Goal: Task Accomplishment & Management: Manage account settings

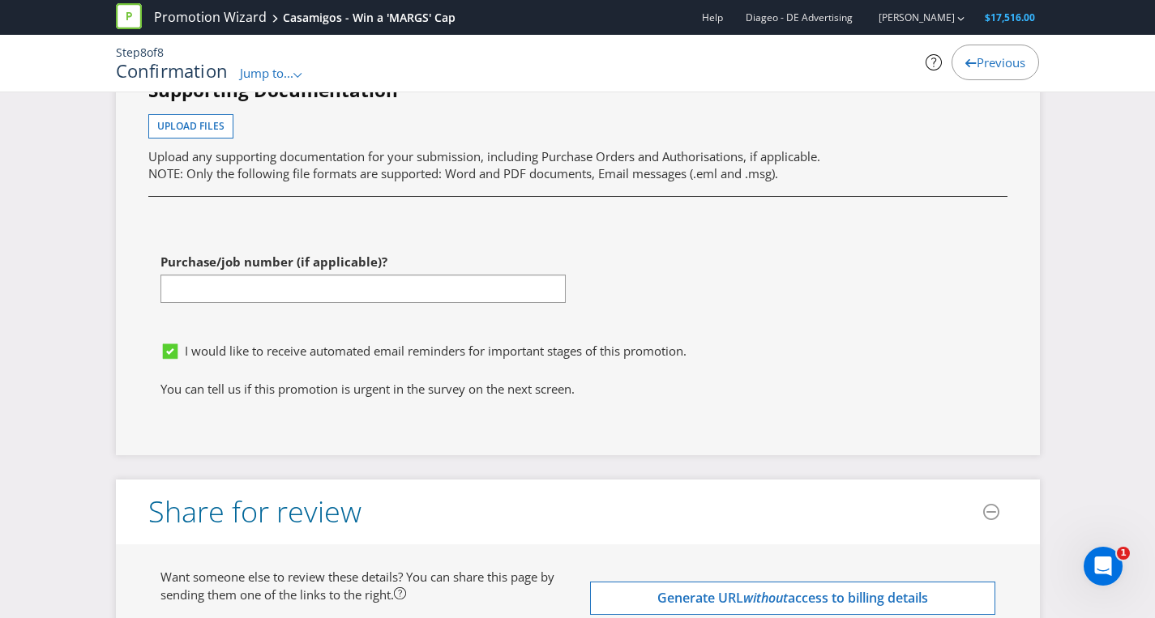
scroll to position [5095, 0]
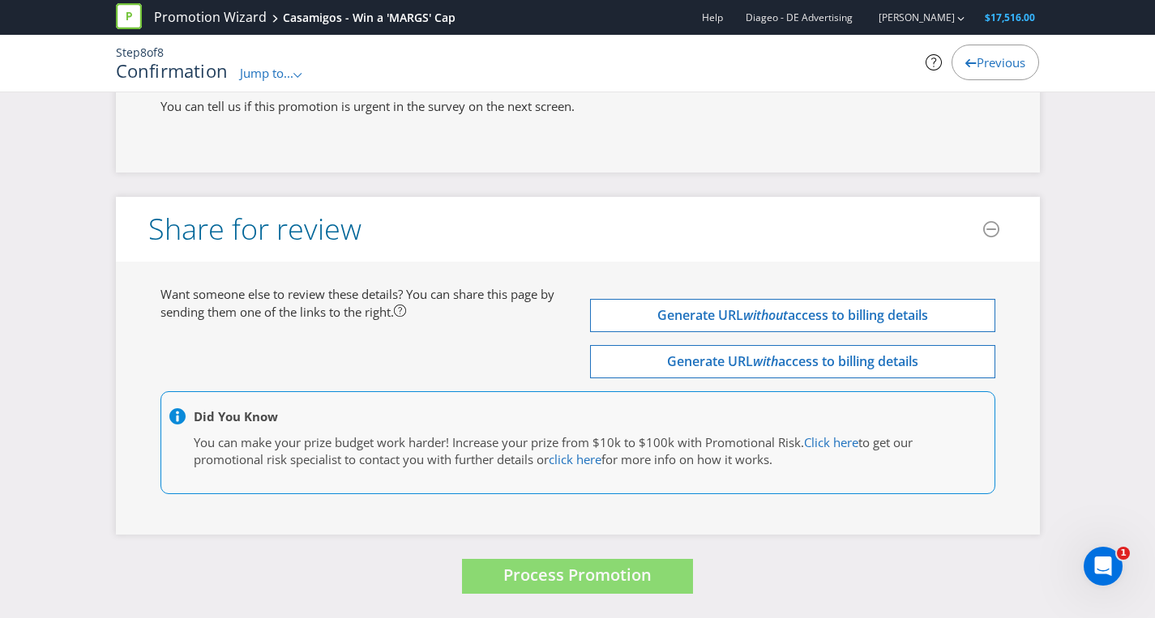
click at [180, 18] on link "Promotion Wizard" at bounding box center [210, 17] width 113 height 19
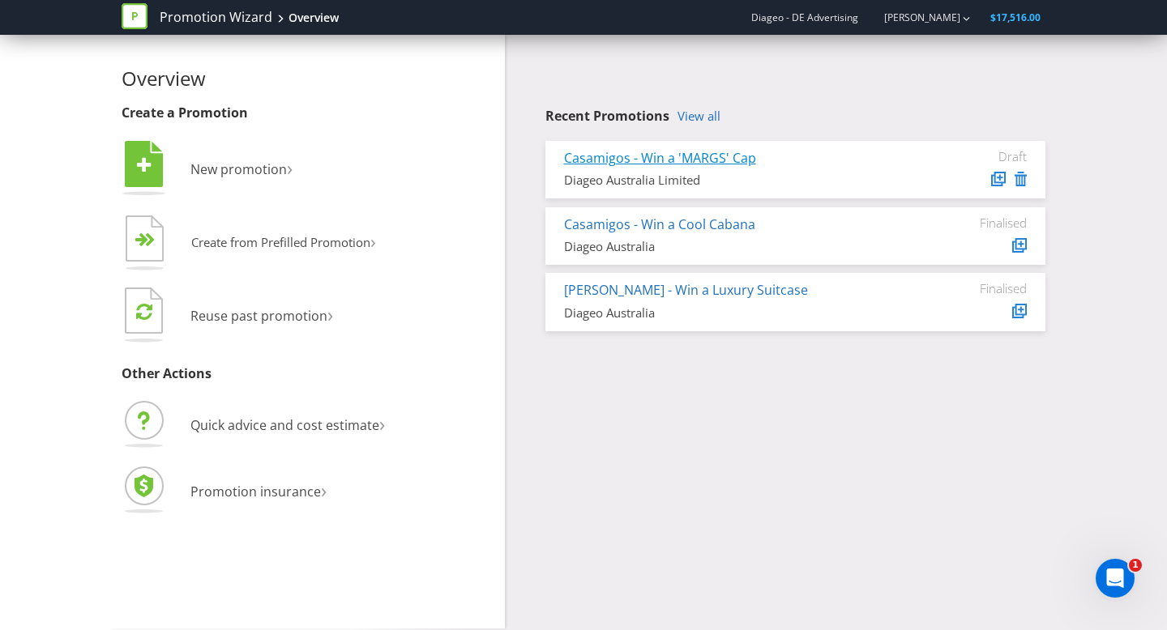
click at [656, 163] on link "Casamigos - Win a 'MARGS' Cap" at bounding box center [660, 158] width 192 height 18
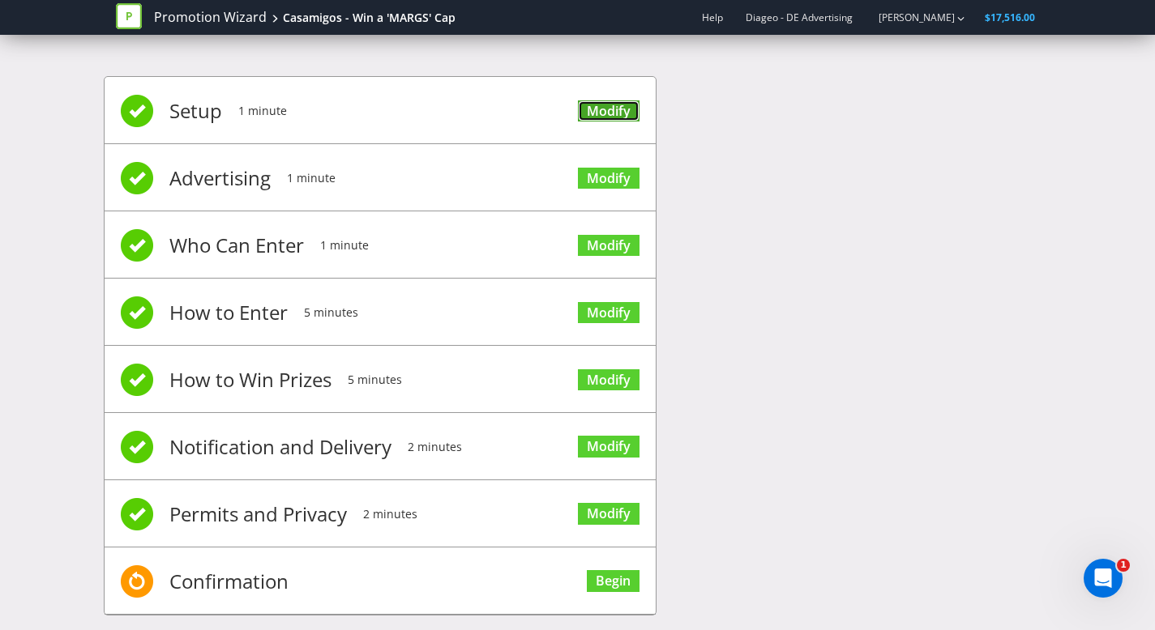
click at [604, 112] on link "Modify" at bounding box center [609, 111] width 62 height 22
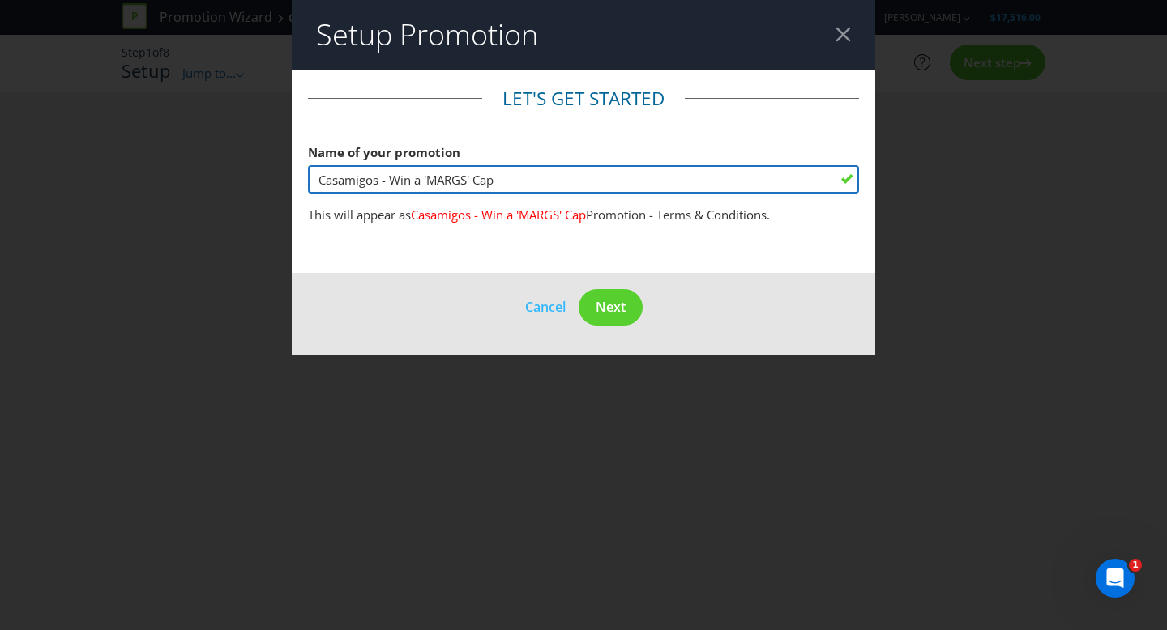
drag, startPoint x: 472, startPoint y: 182, endPoint x: 426, endPoint y: 182, distance: 45.4
click at [426, 182] on input "Casamigos - Win a 'MARGS' Cap" at bounding box center [583, 179] width 551 height 28
type input "Casamigos - Win a Cap"
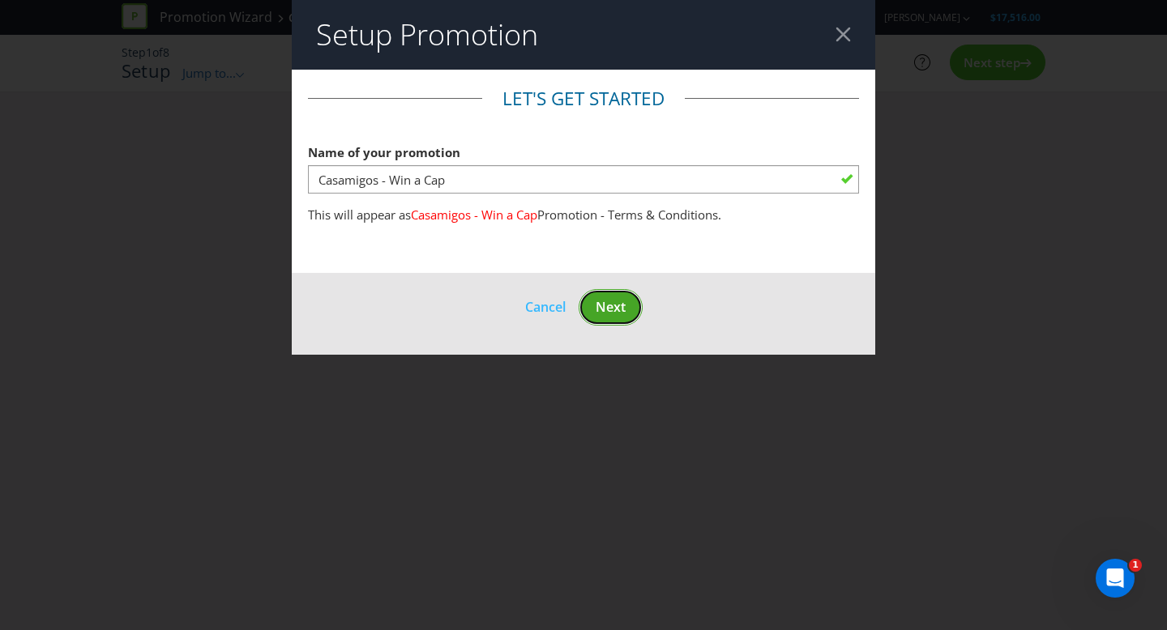
click at [605, 310] on span "Next" at bounding box center [611, 307] width 30 height 18
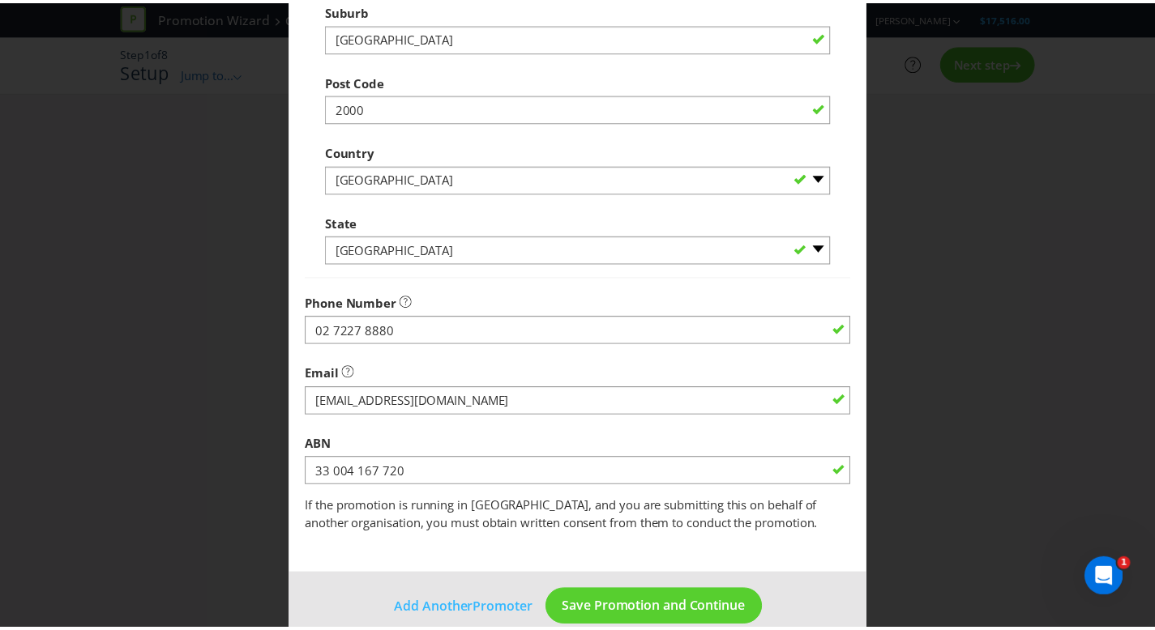
scroll to position [427, 0]
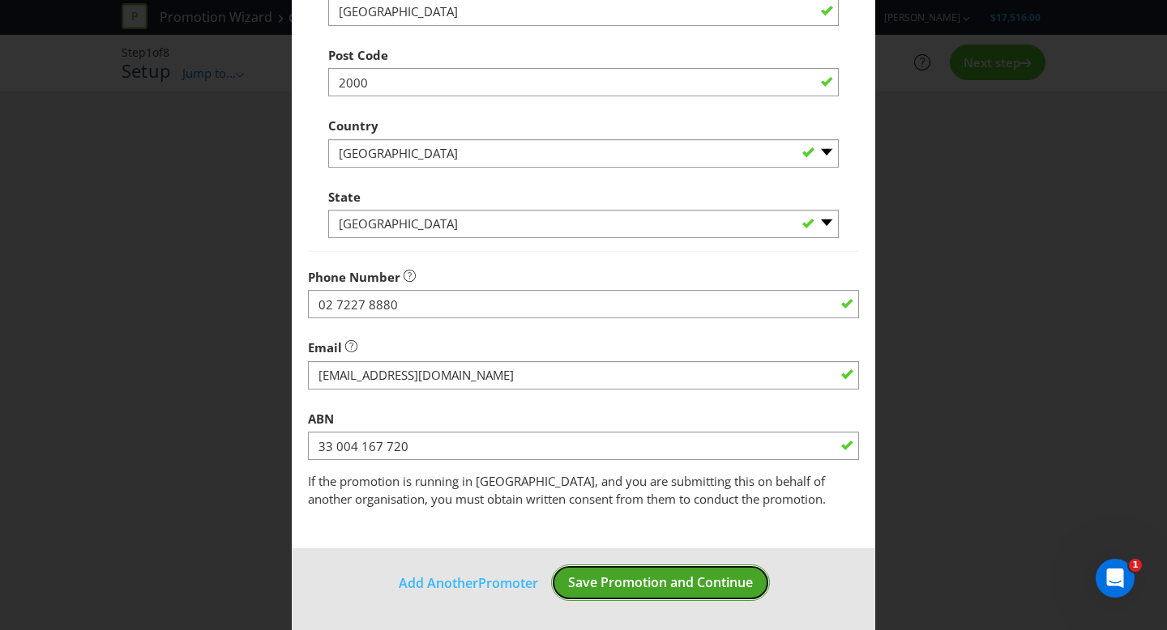
click at [660, 581] on span "Save Promotion and Continue" at bounding box center [660, 583] width 185 height 18
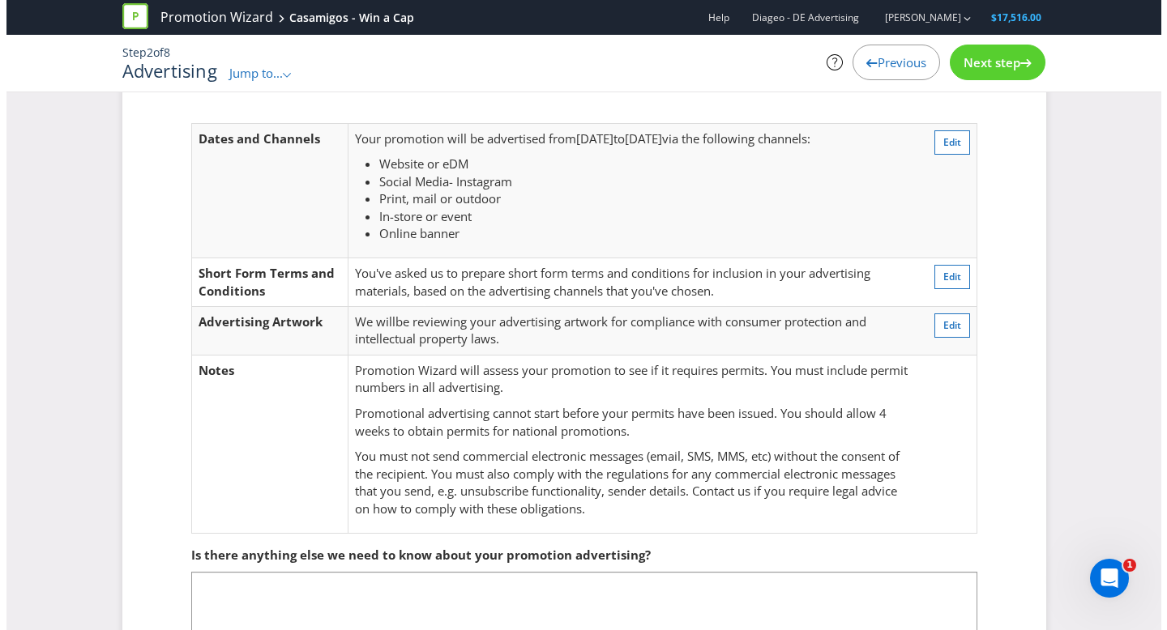
scroll to position [16, 0]
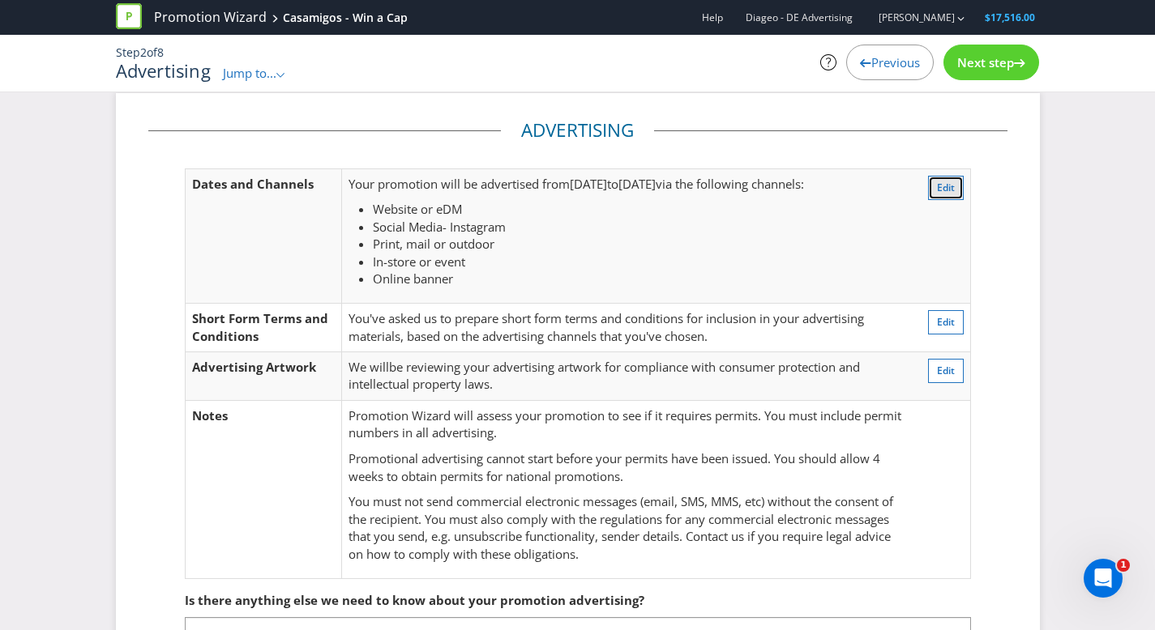
click at [946, 183] on span "Edit" at bounding box center [946, 188] width 18 height 14
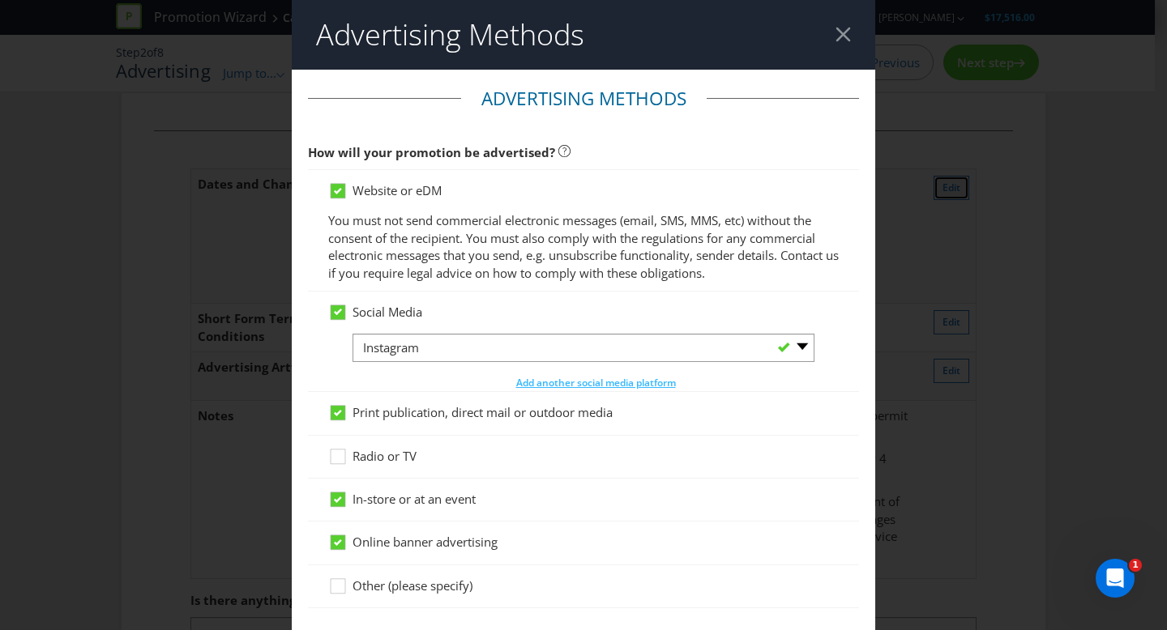
scroll to position [85, 0]
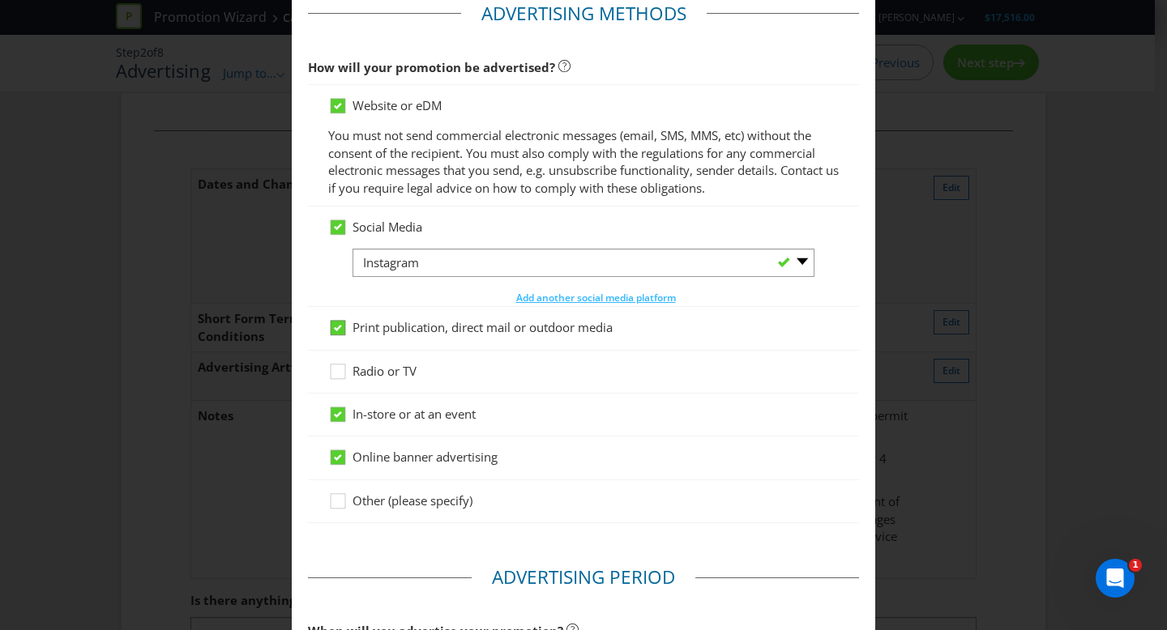
click at [331, 322] on icon at bounding box center [338, 328] width 15 height 15
click at [0, 0] on input "Print publication, direct mail or outdoor media" at bounding box center [0, 0] width 0 height 0
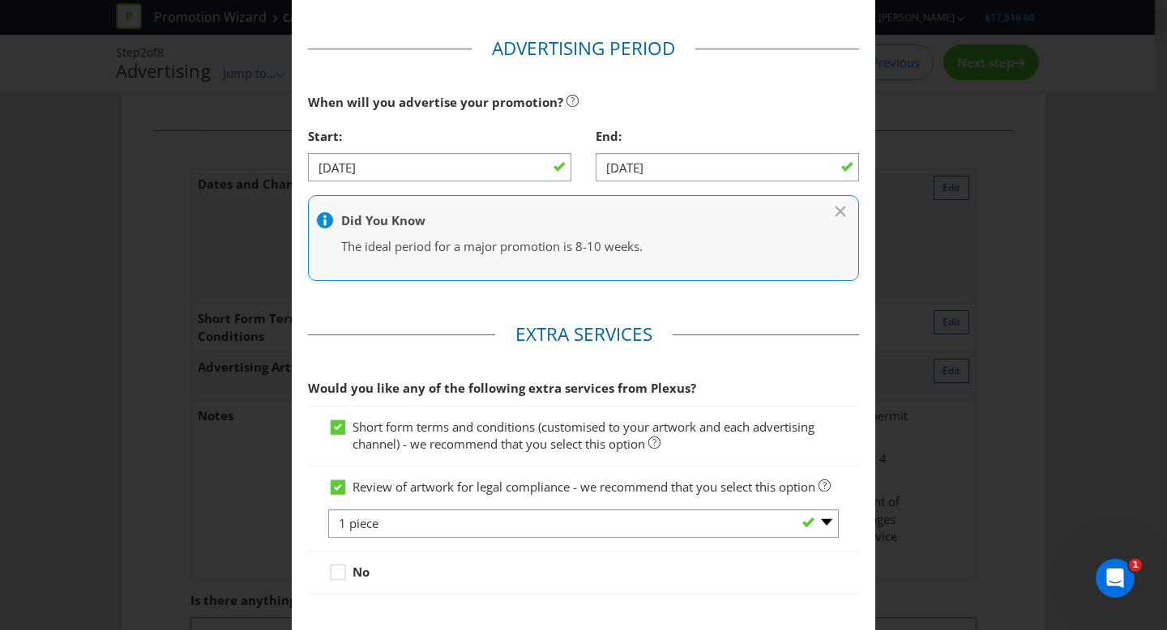
scroll to position [612, 0]
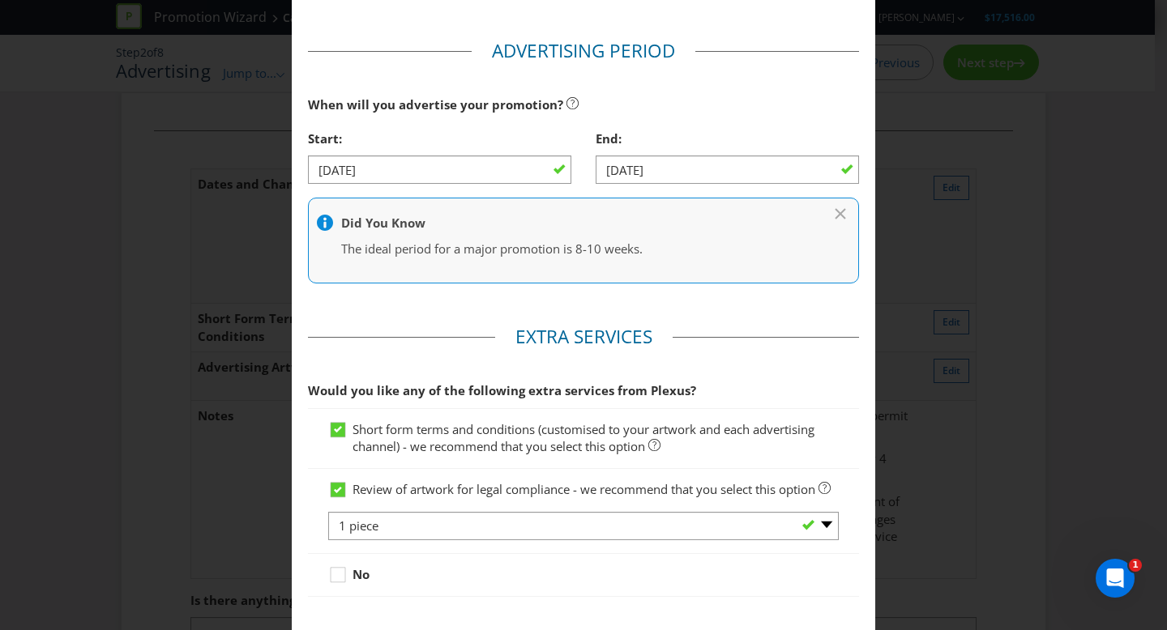
click at [357, 183] on div at bounding box center [439, 184] width 263 height 2
click at [350, 168] on input "[DATE]" at bounding box center [439, 170] width 263 height 28
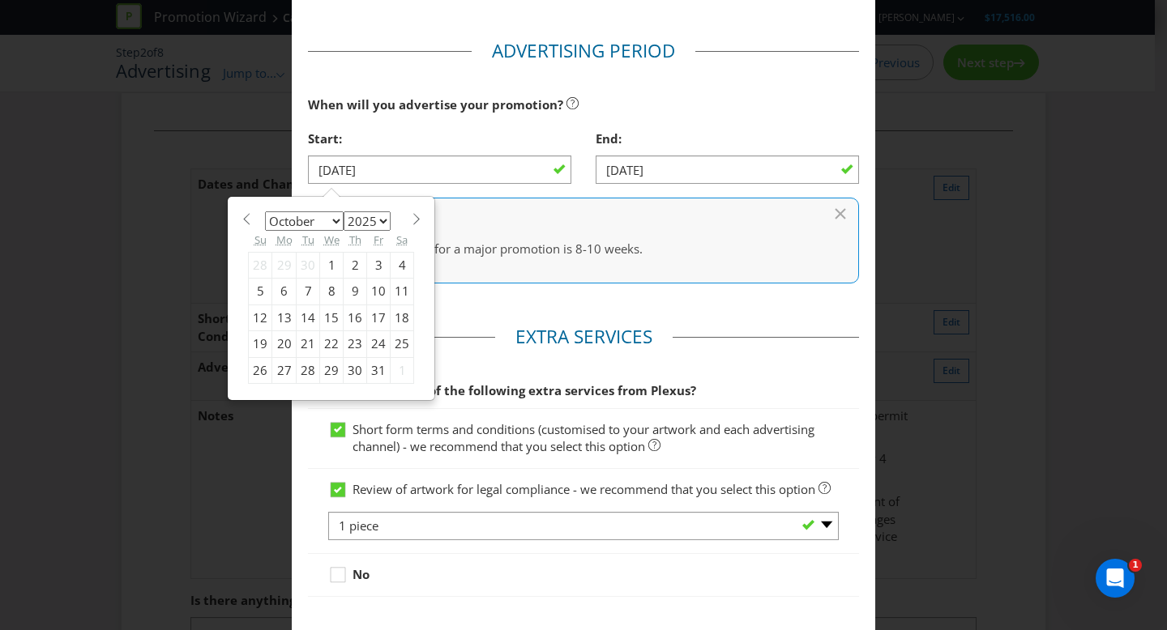
click at [301, 216] on select "January February March April May June July August September October November De…" at bounding box center [304, 220] width 79 height 19
select select "8"
click at [283, 263] on div "1" at bounding box center [284, 265] width 24 height 26
type input "[DATE]"
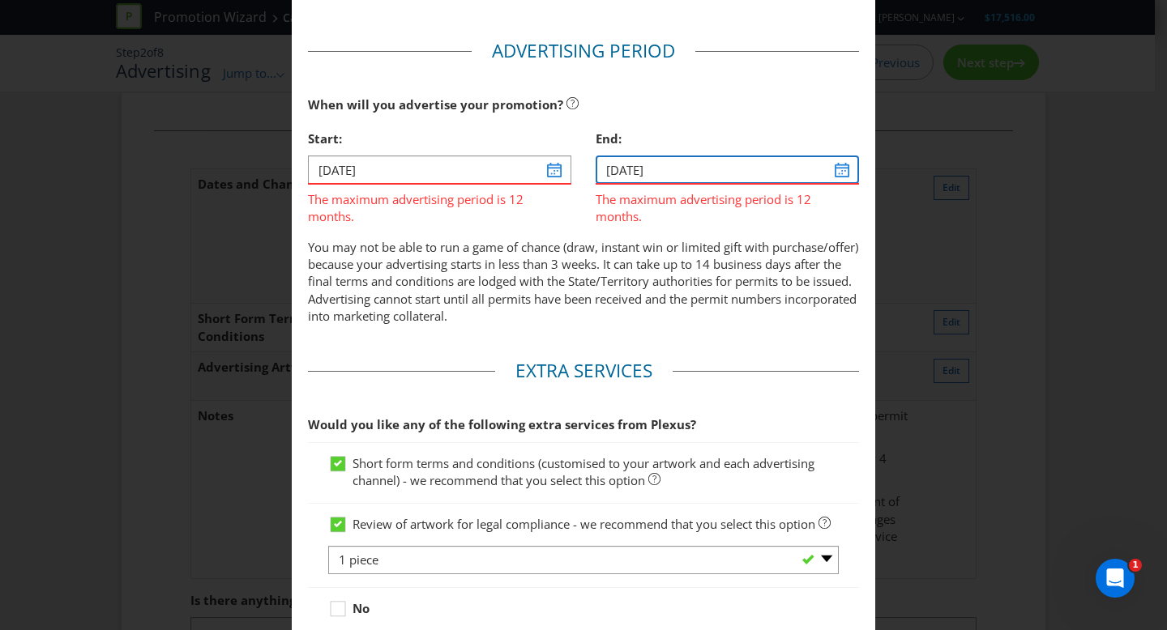
click at [634, 173] on input "[DATE]" at bounding box center [727, 170] width 263 height 28
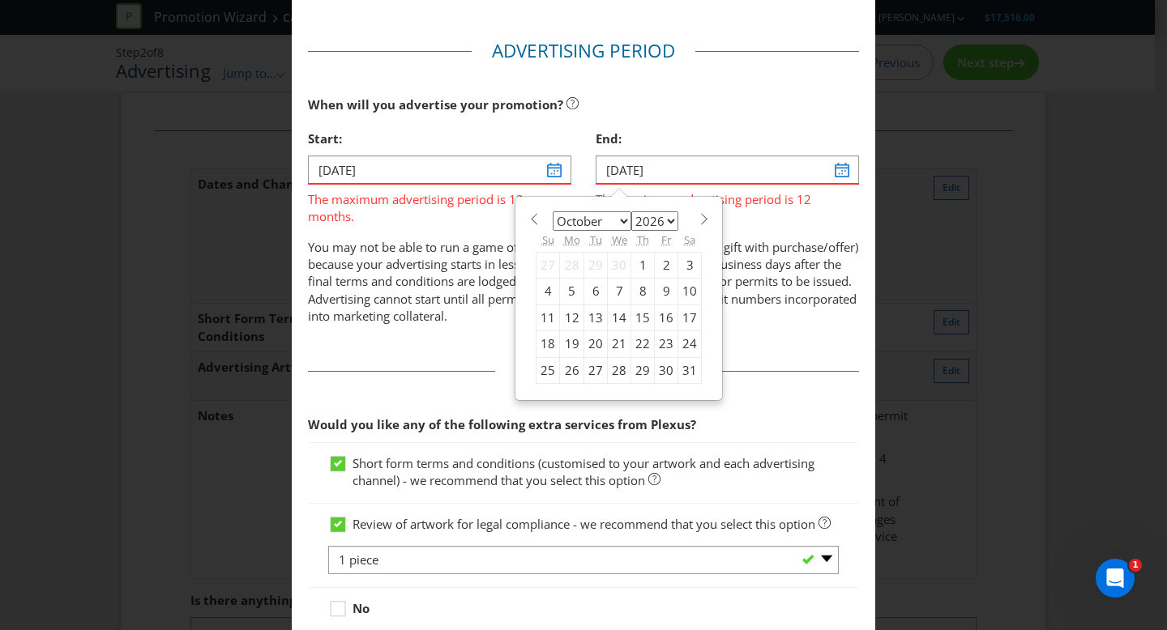
click at [579, 216] on select "January February March April May June July August September October November De…" at bounding box center [592, 220] width 79 height 19
click at [529, 220] on span at bounding box center [534, 219] width 12 height 12
select select "7"
click at [564, 395] on div "31" at bounding box center [572, 397] width 24 height 26
type input "[DATE]"
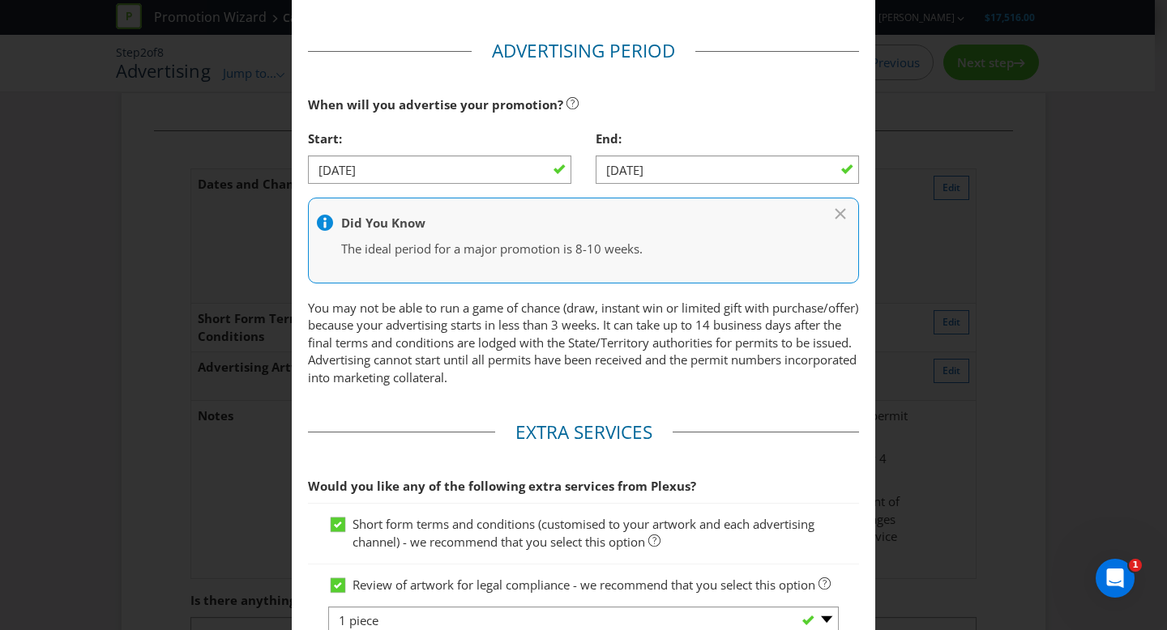
drag, startPoint x: 689, startPoint y: 122, endPoint x: 689, endPoint y: 131, distance: 9.7
click at [688, 122] on div "End:" at bounding box center [727, 138] width 263 height 33
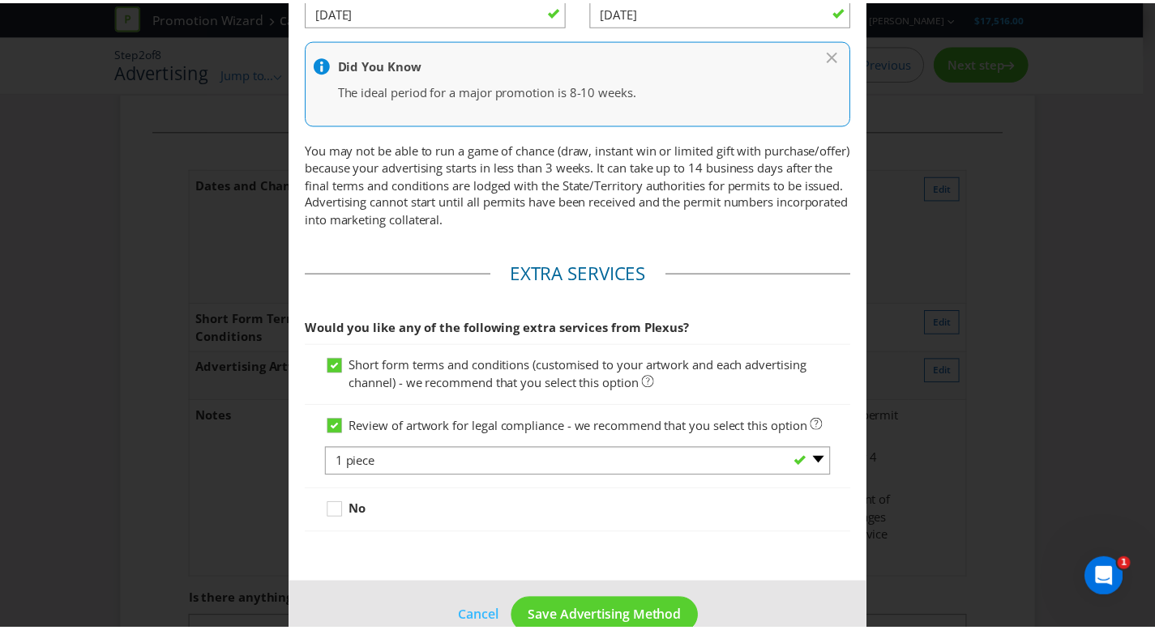
scroll to position [822, 0]
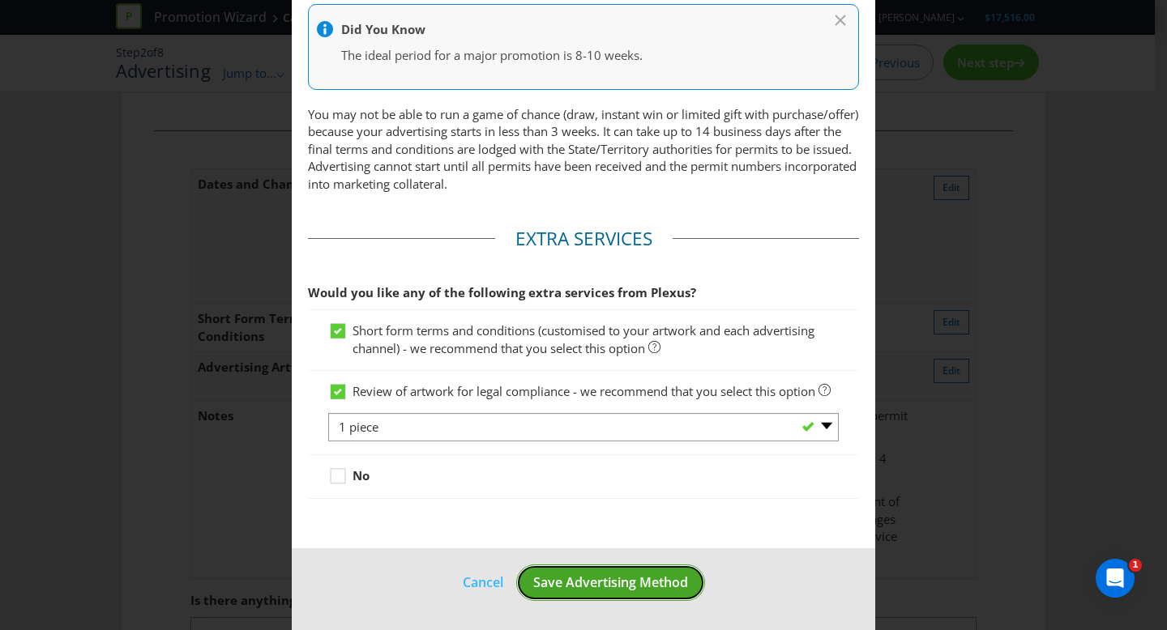
click at [654, 581] on span "Save Advertising Method" at bounding box center [610, 583] width 155 height 18
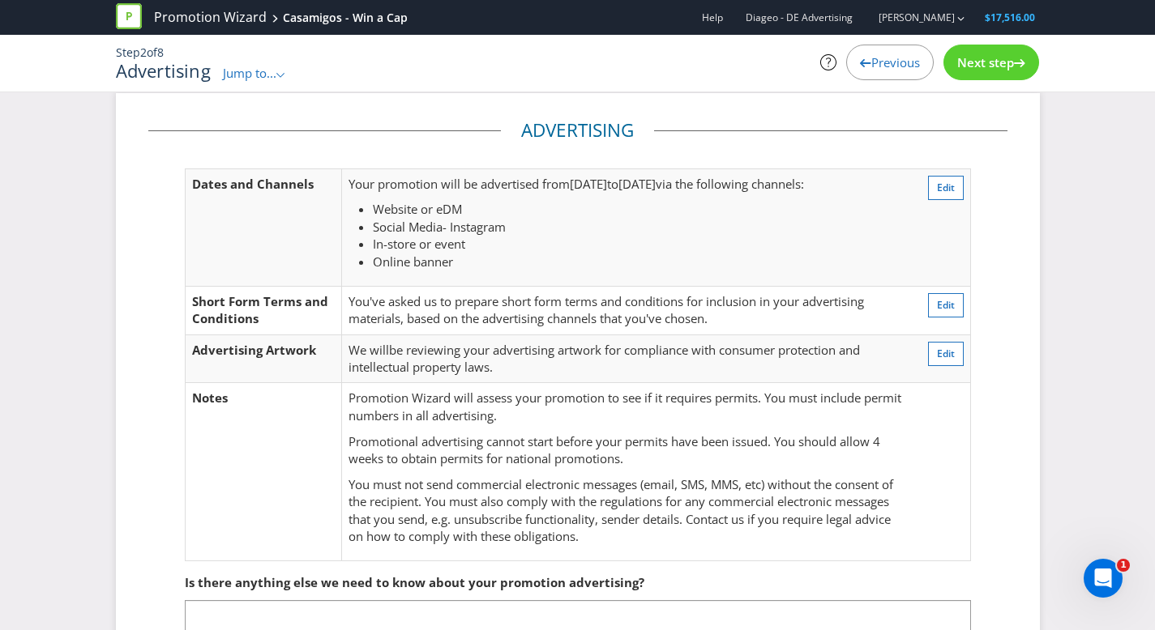
scroll to position [143, 0]
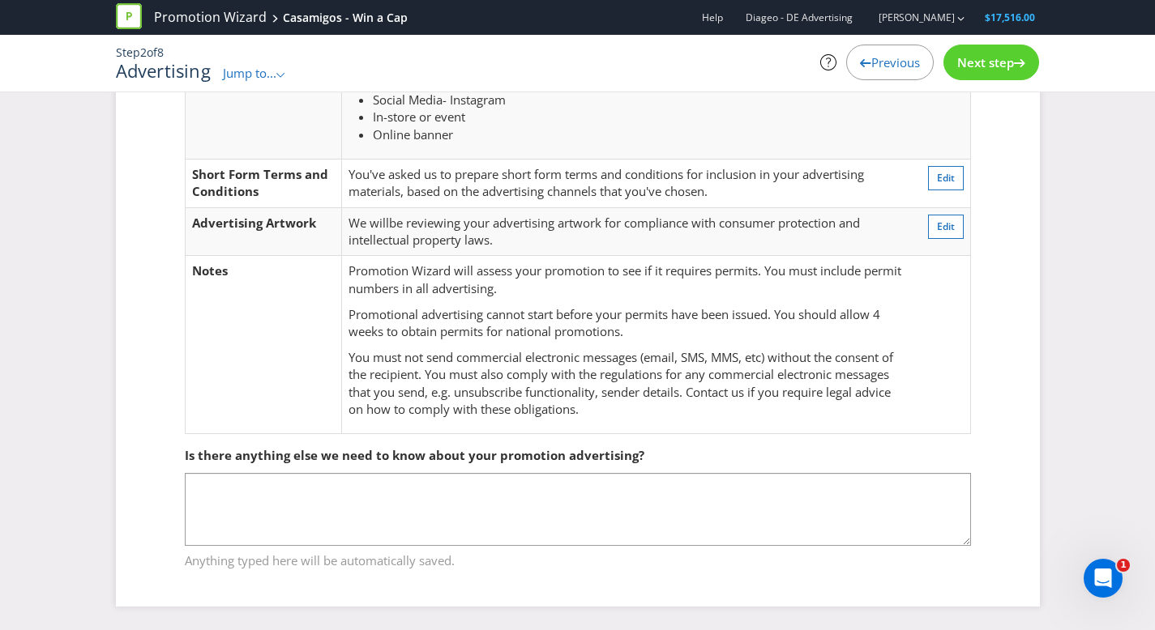
click at [981, 50] on div "Next step" at bounding box center [991, 63] width 96 height 36
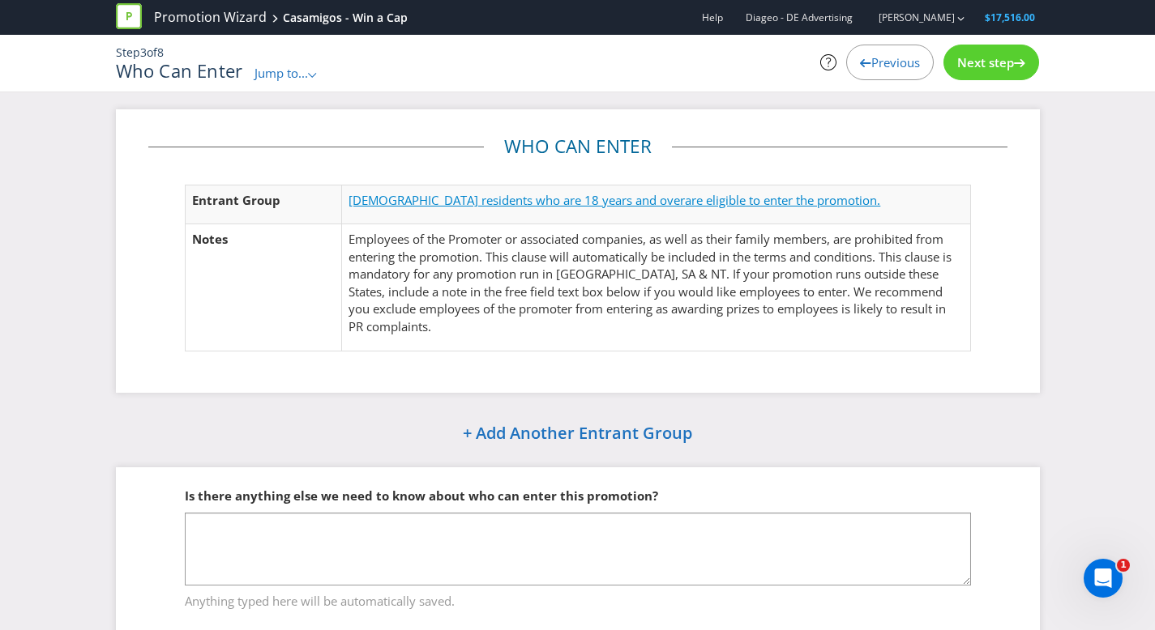
click at [805, 197] on span "are eligible to enter the promotion." at bounding box center [782, 200] width 195 height 16
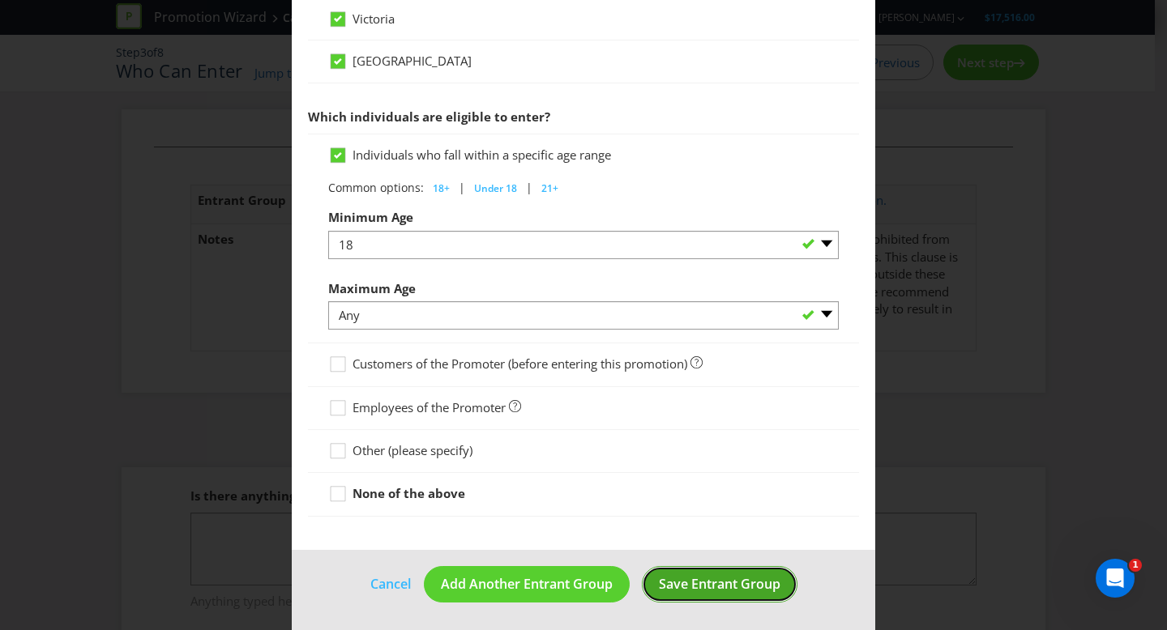
scroll to position [754, 0]
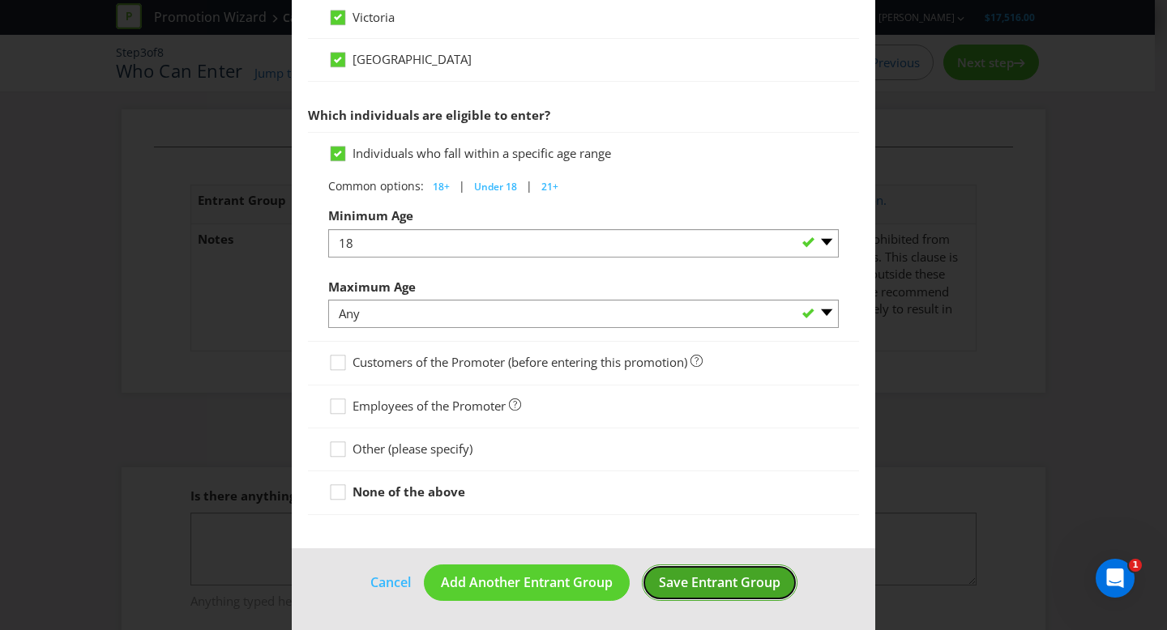
click at [703, 585] on span "Save Entrant Group" at bounding box center [720, 583] width 122 height 18
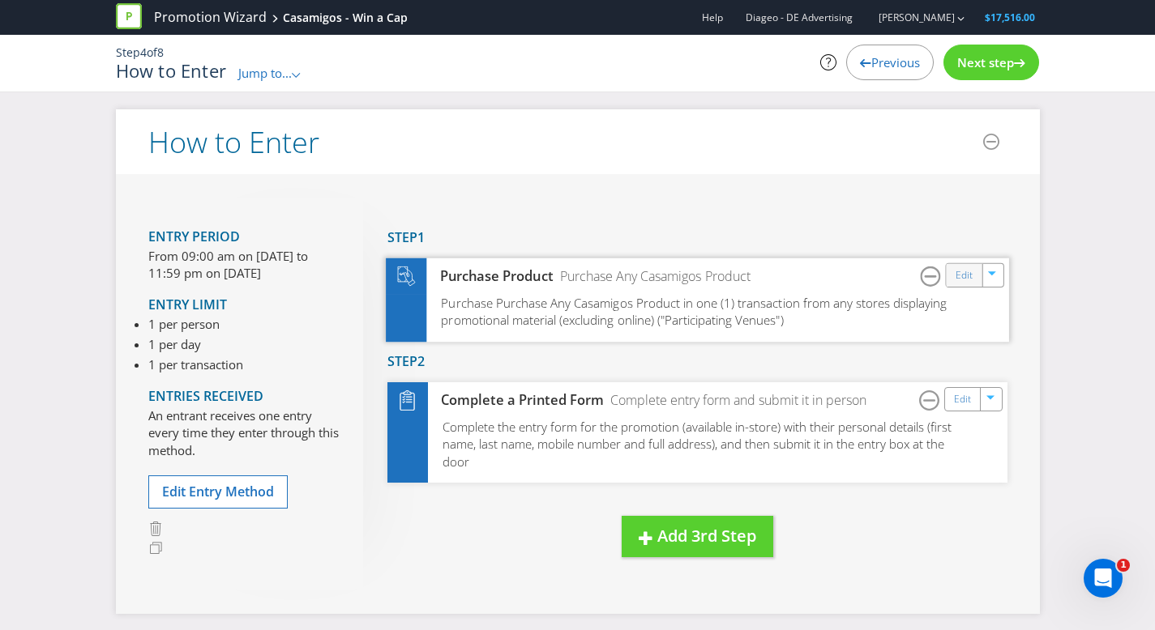
click at [952, 276] on div "Edit" at bounding box center [964, 274] width 36 height 23
click at [956, 276] on link "Edit" at bounding box center [963, 275] width 17 height 19
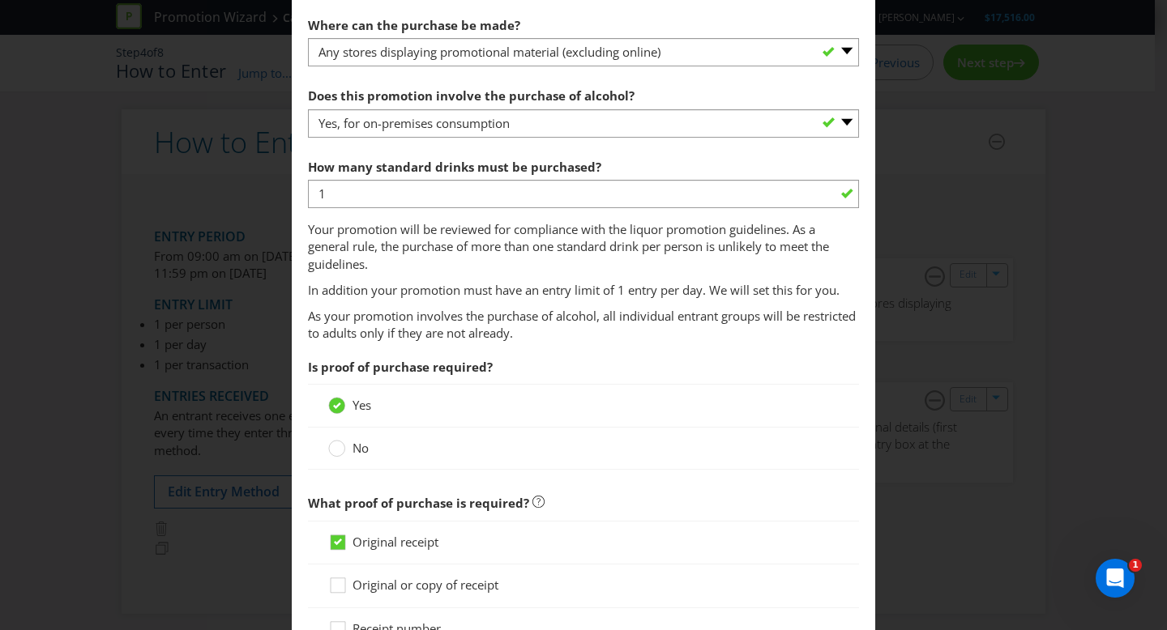
scroll to position [1177, 0]
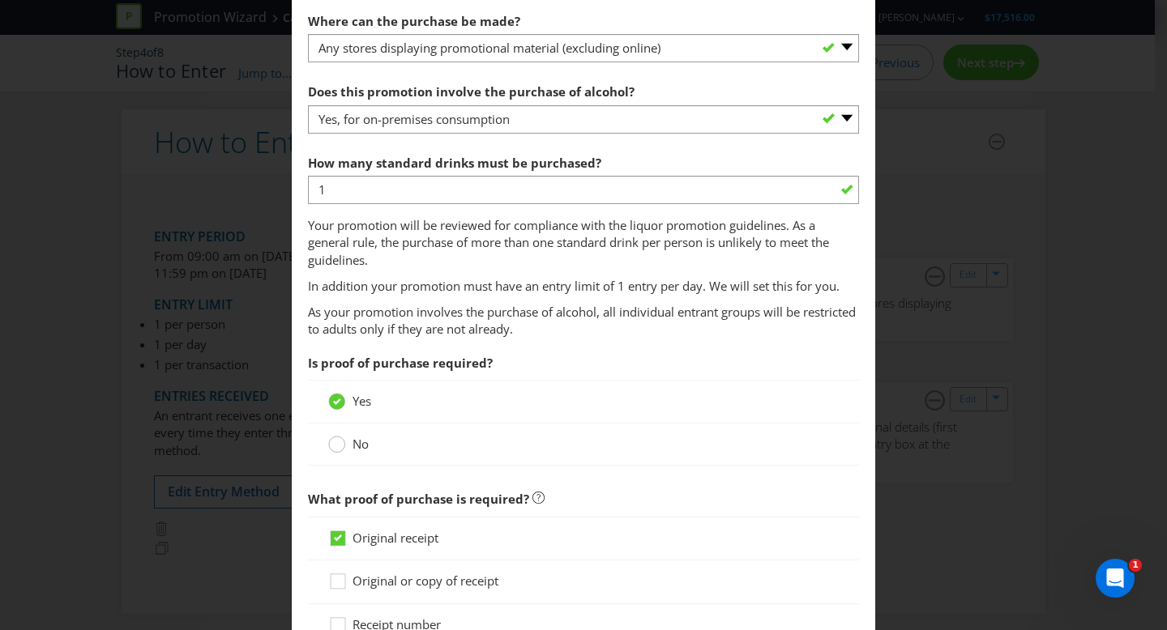
click at [340, 444] on circle at bounding box center [337, 445] width 16 height 16
click at [0, 0] on input "No" at bounding box center [0, 0] width 0 height 0
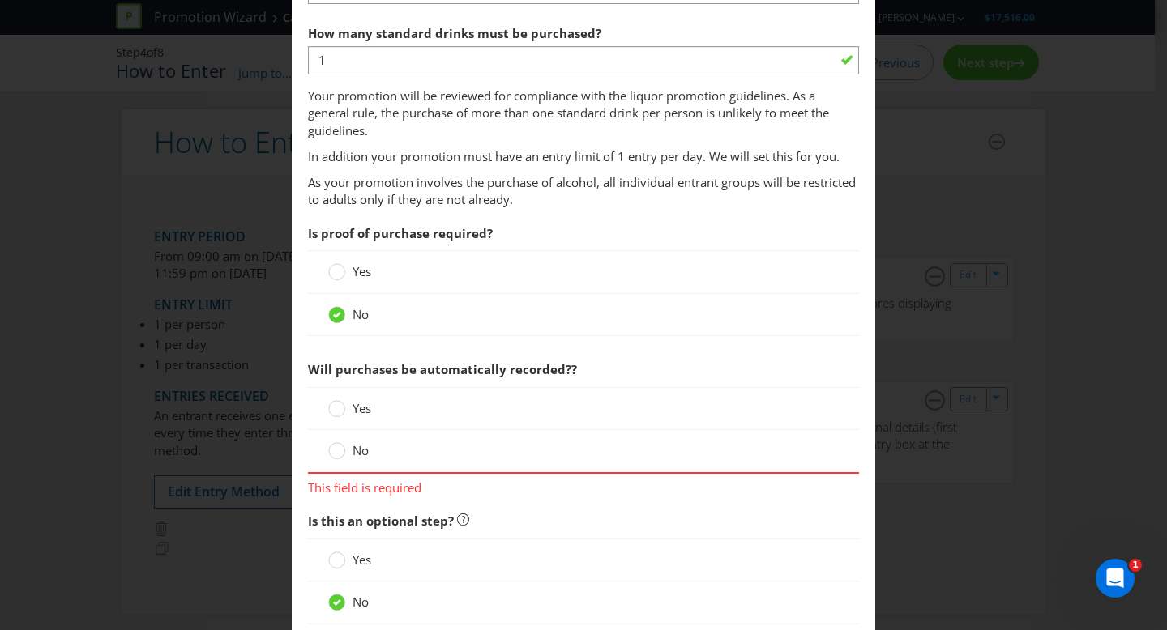
scroll to position [1314, 0]
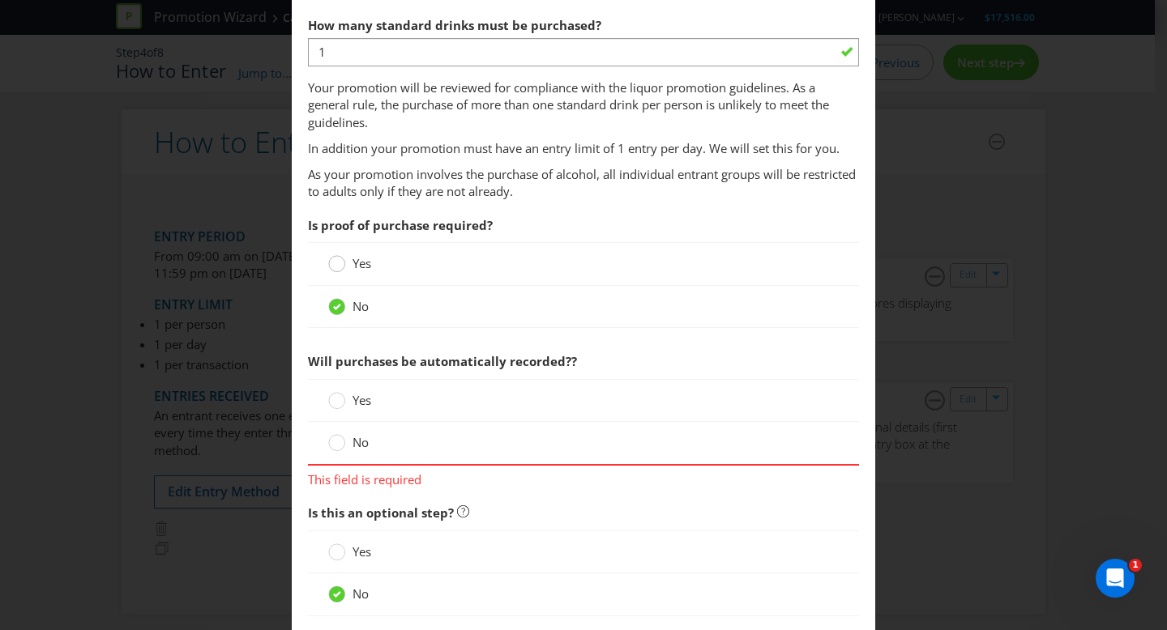
click at [329, 266] on circle at bounding box center [337, 264] width 16 height 16
click at [0, 0] on input "Yes" at bounding box center [0, 0] width 0 height 0
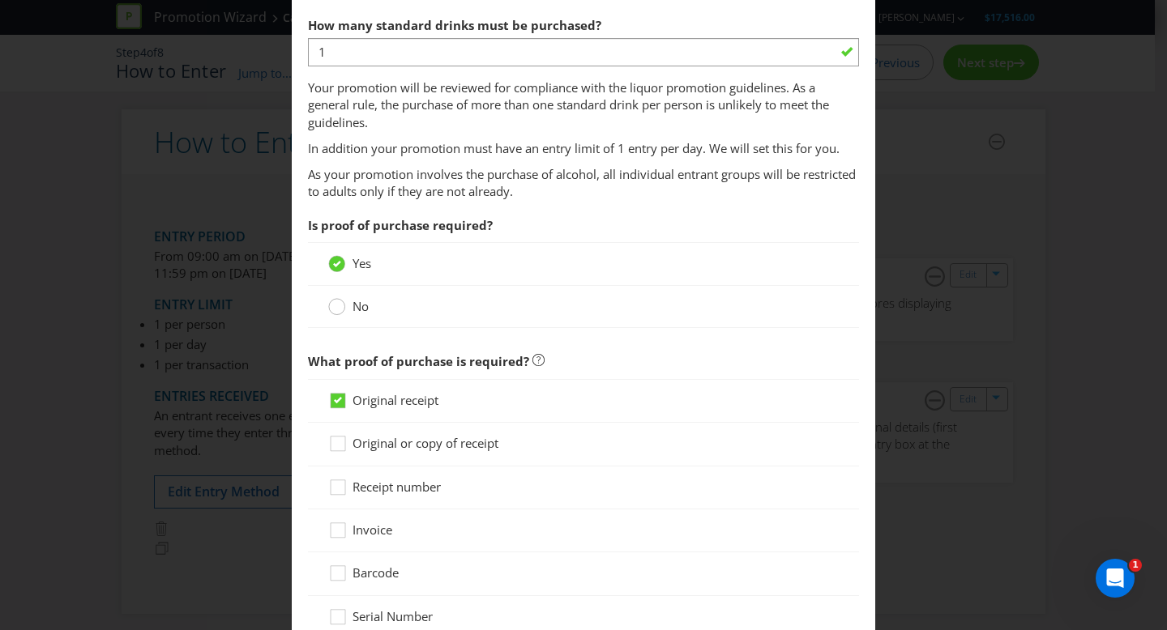
click at [329, 307] on circle at bounding box center [337, 307] width 16 height 16
click at [0, 0] on input "No" at bounding box center [0, 0] width 0 height 0
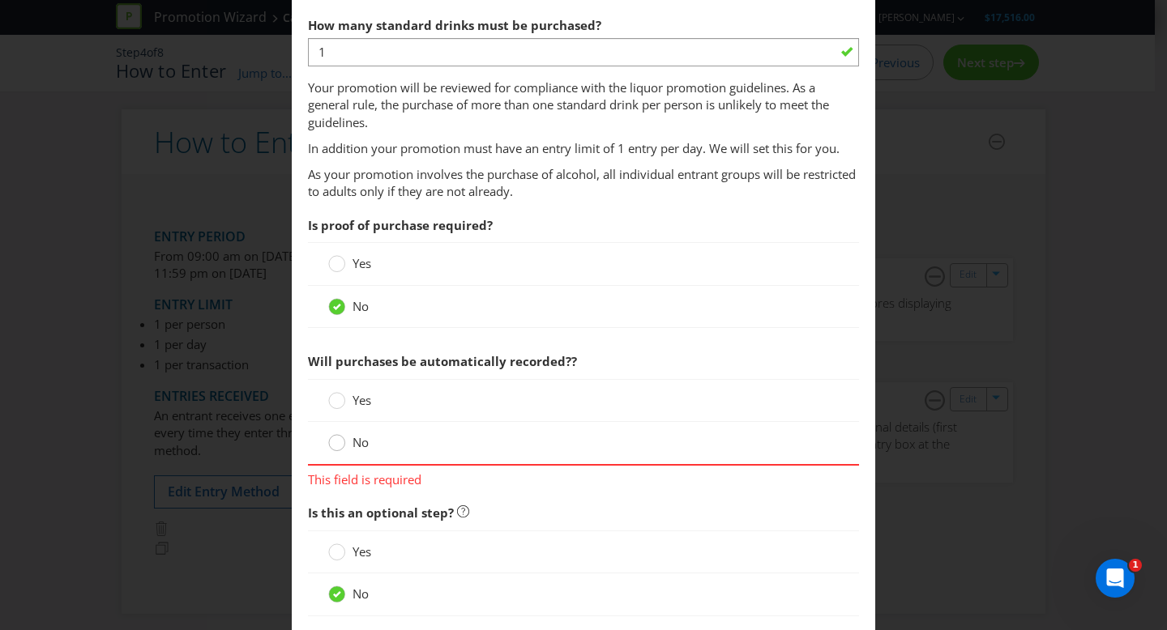
click at [339, 443] on circle at bounding box center [337, 443] width 16 height 16
click at [0, 0] on input "No" at bounding box center [0, 0] width 0 height 0
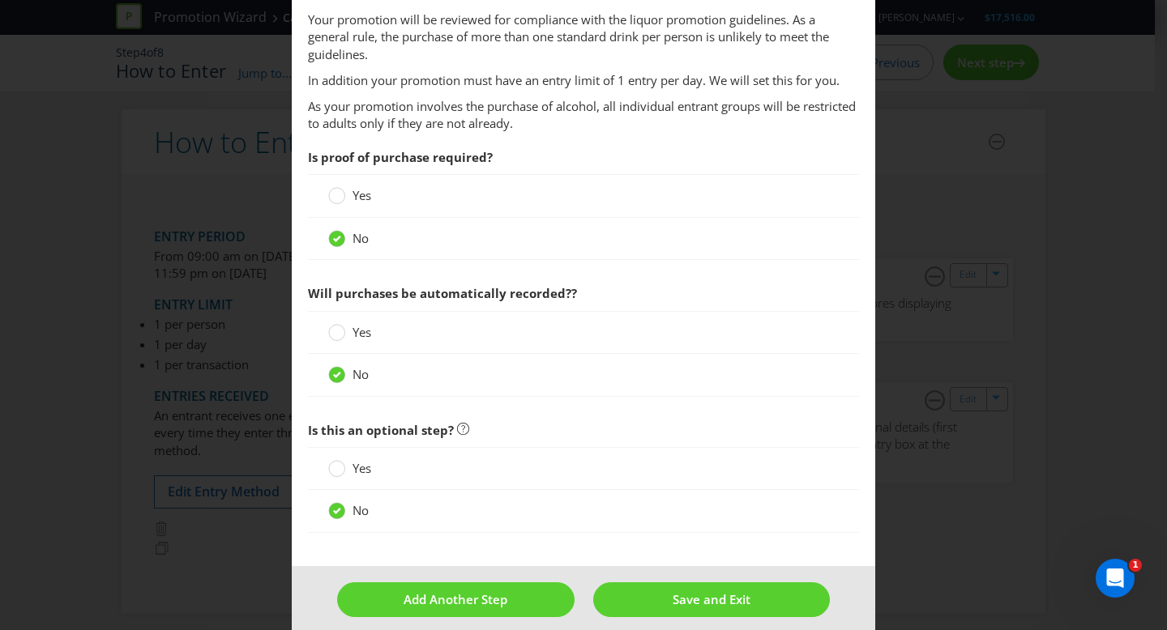
scroll to position [1398, 0]
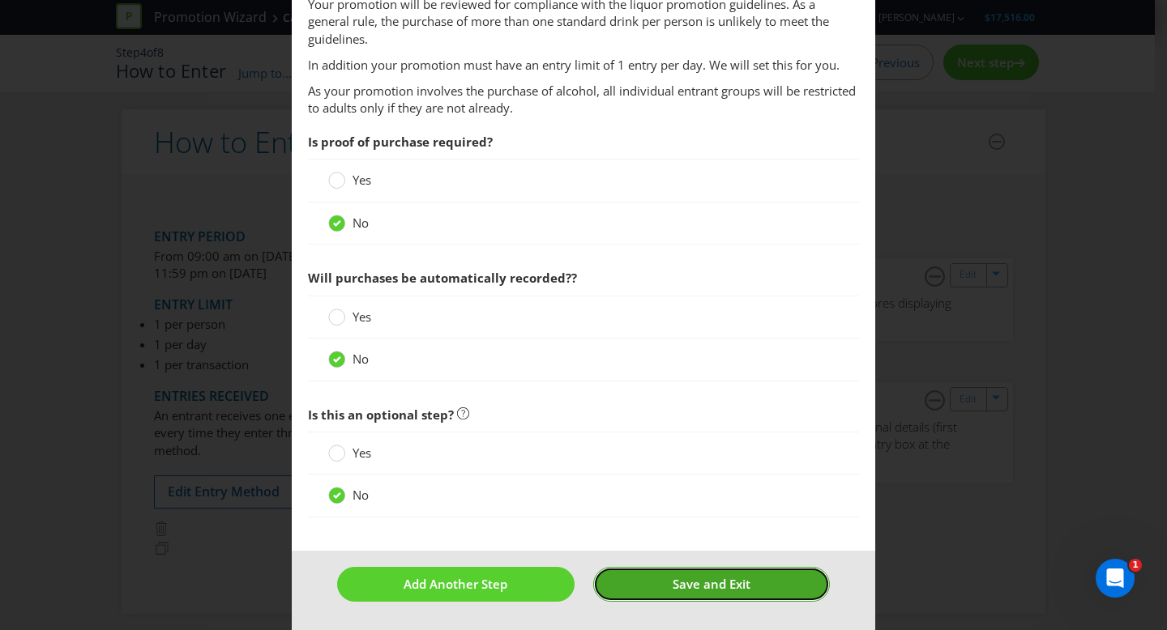
click at [669, 595] on button "Save and Exit" at bounding box center [711, 584] width 237 height 35
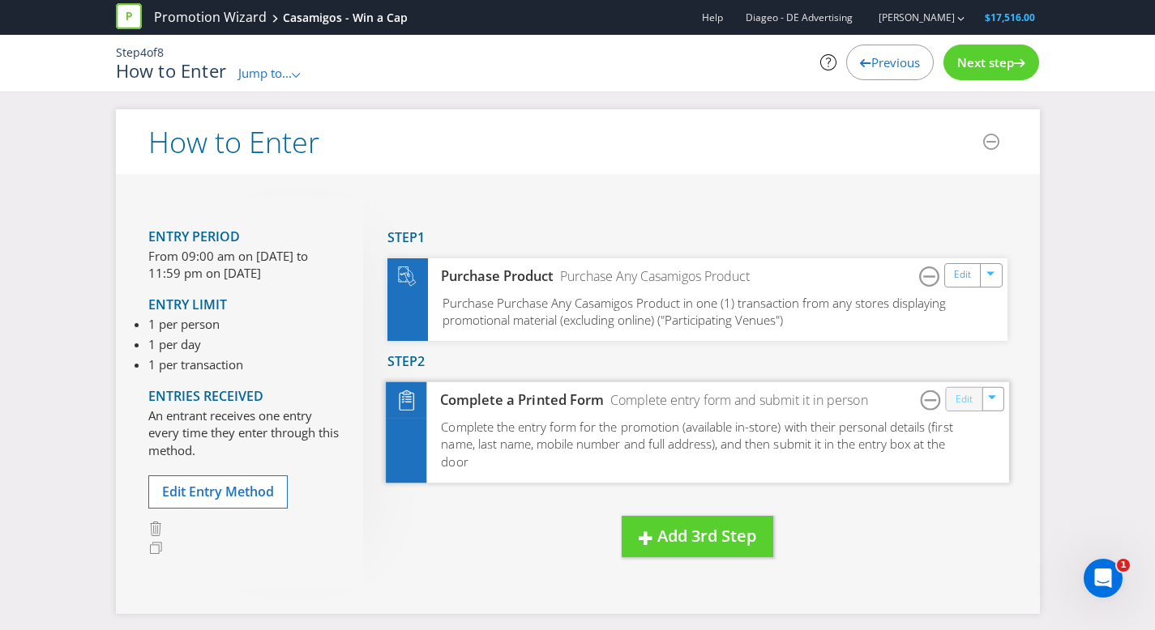
click at [959, 393] on link "Edit" at bounding box center [963, 399] width 17 height 19
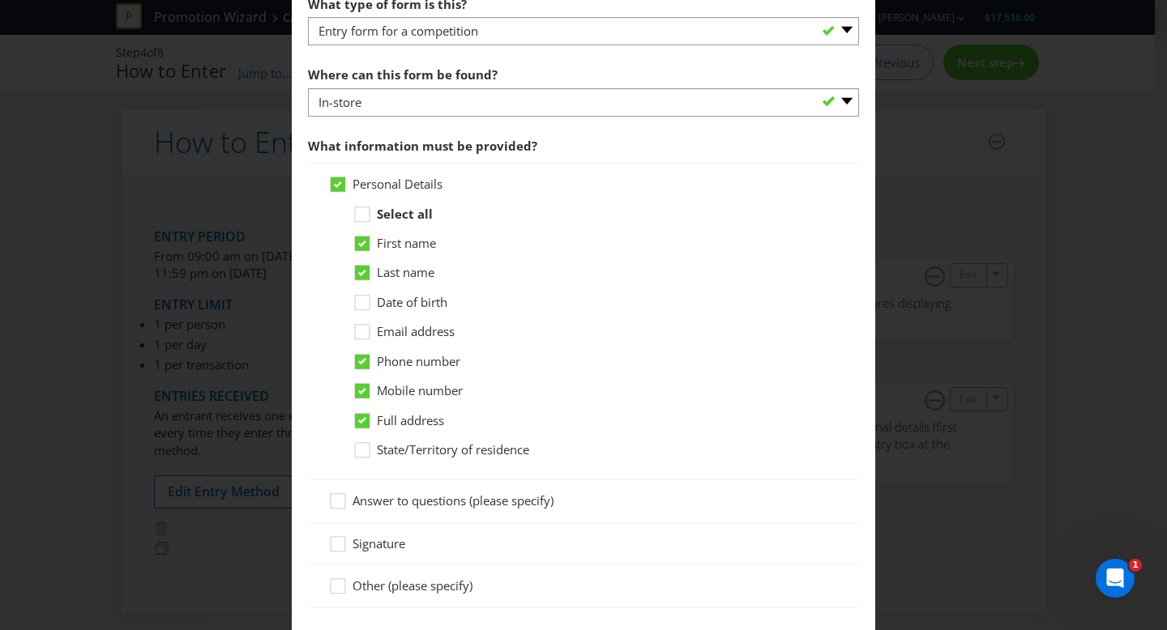
scroll to position [707, 0]
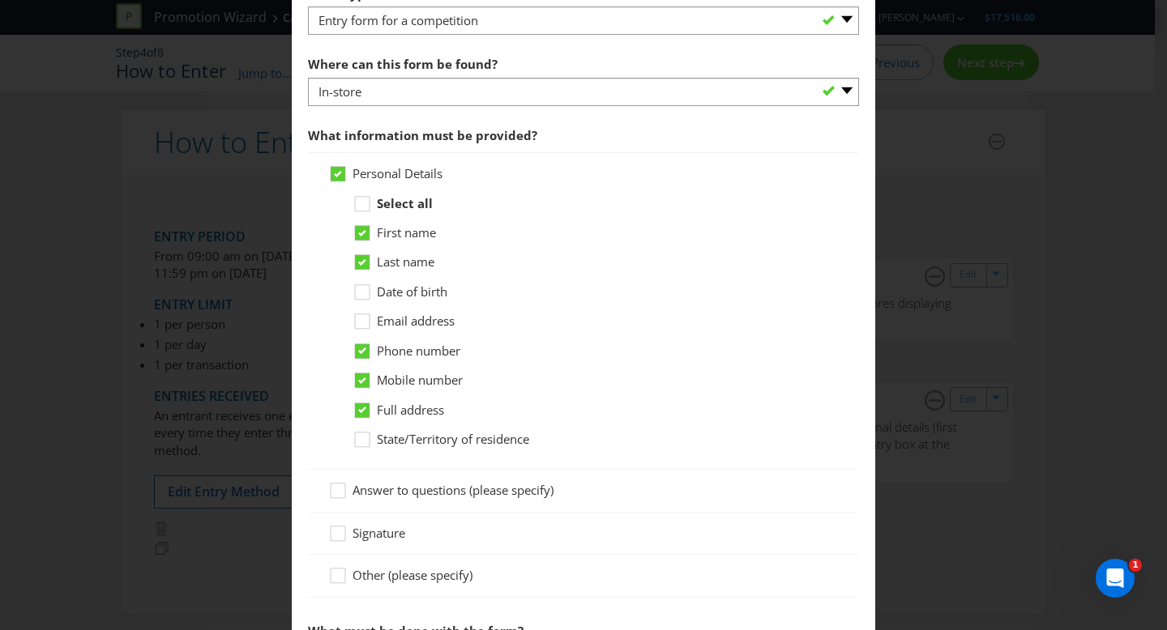
click at [362, 408] on icon at bounding box center [362, 410] width 8 height 6
click at [0, 0] on input "Full address" at bounding box center [0, 0] width 0 height 0
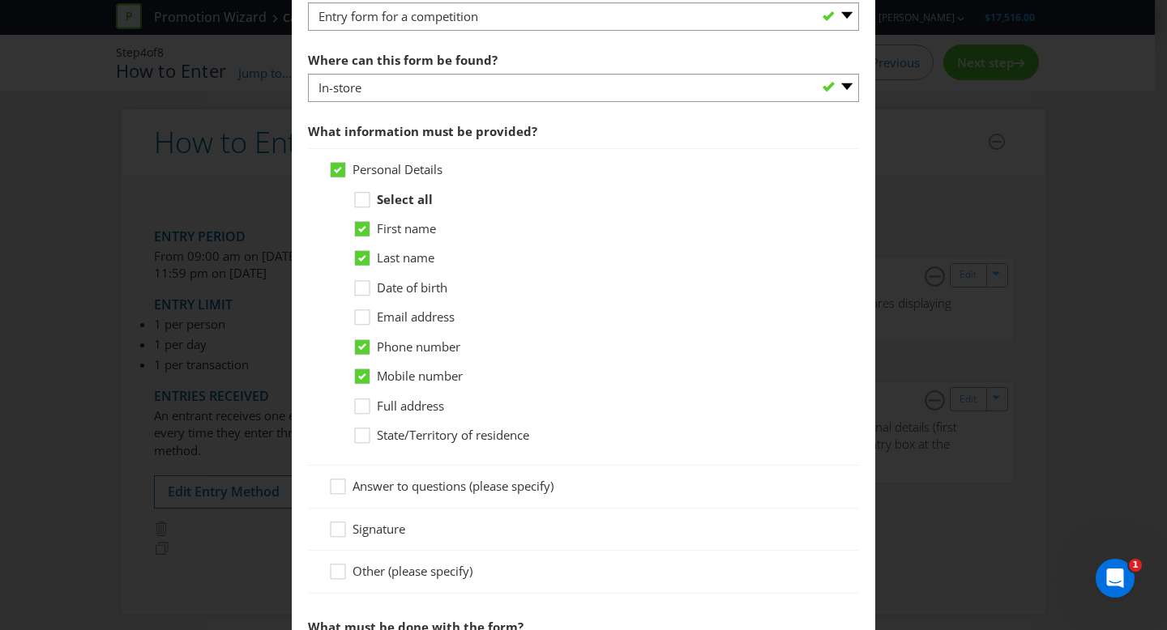
drag, startPoint x: 358, startPoint y: 378, endPoint x: 466, endPoint y: 376, distance: 107.8
click at [358, 378] on icon at bounding box center [362, 377] width 8 height 6
click at [0, 0] on input "Mobile number" at bounding box center [0, 0] width 0 height 0
click at [650, 370] on div "Mobile number" at bounding box center [595, 376] width 486 height 17
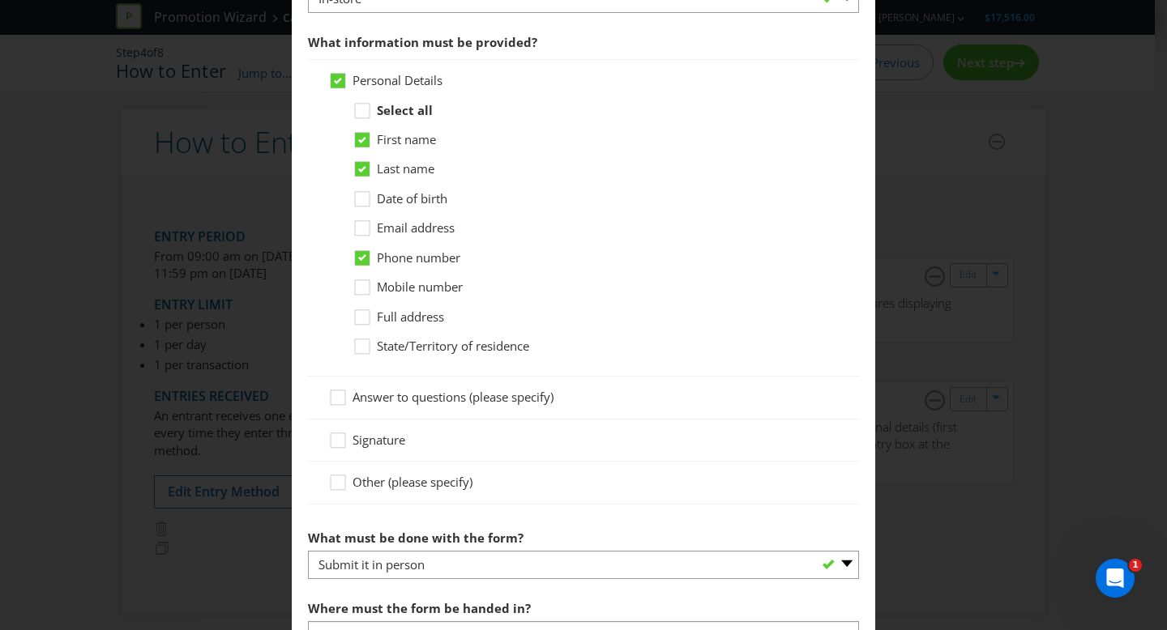
scroll to position [797, 0]
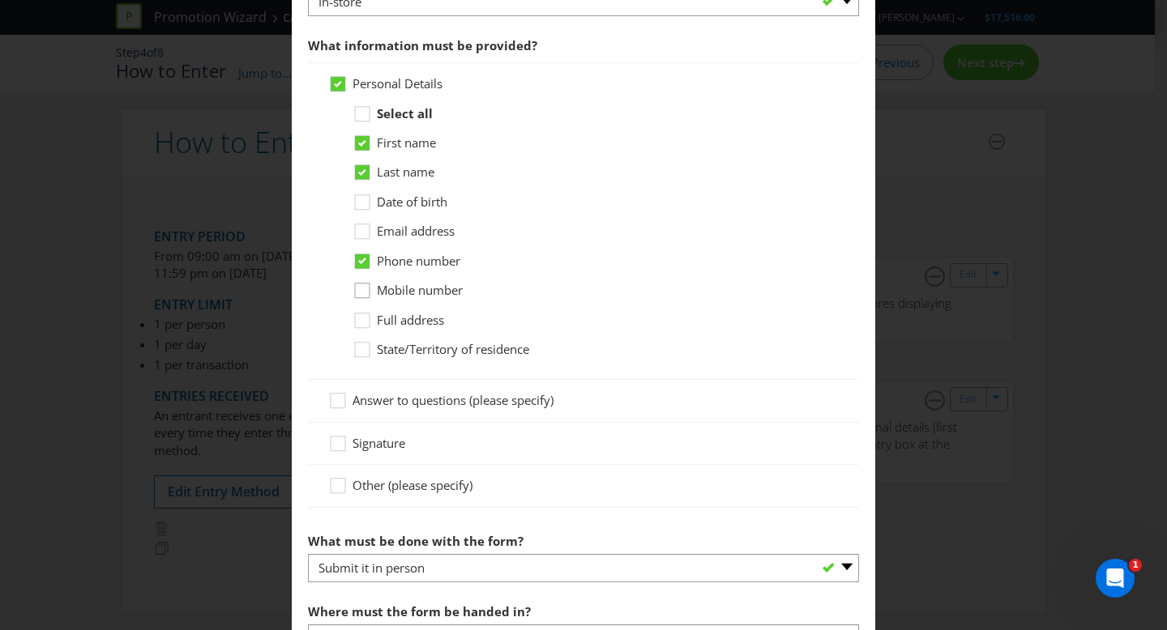
click at [359, 289] on icon at bounding box center [364, 294] width 24 height 24
click at [0, 0] on input "Mobile number" at bounding box center [0, 0] width 0 height 0
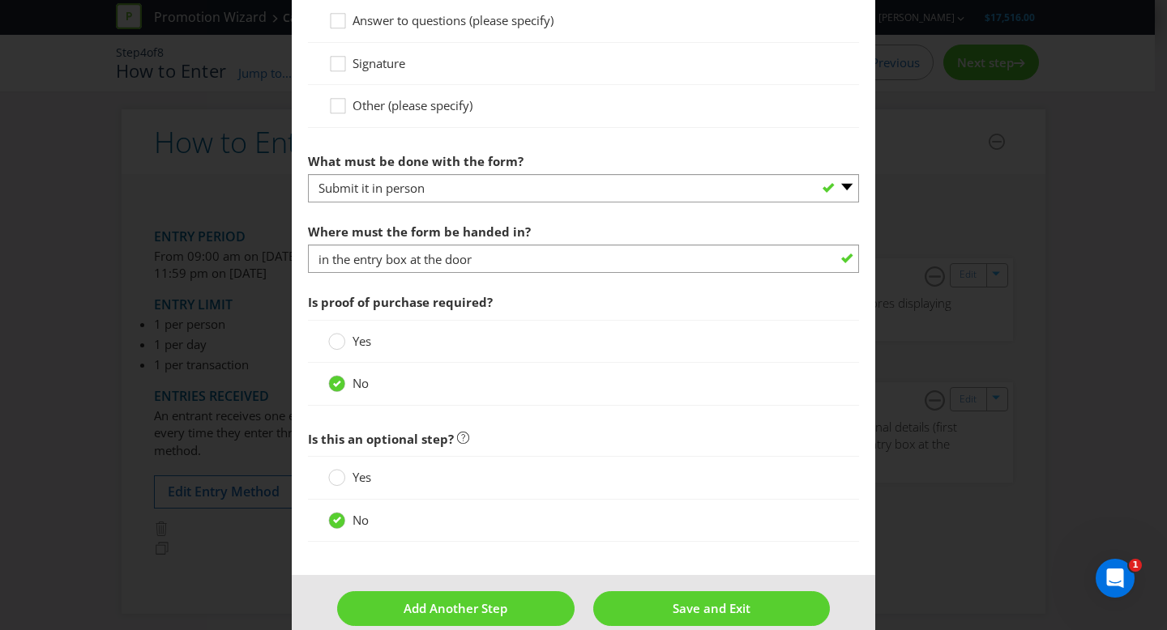
scroll to position [1201, 0]
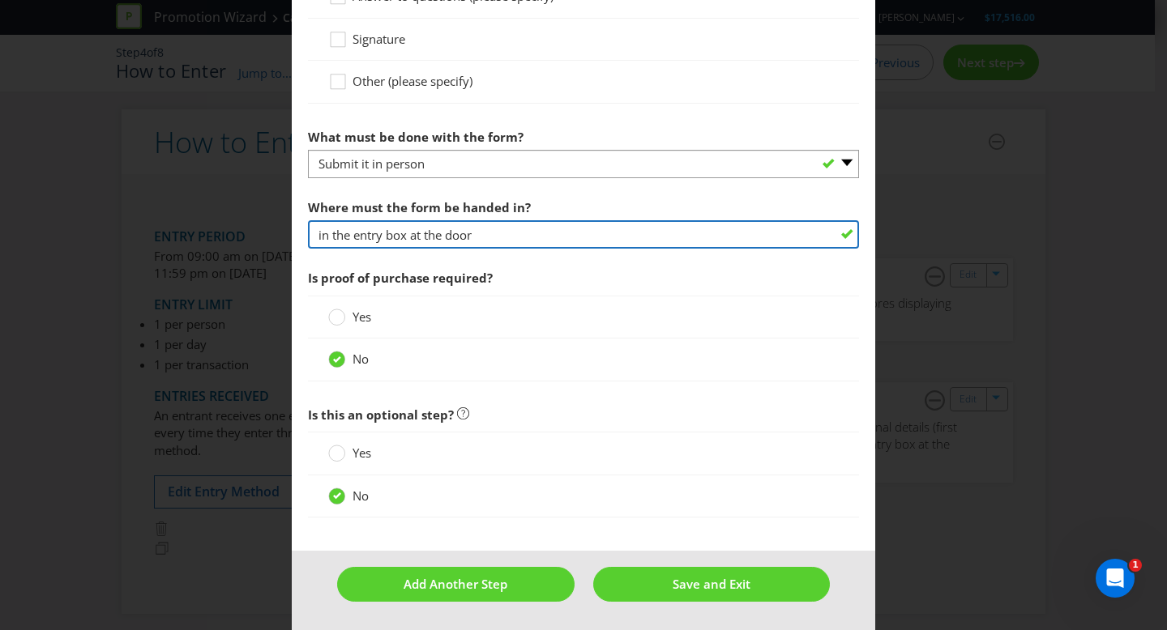
click at [505, 235] on input "in the entry box at the door" at bounding box center [583, 234] width 551 height 28
type input "in the entry box at the bar"
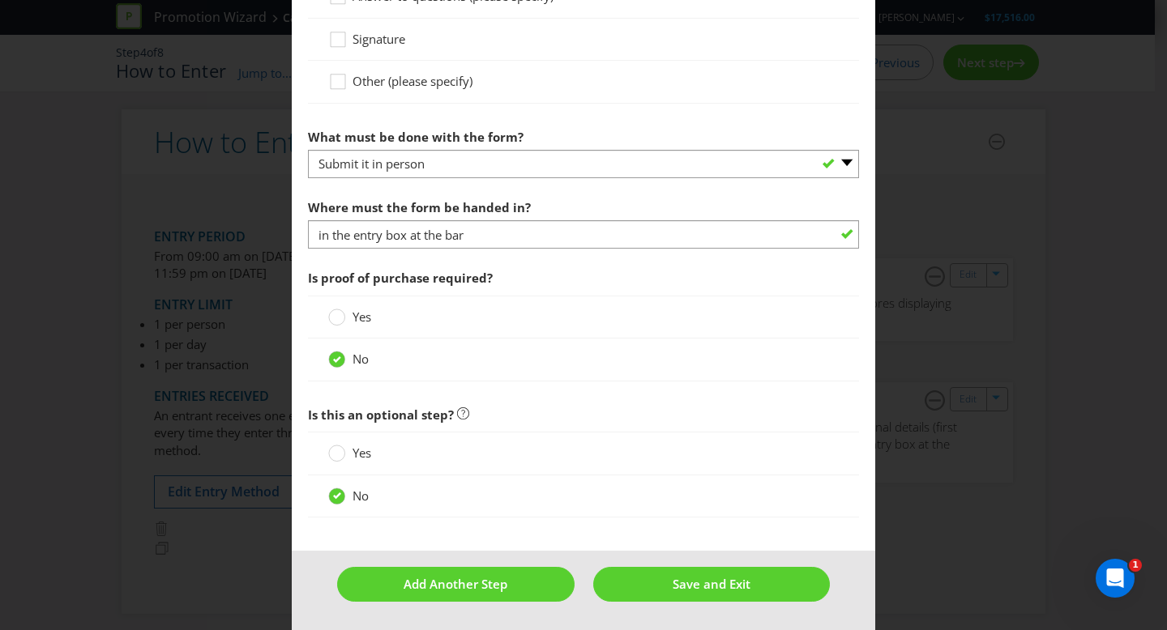
click at [673, 277] on span "Is proof of purchase required?" at bounding box center [583, 278] width 551 height 33
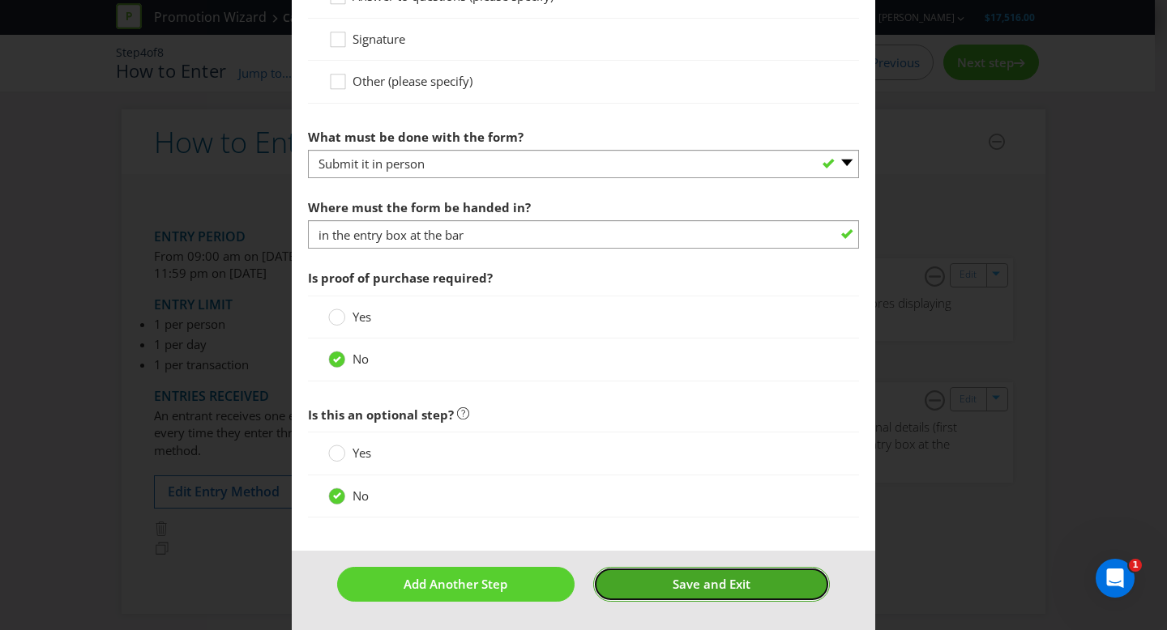
click at [724, 580] on span "Save and Exit" at bounding box center [712, 584] width 78 height 16
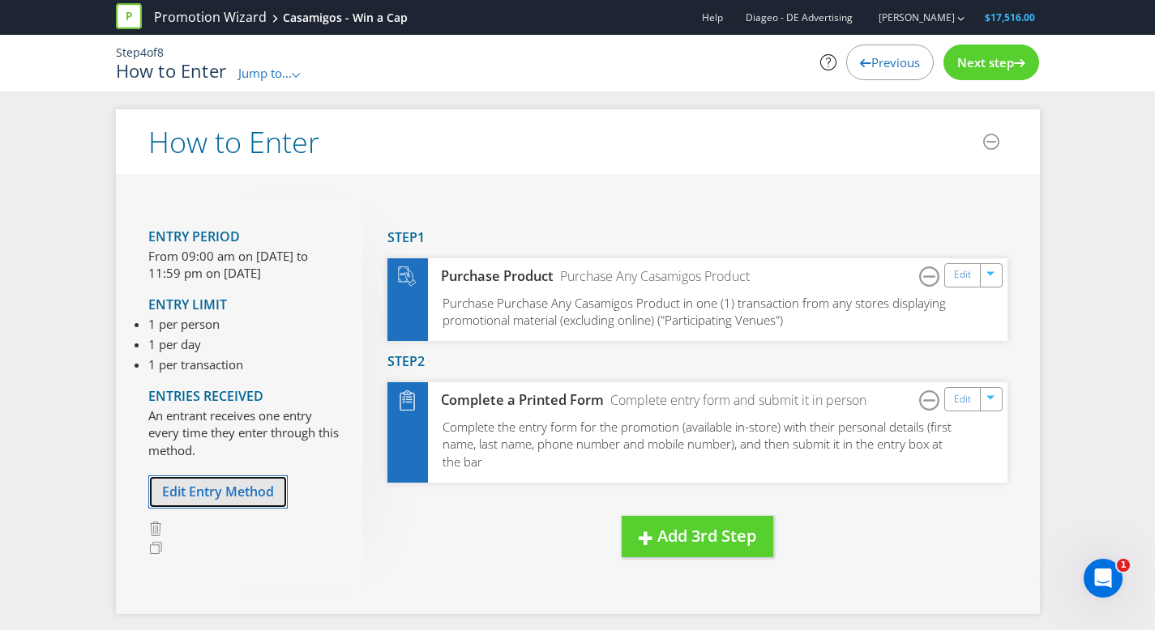
click at [241, 505] on button "Edit Entry Method" at bounding box center [217, 492] width 139 height 33
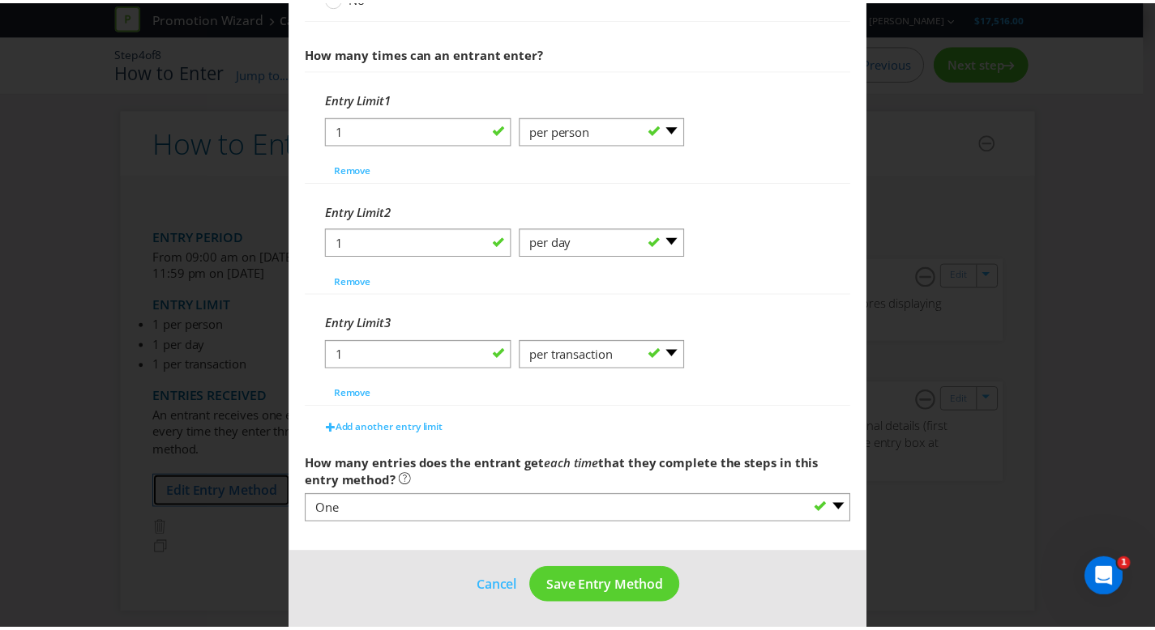
scroll to position [681, 0]
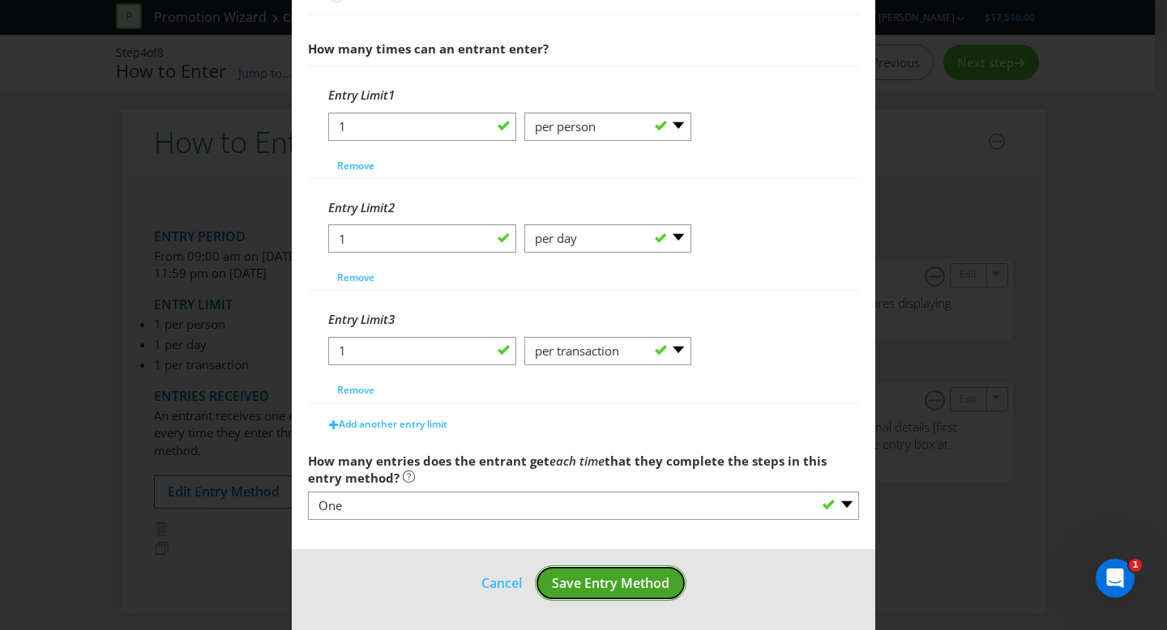
click at [638, 577] on span "Save Entry Method" at bounding box center [610, 584] width 117 height 18
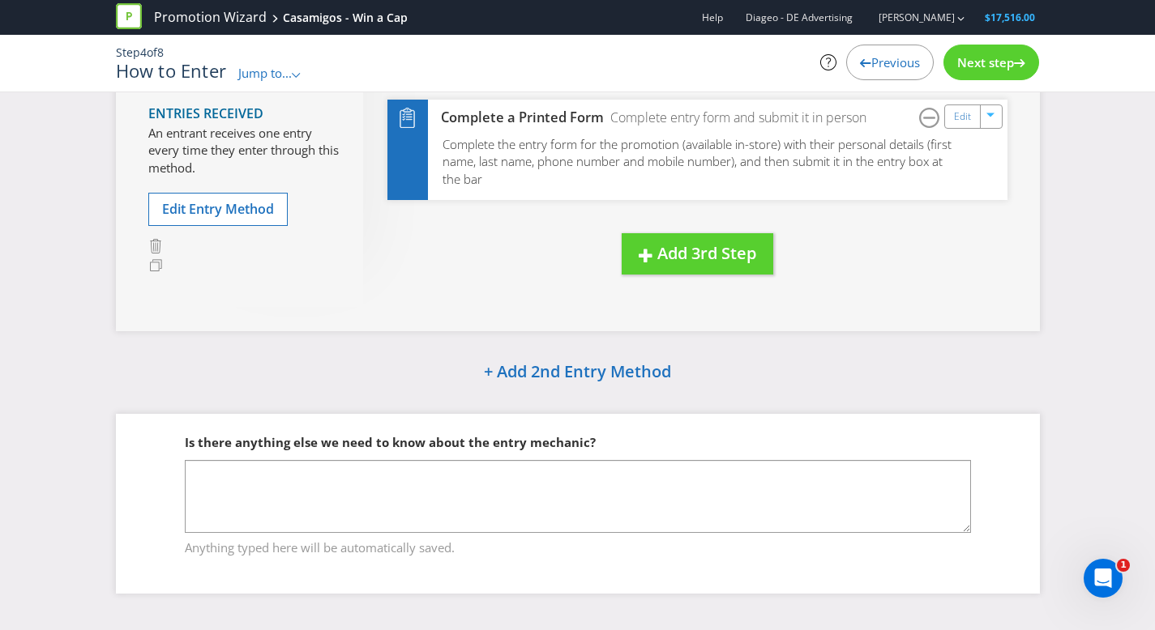
scroll to position [289, 0]
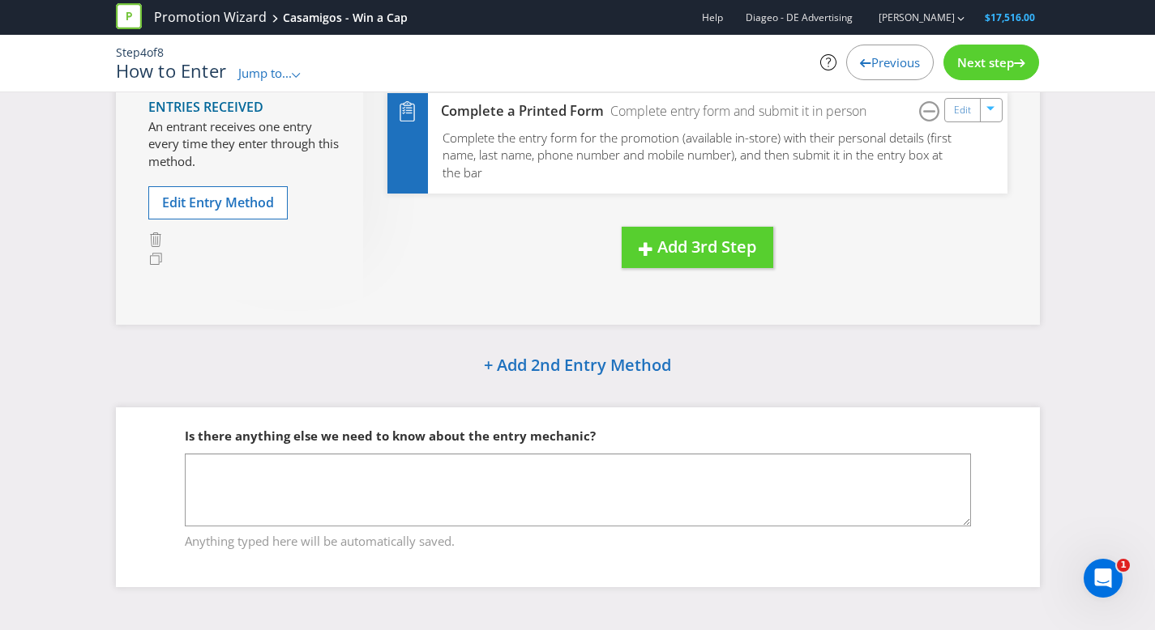
click at [989, 67] on span "Next step" at bounding box center [985, 62] width 57 height 16
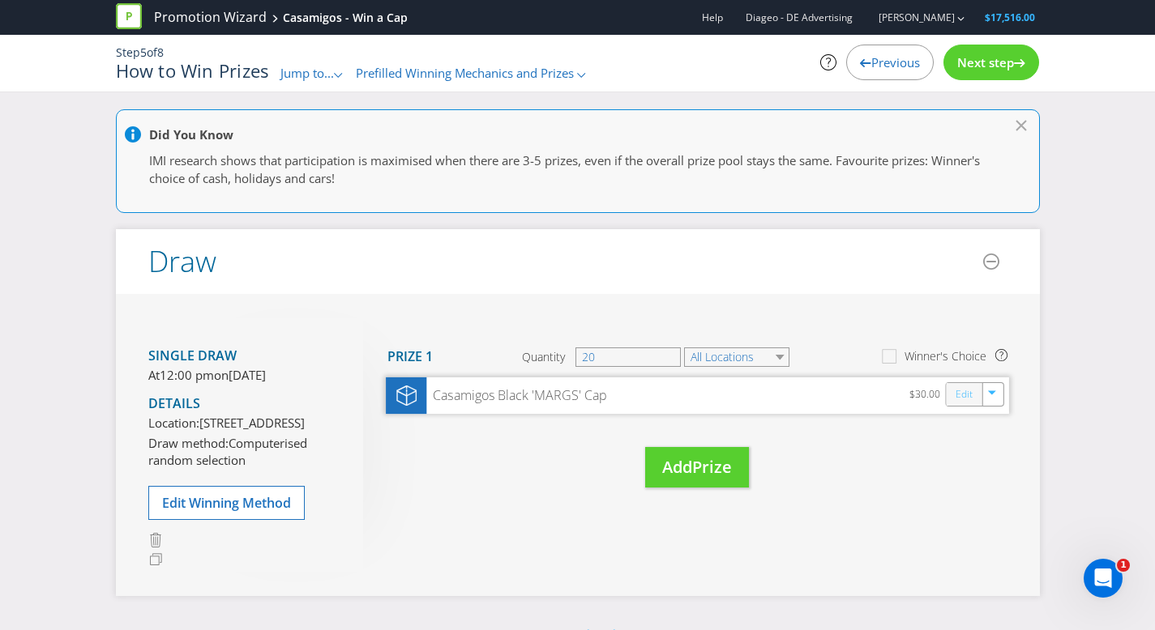
click at [957, 392] on link "Edit" at bounding box center [963, 394] width 17 height 19
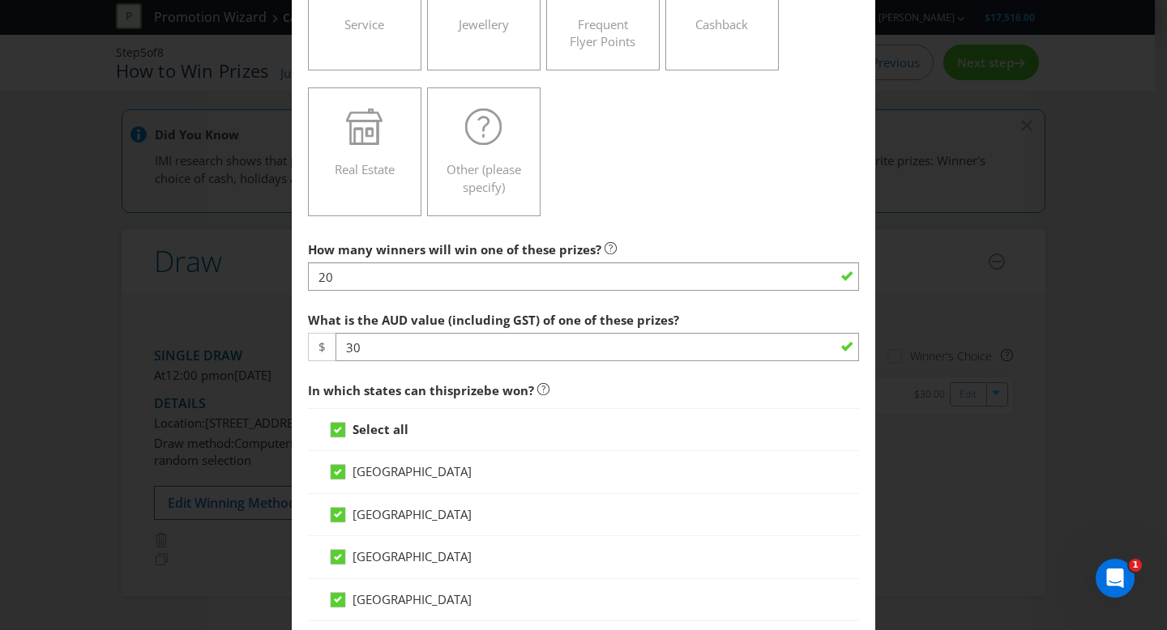
scroll to position [459, 0]
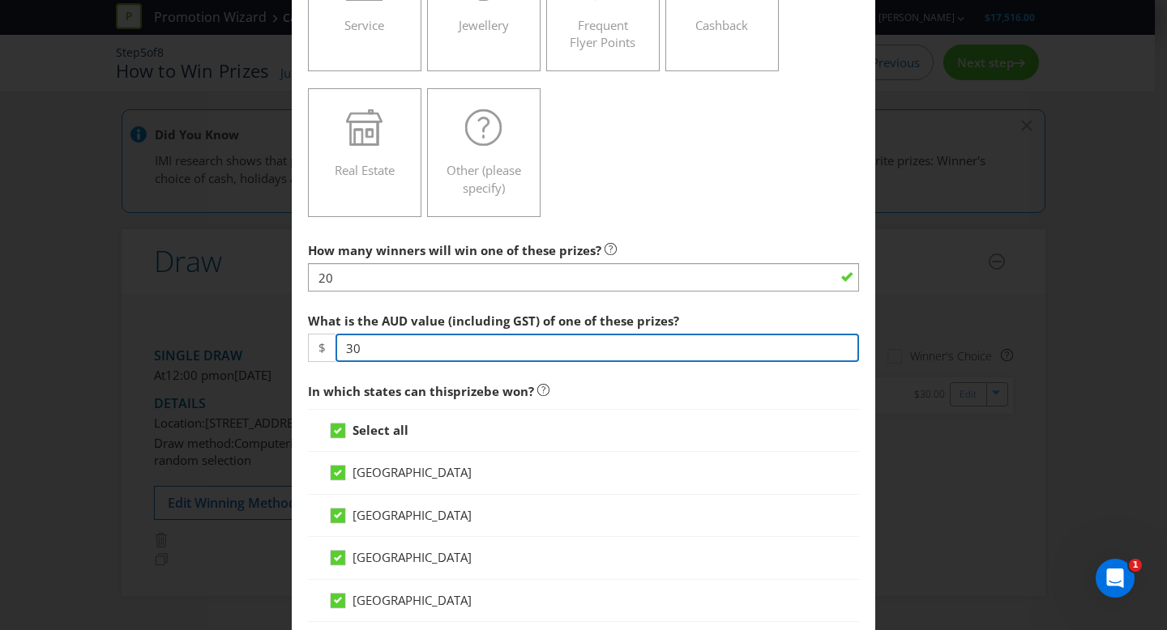
click at [386, 342] on input "30" at bounding box center [596, 348] width 523 height 28
type input "3"
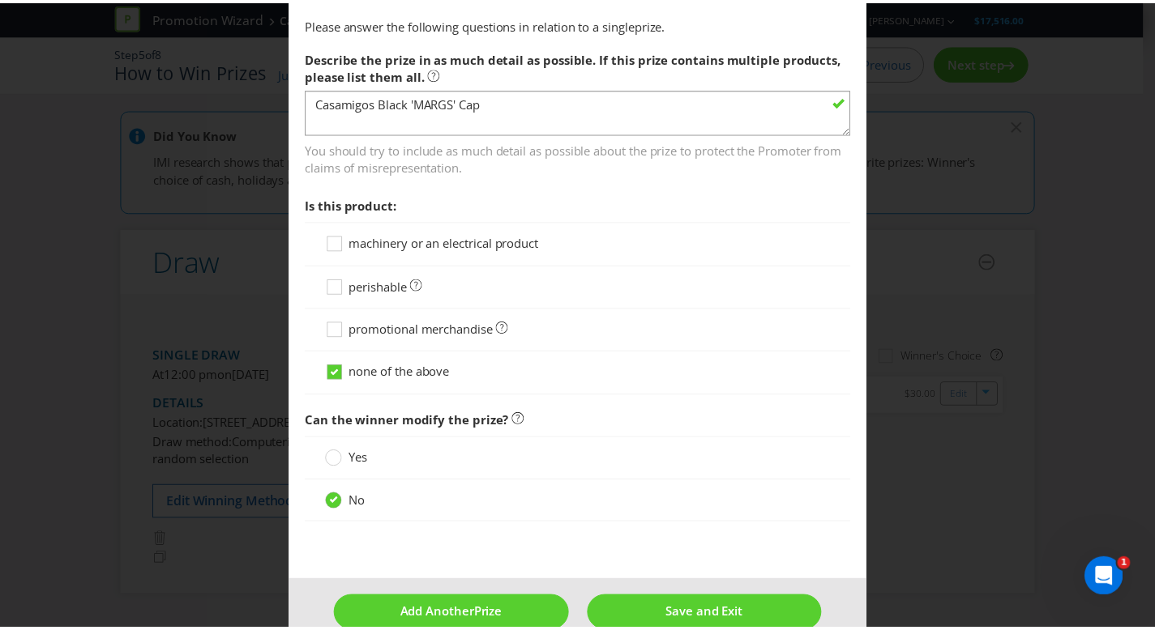
scroll to position [1333, 0]
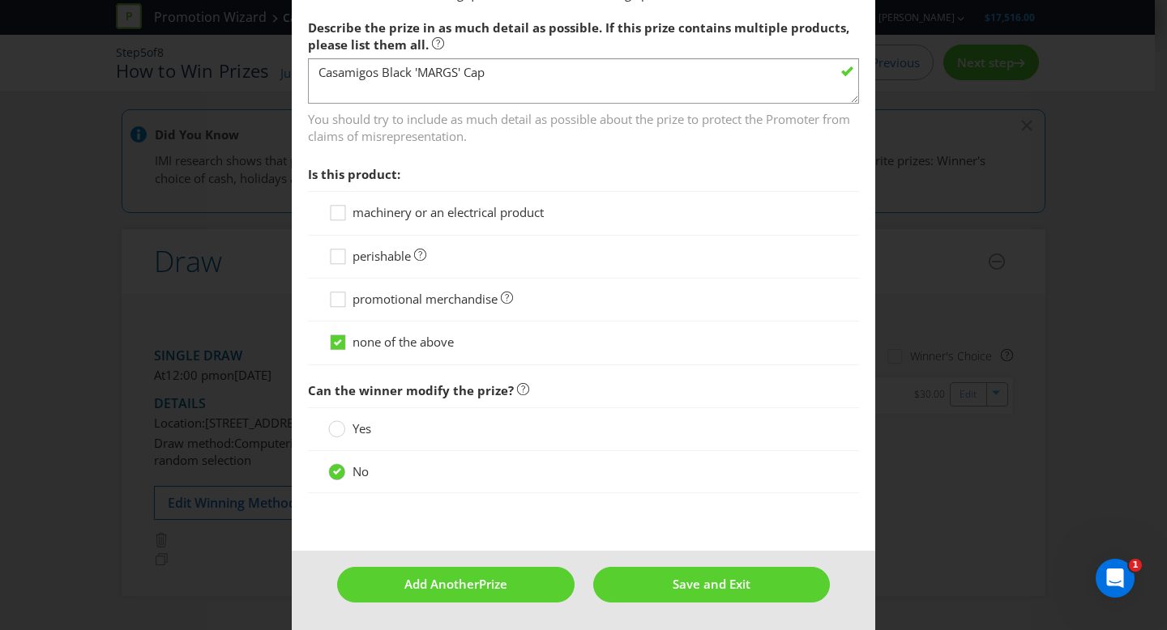
type input "29.95"
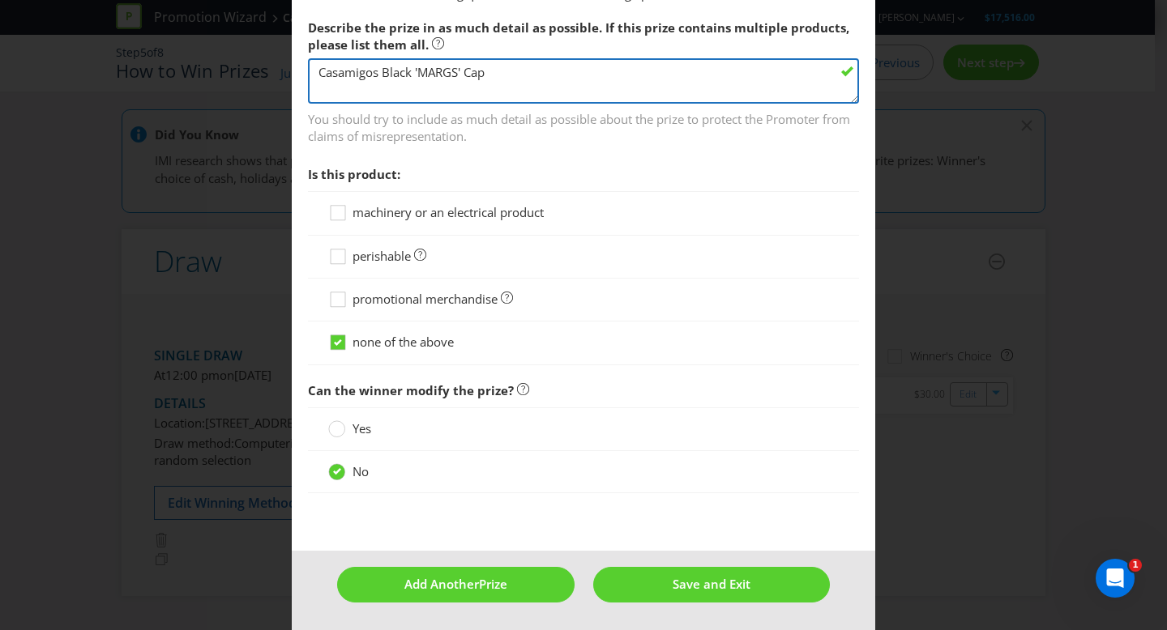
drag, startPoint x: 463, startPoint y: 66, endPoint x: 416, endPoint y: 66, distance: 47.0
click at [416, 66] on textarea "Casamigos Black 'MARGS' Cap" at bounding box center [583, 81] width 551 height 46
type textarea "Casamigos Black Cap"
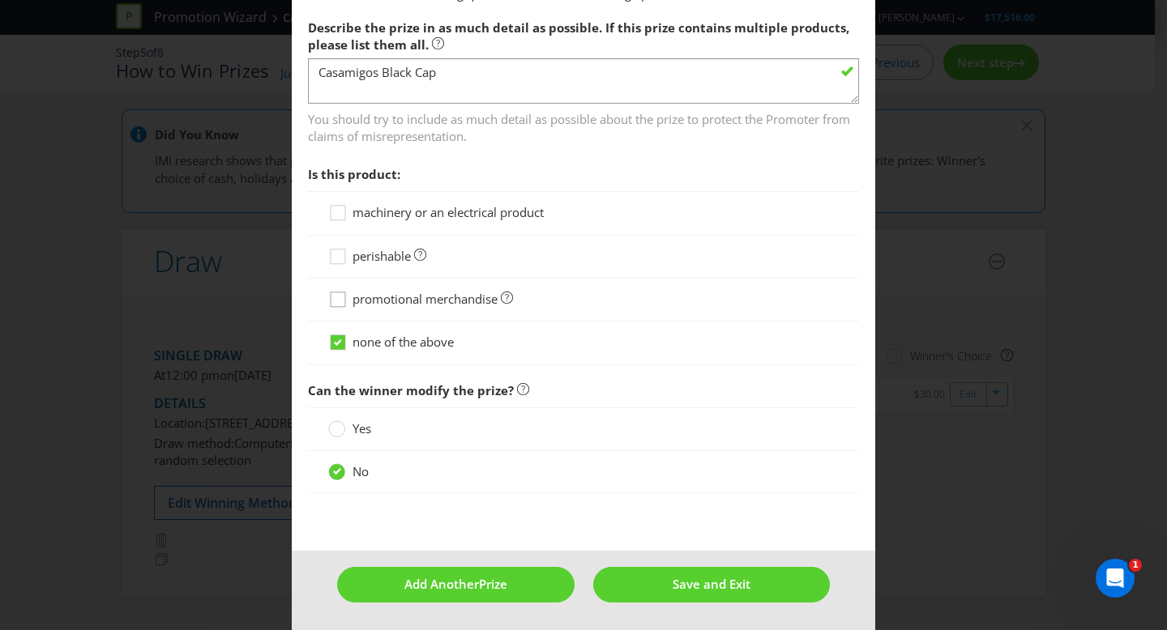
click at [333, 299] on icon at bounding box center [340, 303] width 24 height 24
click at [0, 0] on input "promotional merchandise" at bounding box center [0, 0] width 0 height 0
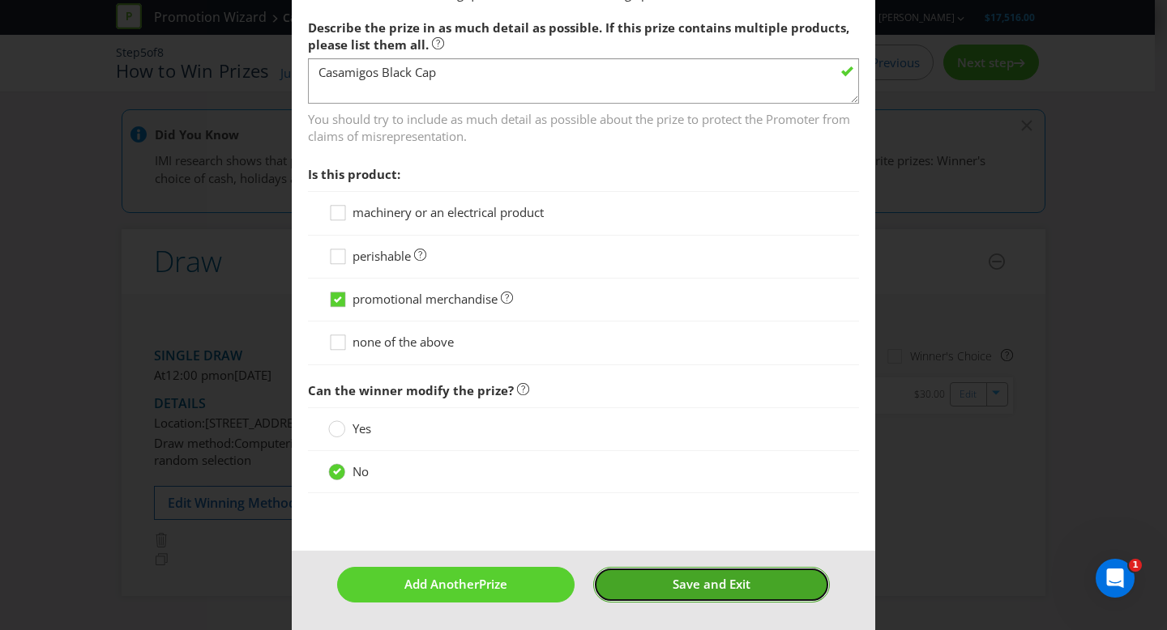
click at [723, 589] on span "Save and Exit" at bounding box center [712, 584] width 78 height 16
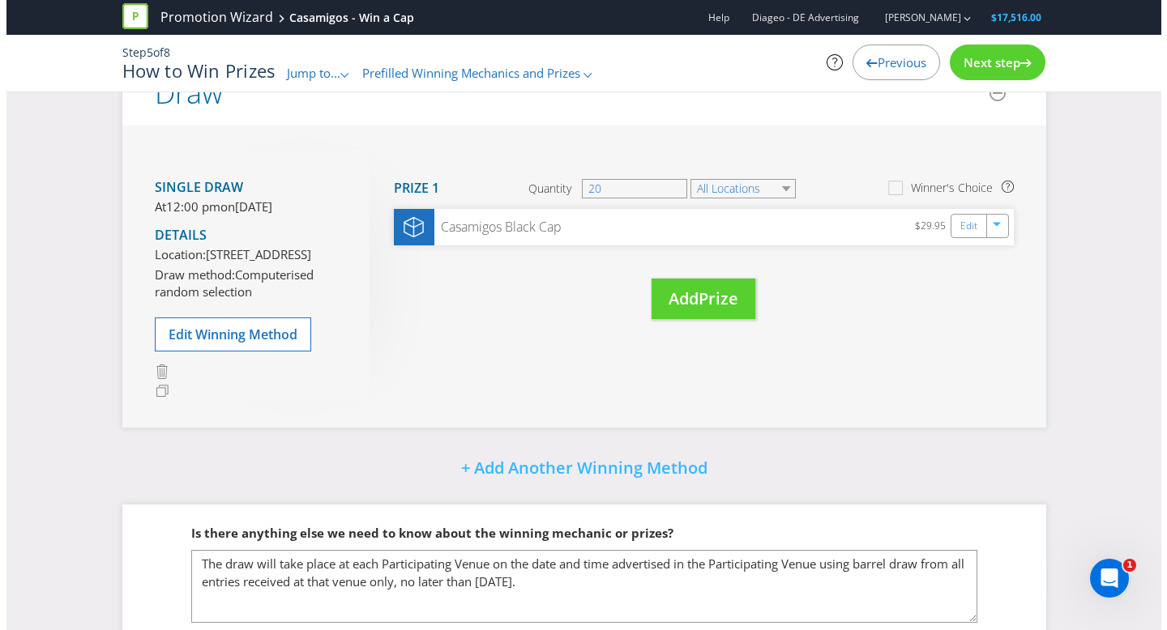
scroll to position [171, 0]
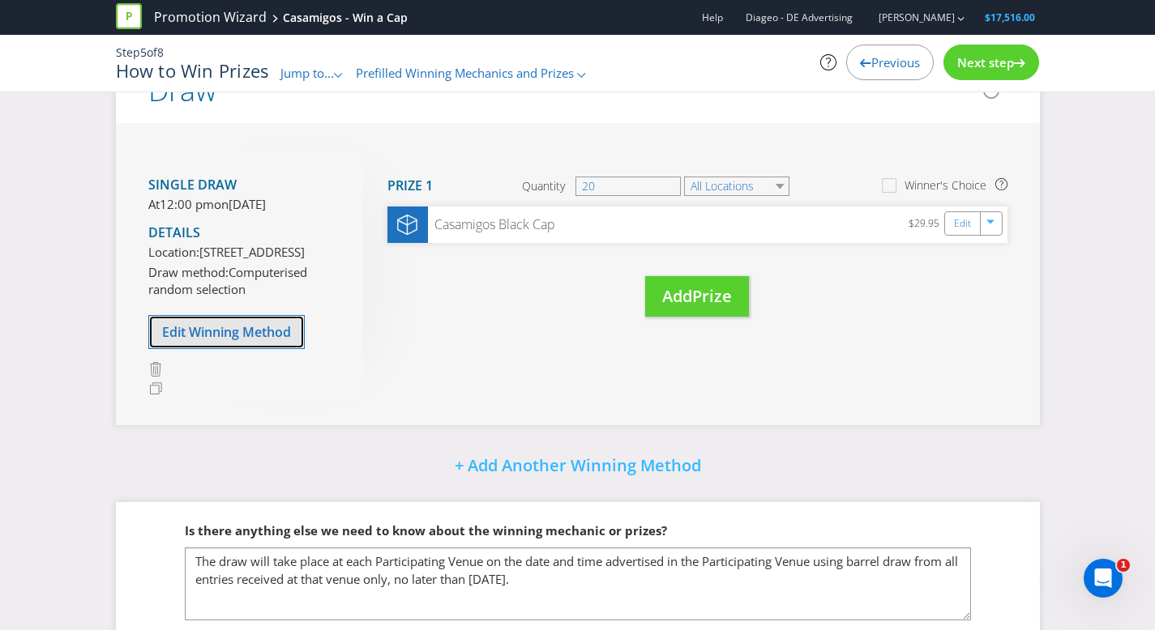
click at [266, 341] on span "Edit Winning Method" at bounding box center [226, 332] width 129 height 18
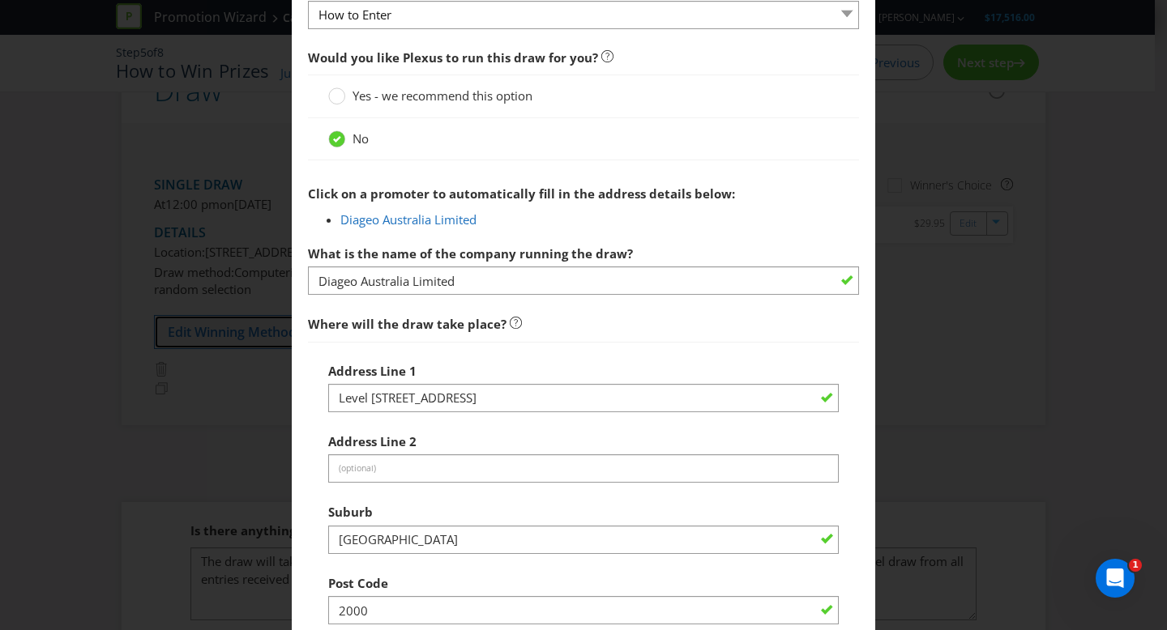
scroll to position [764, 0]
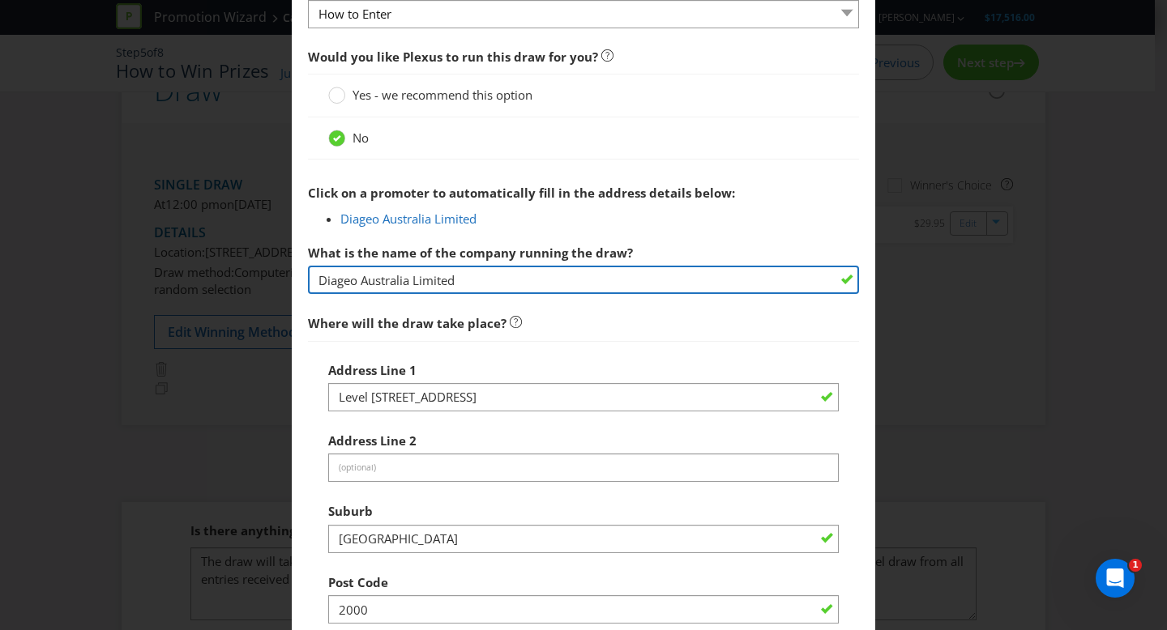
drag, startPoint x: 477, startPoint y: 280, endPoint x: 266, endPoint y: 251, distance: 213.4
click at [266, 251] on div "Edit Winning Method How to Enter How will the winners be selected? Draw Judging…" at bounding box center [583, 315] width 1167 height 630
type input "Each participating venue."
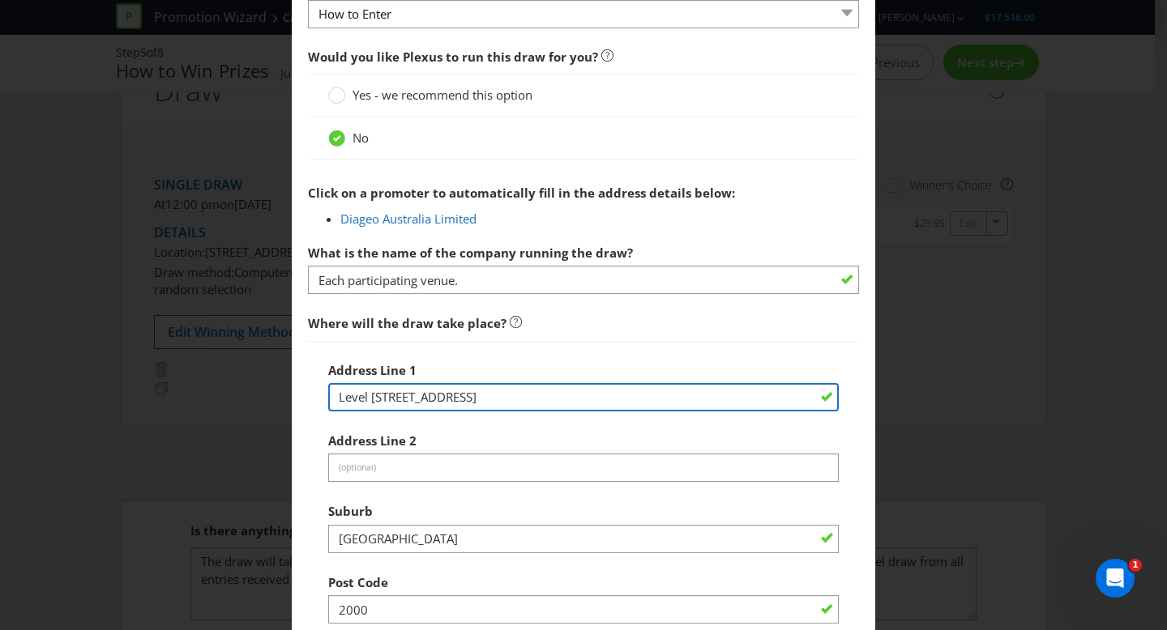
drag, startPoint x: 531, startPoint y: 407, endPoint x: 263, endPoint y: 387, distance: 268.2
click at [263, 387] on div "Edit Winning Method How to Enter How will the winners be selected? Draw Judging…" at bounding box center [583, 315] width 1167 height 630
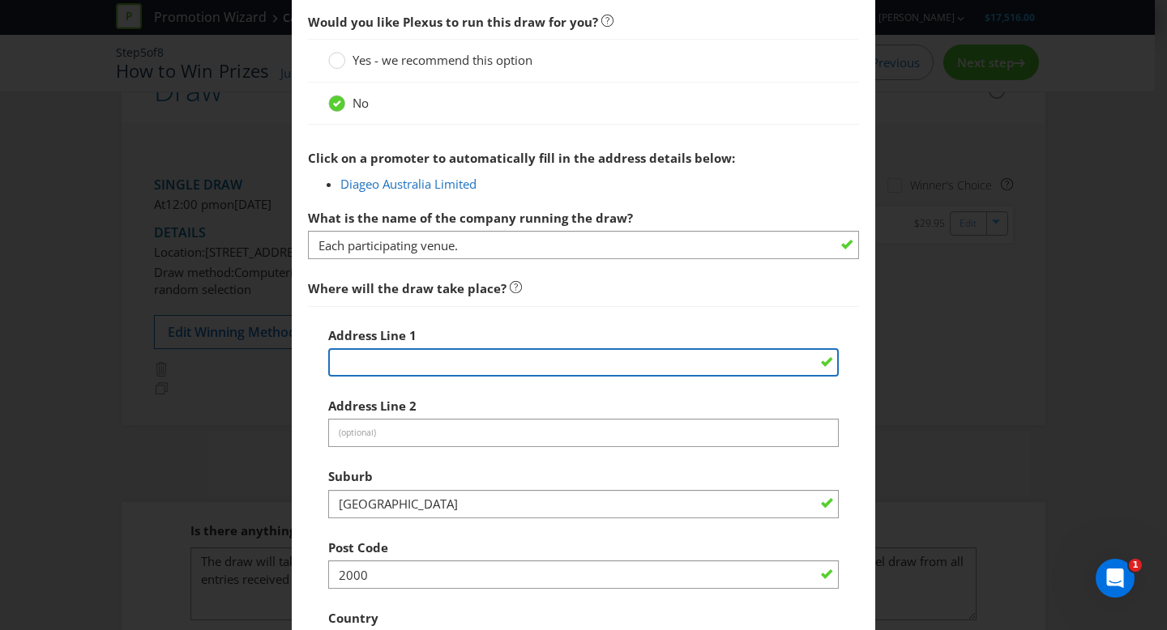
scroll to position [809, 0]
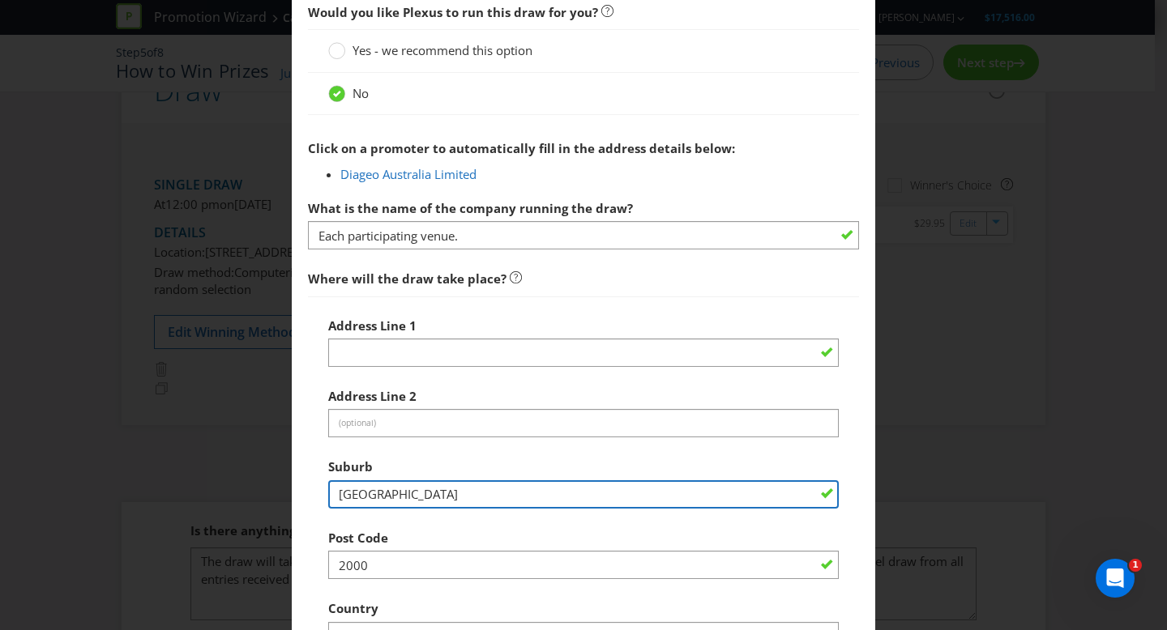
click at [384, 490] on div "Suburb [GEOGRAPHIC_DATA]" at bounding box center [583, 480] width 511 height 58
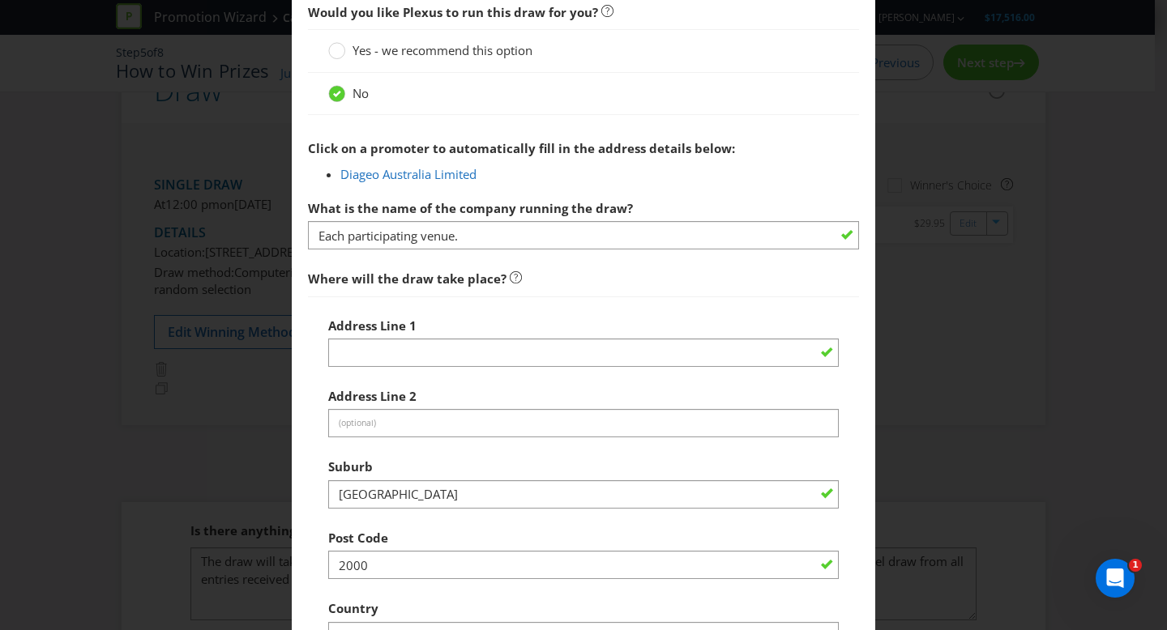
click at [385, 490] on div "Suburb [GEOGRAPHIC_DATA]" at bounding box center [583, 480] width 511 height 58
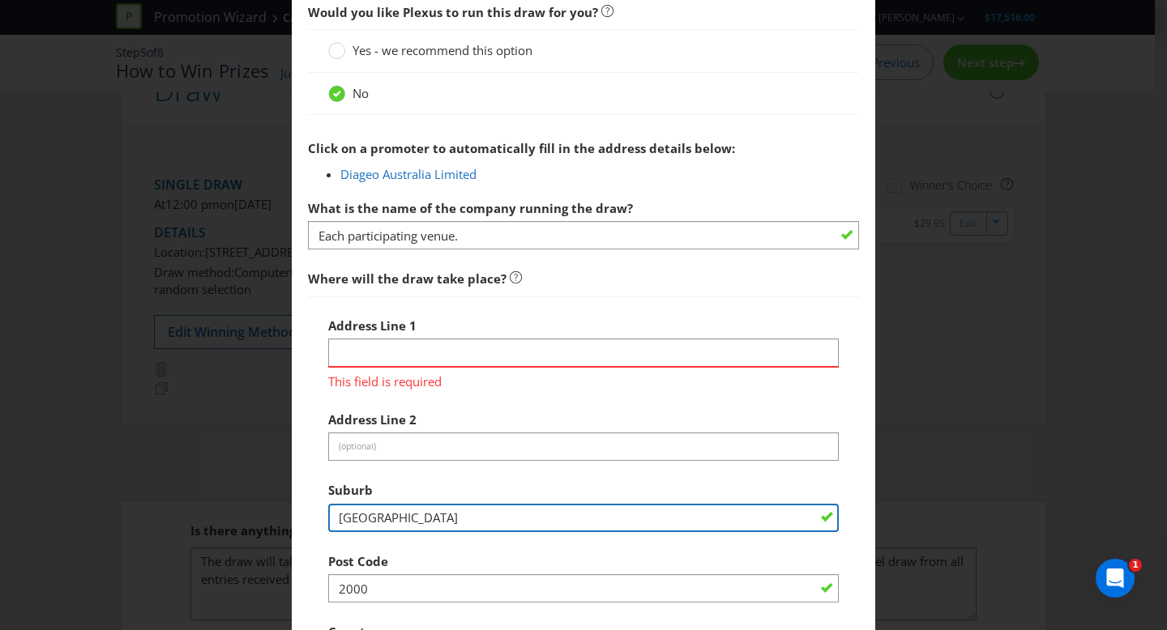
drag, startPoint x: 389, startPoint y: 521, endPoint x: 314, endPoint y: 506, distance: 76.8
click at [314, 506] on div "Address Line 1 This field is required Address Line 2 (optional) Suburb [GEOGRAP…" at bounding box center [583, 528] width 551 height 462
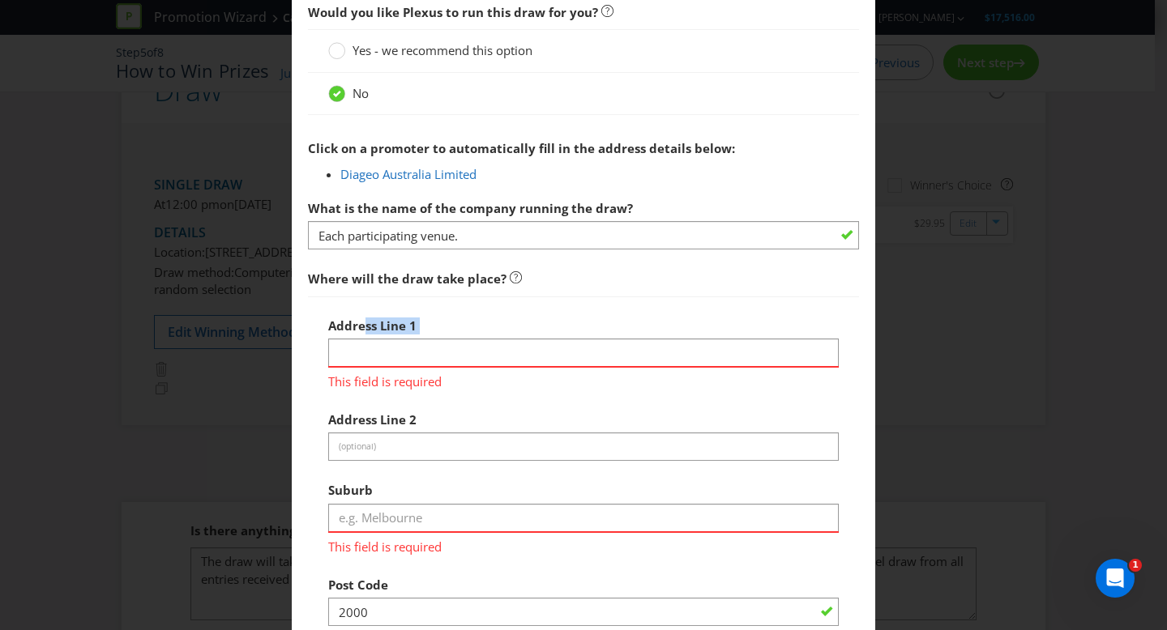
click at [361, 336] on div "Address Line 1 This field is required" at bounding box center [583, 351] width 511 height 82
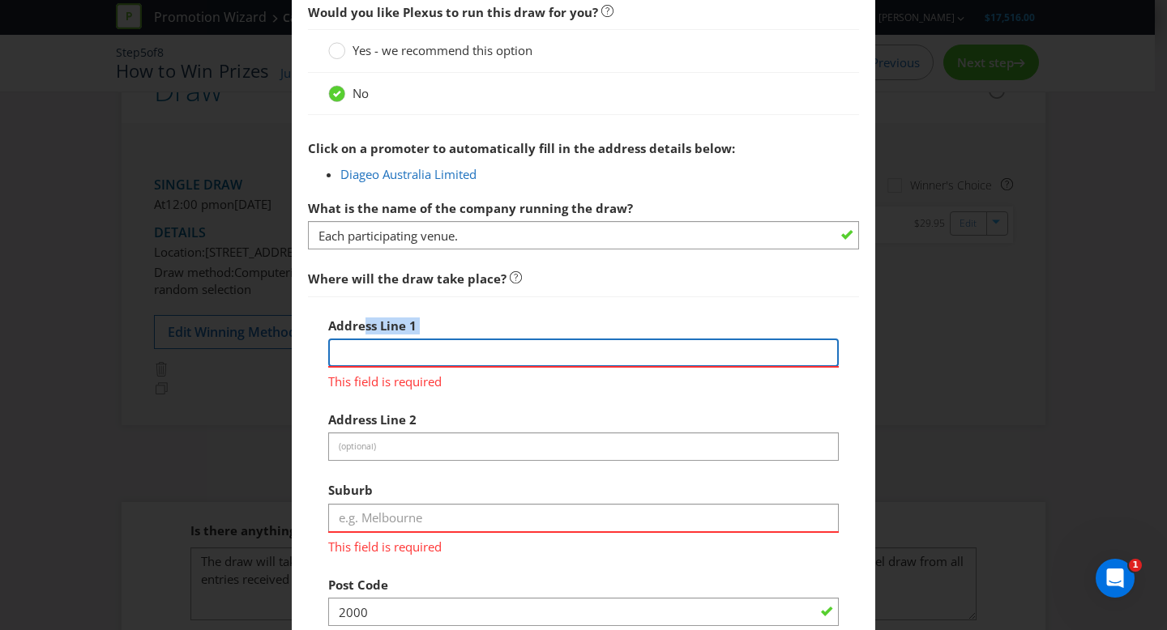
click at [357, 352] on input "text" at bounding box center [583, 353] width 511 height 28
drag, startPoint x: 359, startPoint y: 352, endPoint x: 310, endPoint y: 348, distance: 49.7
click at [310, 348] on div "Address Line 1 N/a This field is required Address Line 2 (optional) Suburb This…" at bounding box center [583, 539] width 551 height 485
type input "N/a"
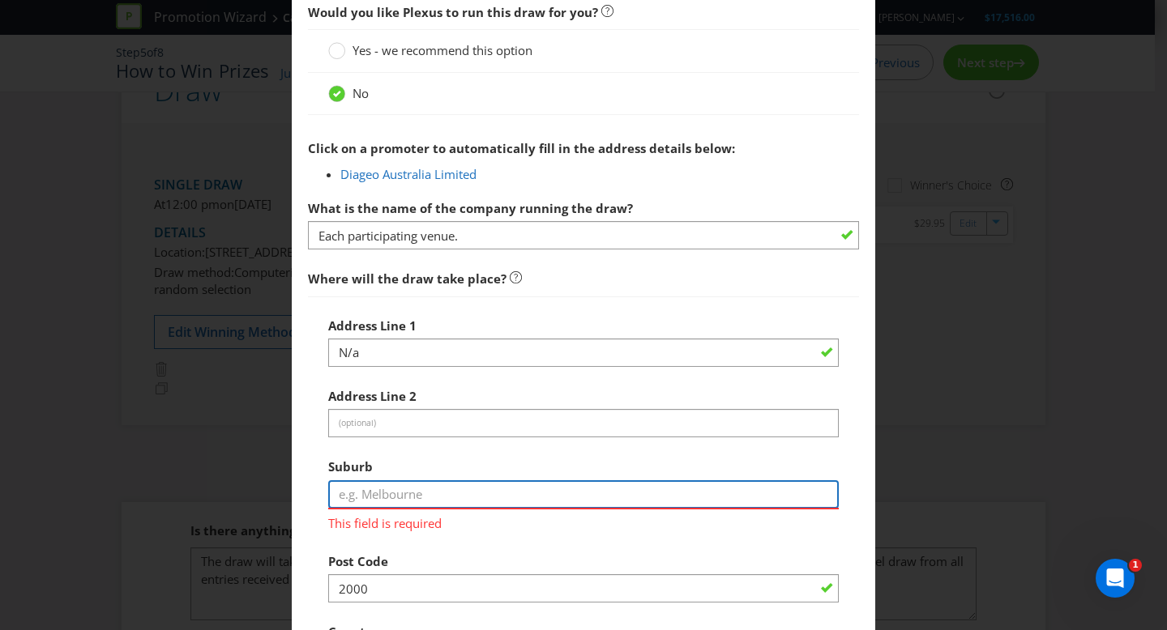
click at [373, 519] on div "Suburb This field is required" at bounding box center [583, 492] width 511 height 82
paste input "N/a"
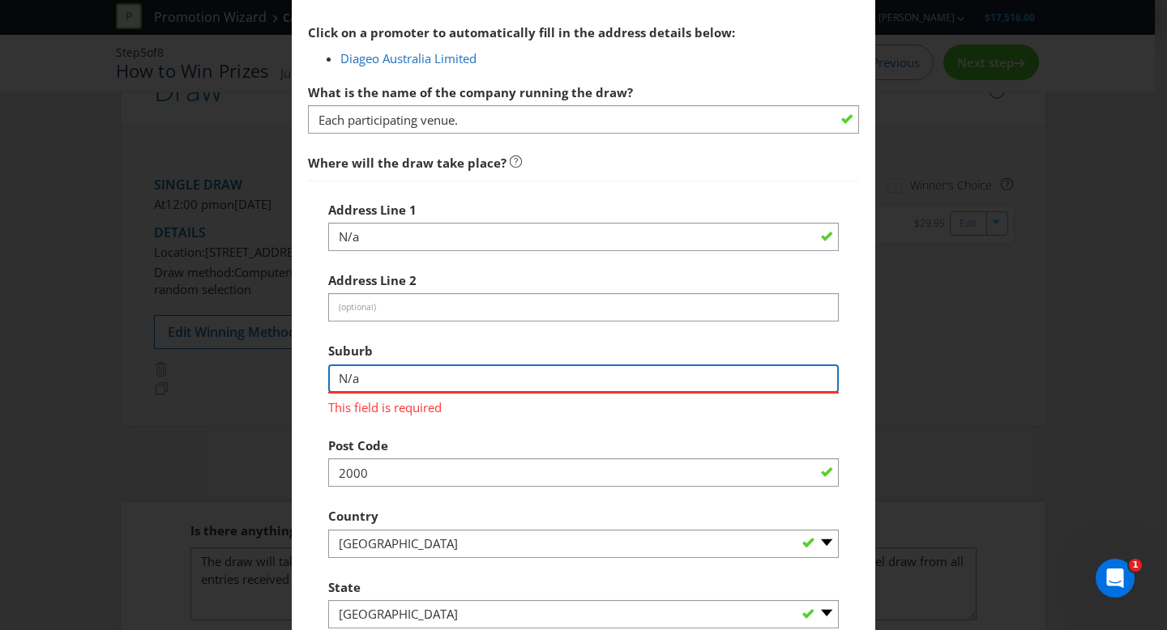
scroll to position [928, 0]
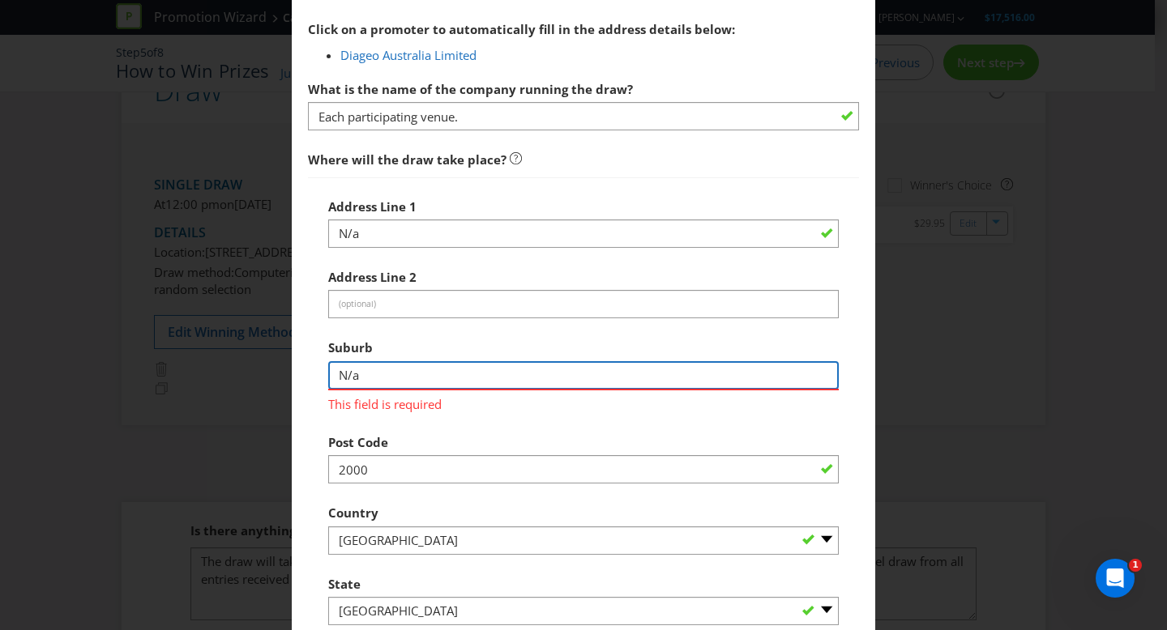
type input "N/a"
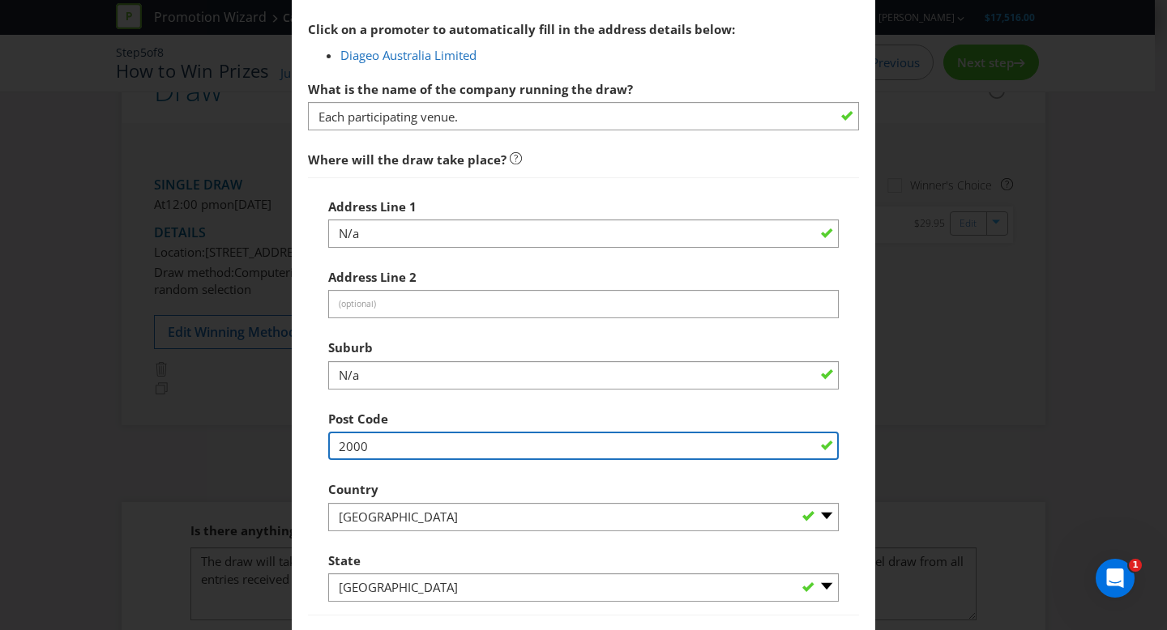
drag, startPoint x: 382, startPoint y: 469, endPoint x: 312, endPoint y: 461, distance: 71.0
click at [312, 461] on div "Address Line 1 N/a Address Line 2 (optional) Suburb N/a Post Code 2000 Country …" at bounding box center [583, 396] width 551 height 439
drag, startPoint x: 392, startPoint y: 441, endPoint x: 318, endPoint y: 439, distance: 73.8
click at [318, 439] on div "Address Line 1 N/a Address Line 2 (optional) Suburb N/a Post Code 2000 Country …" at bounding box center [583, 396] width 551 height 439
paste input "N/a"
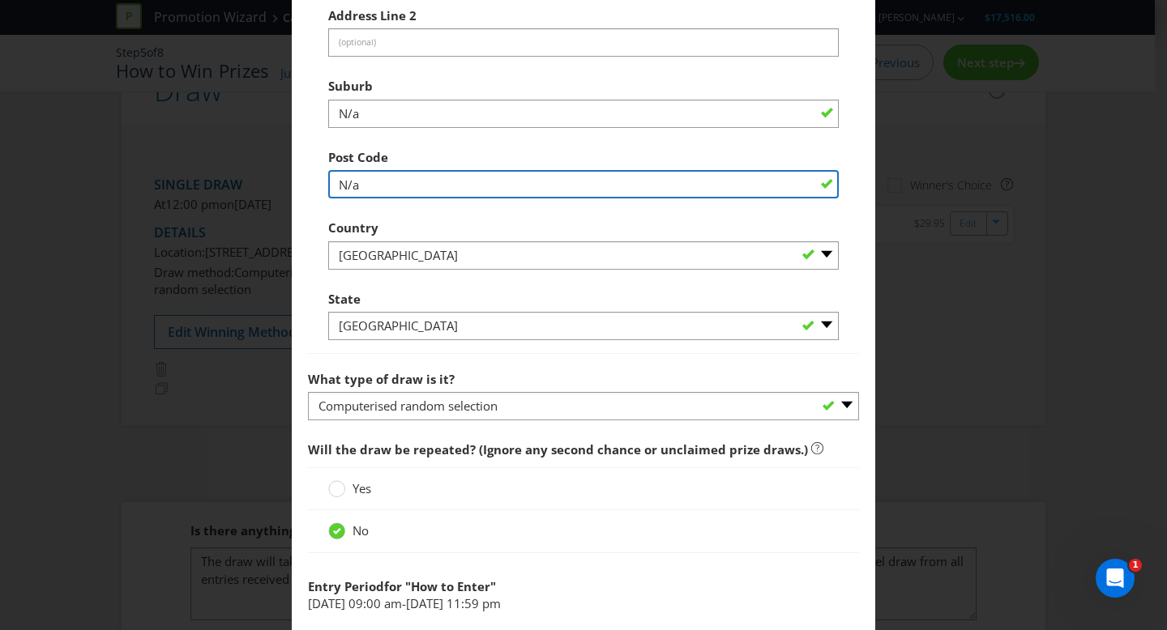
scroll to position [1206, 0]
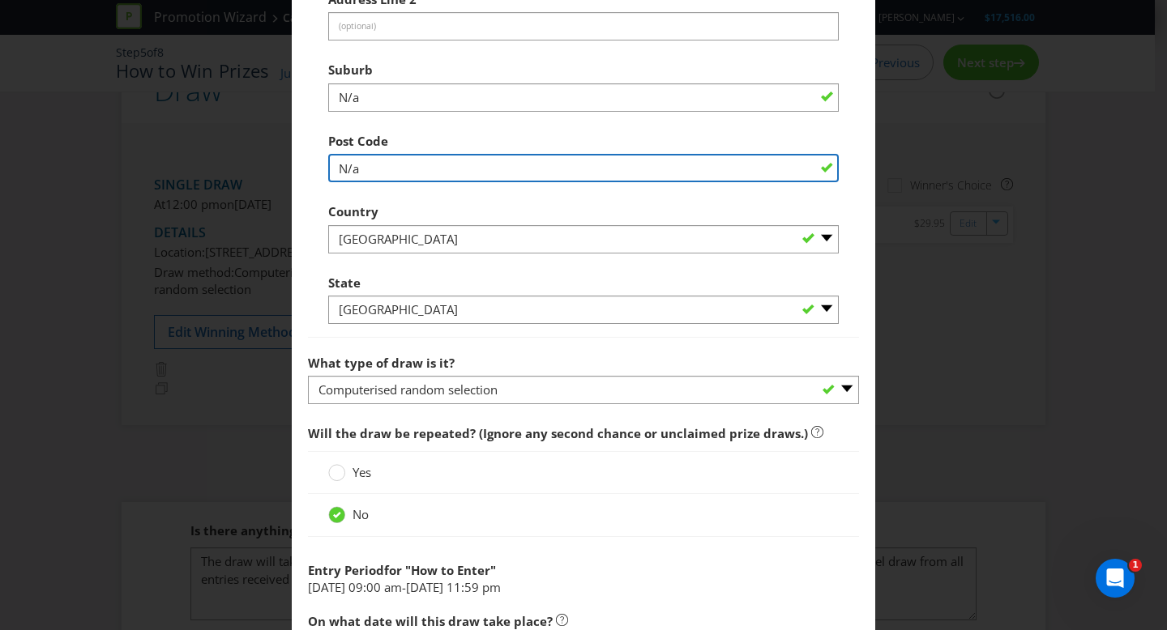
type input "N/a"
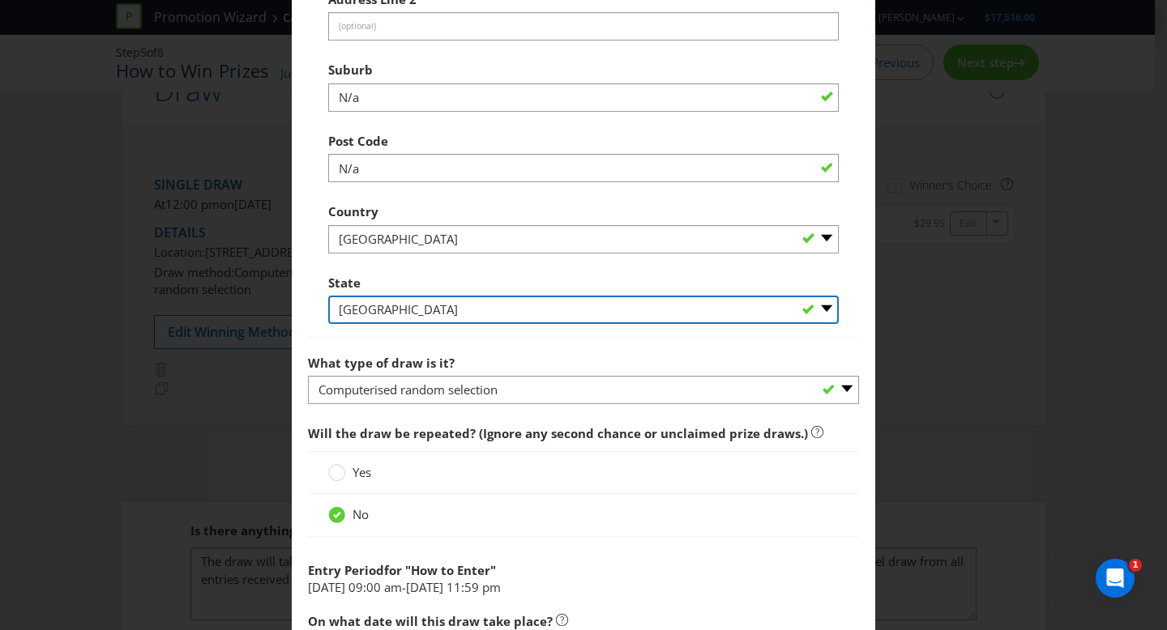
click at [475, 298] on div "State -- Please Select -- [GEOGRAPHIC_DATA] [GEOGRAPHIC_DATA] [GEOGRAPHIC_DATA]…" at bounding box center [583, 296] width 511 height 58
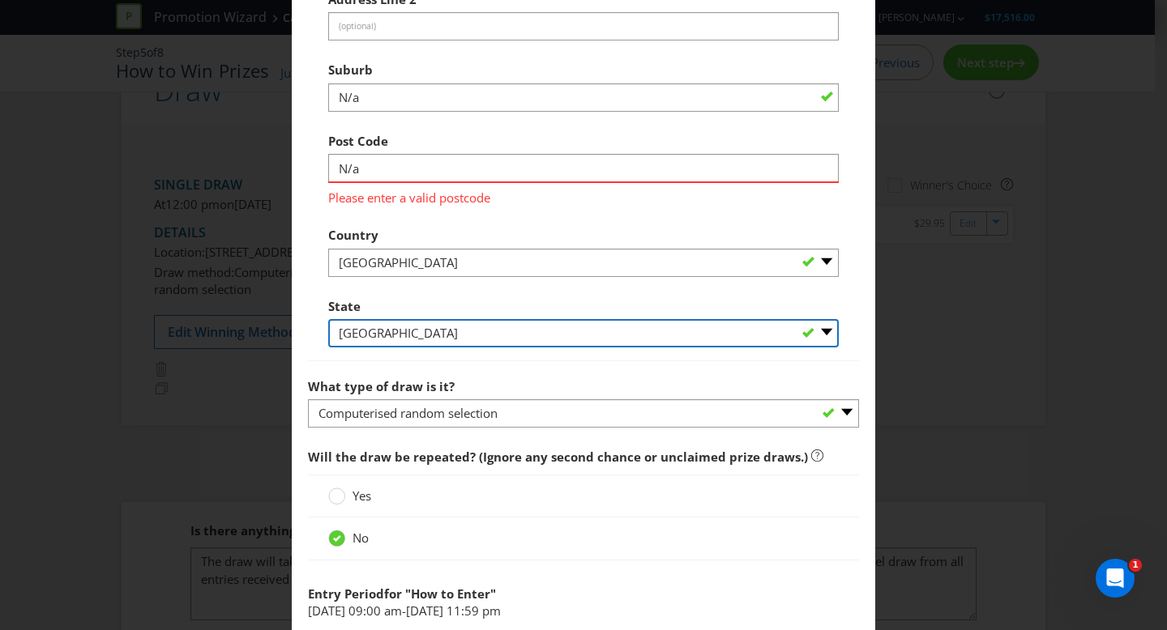
select select
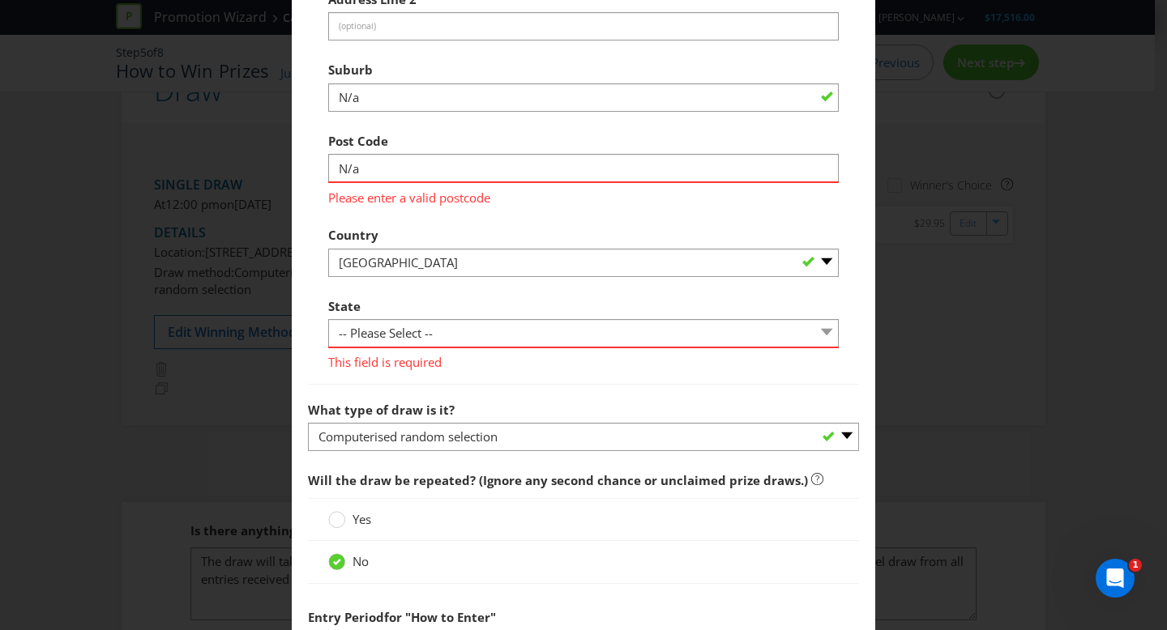
click at [549, 224] on div "Country -- Please Select [GEOGRAPHIC_DATA] [GEOGRAPHIC_DATA]" at bounding box center [583, 248] width 511 height 58
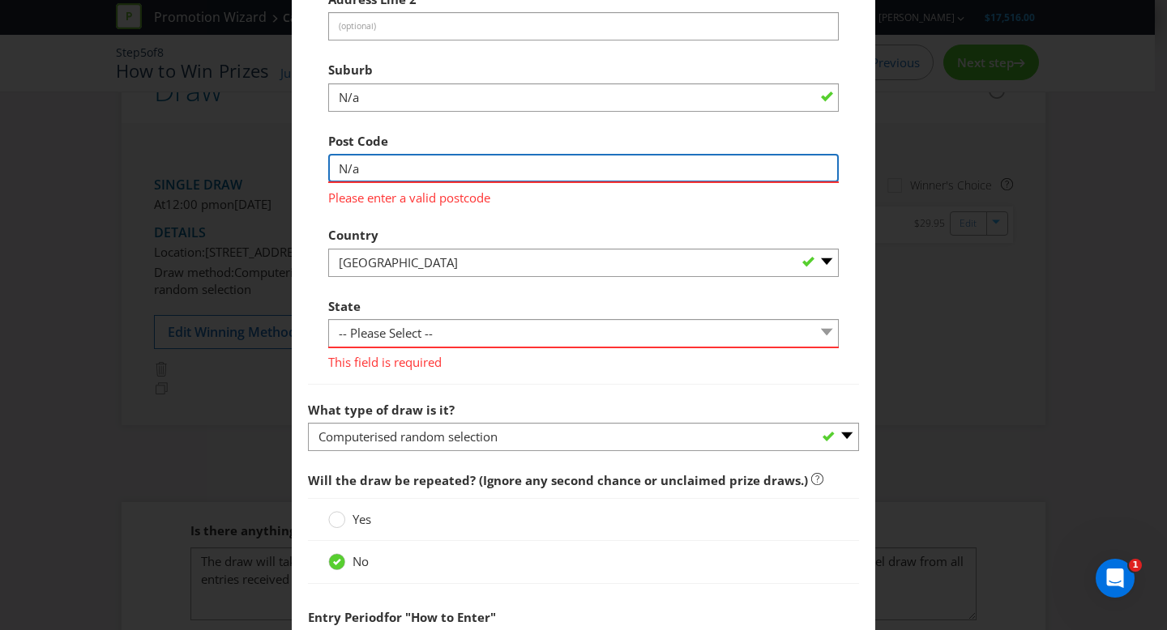
click at [378, 175] on input "N/a" at bounding box center [583, 168] width 511 height 28
type input "N"
type input "0000"
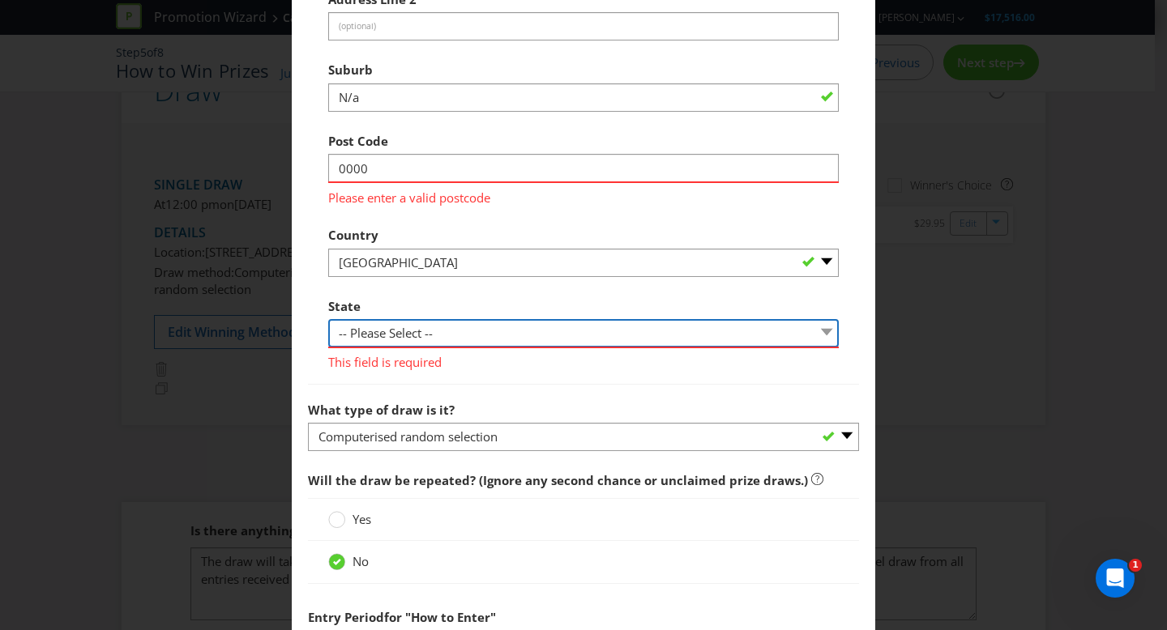
click at [429, 342] on div "State -- Please Select -- [GEOGRAPHIC_DATA] [GEOGRAPHIC_DATA] [GEOGRAPHIC_DATA]…" at bounding box center [583, 331] width 511 height 82
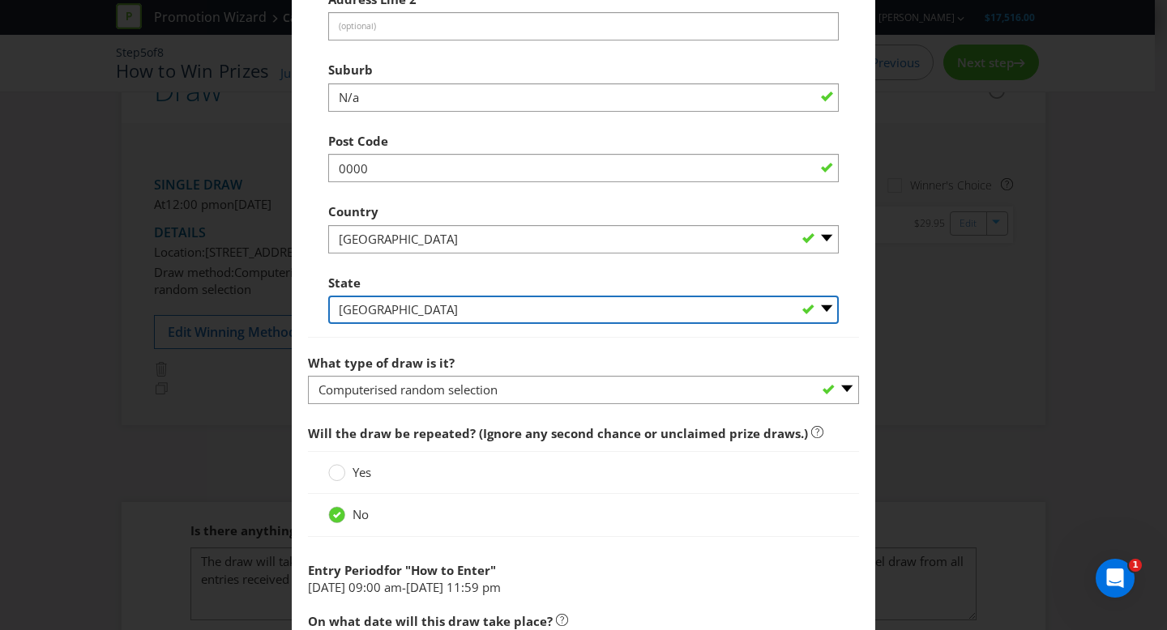
click at [425, 314] on select "-- Please Select -- [GEOGRAPHIC_DATA] [GEOGRAPHIC_DATA] [GEOGRAPHIC_DATA] [GEOG…" at bounding box center [583, 310] width 511 height 28
select select "[GEOGRAPHIC_DATA]"
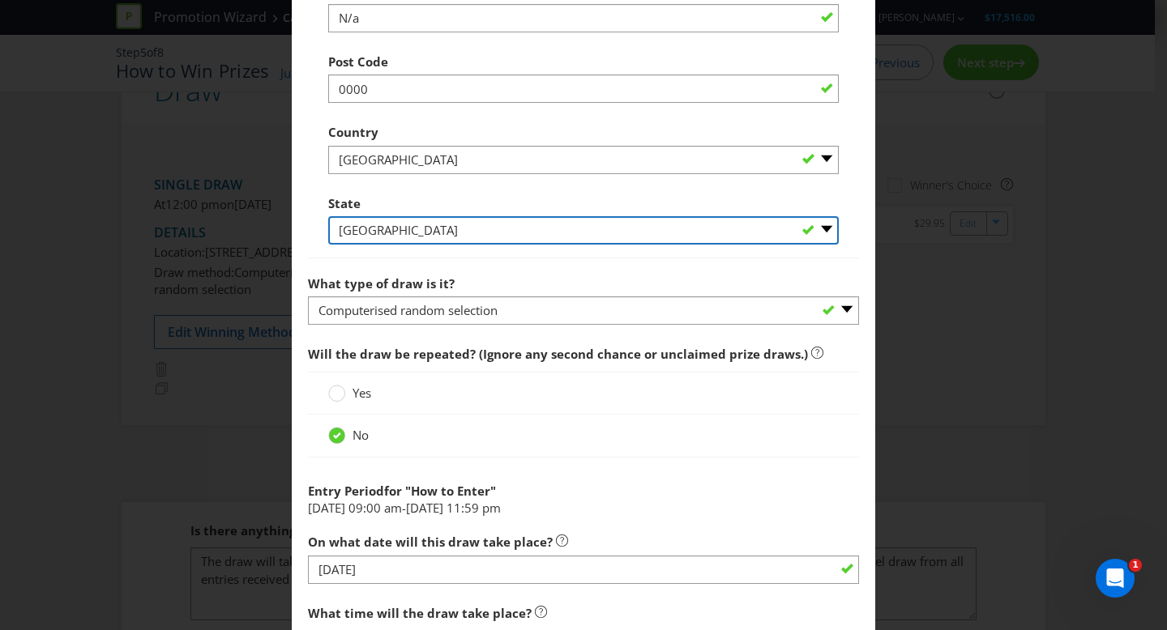
scroll to position [1290, 0]
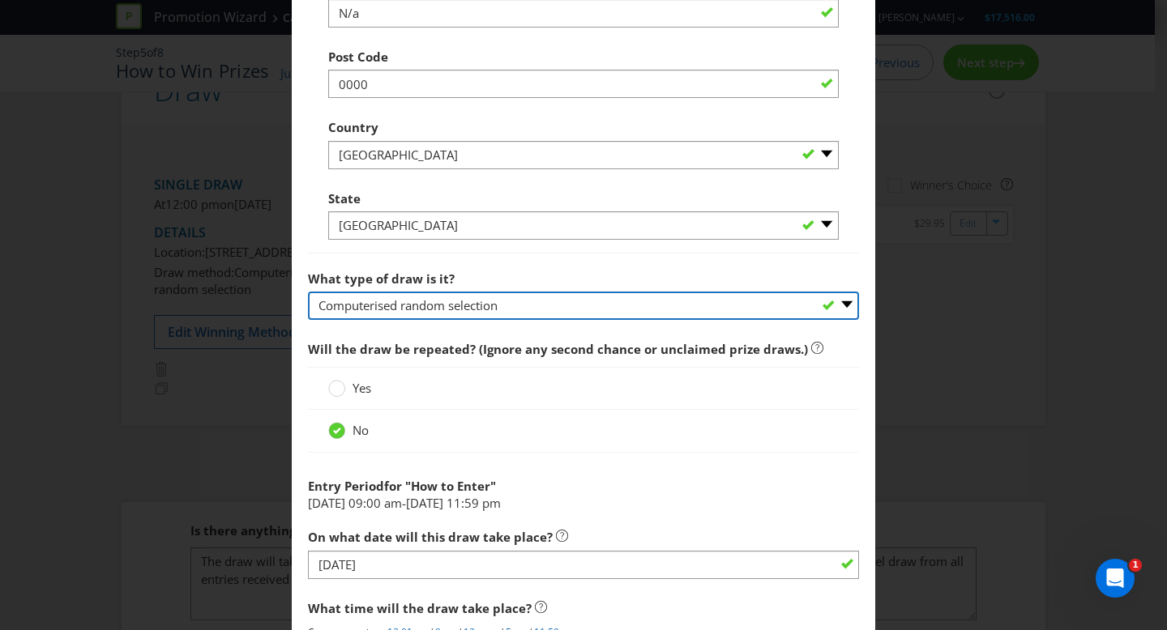
click at [557, 303] on select "-- Please select -- Computerised random selection Barrel draw Don't specify Oth…" at bounding box center [583, 306] width 551 height 28
select select "BARREL_DRAW"
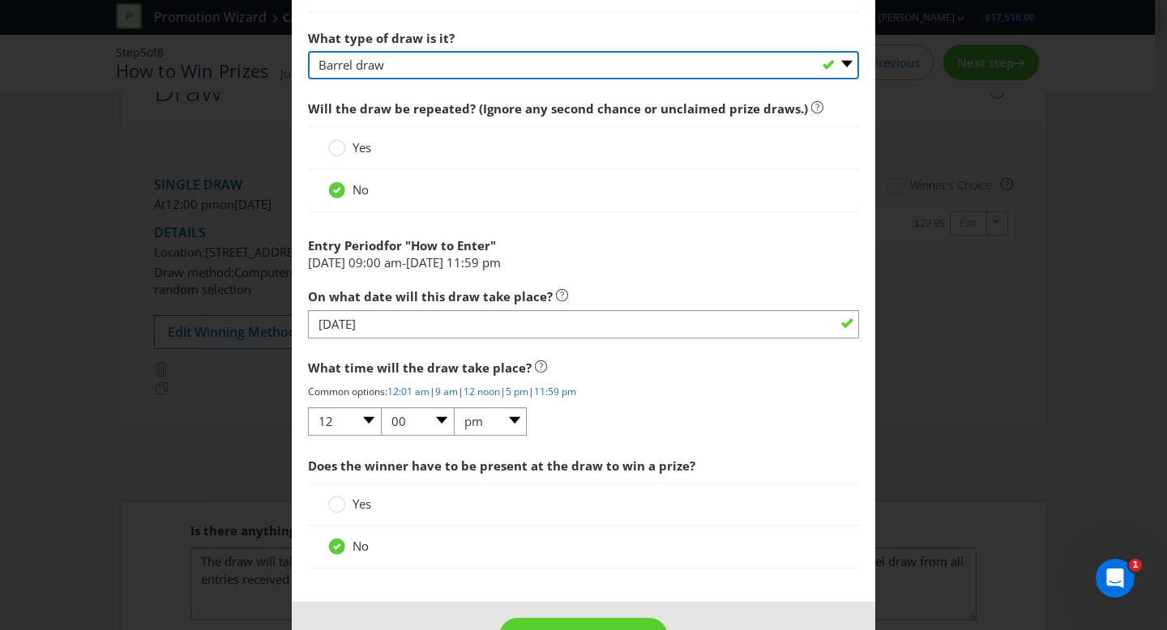
scroll to position [1530, 0]
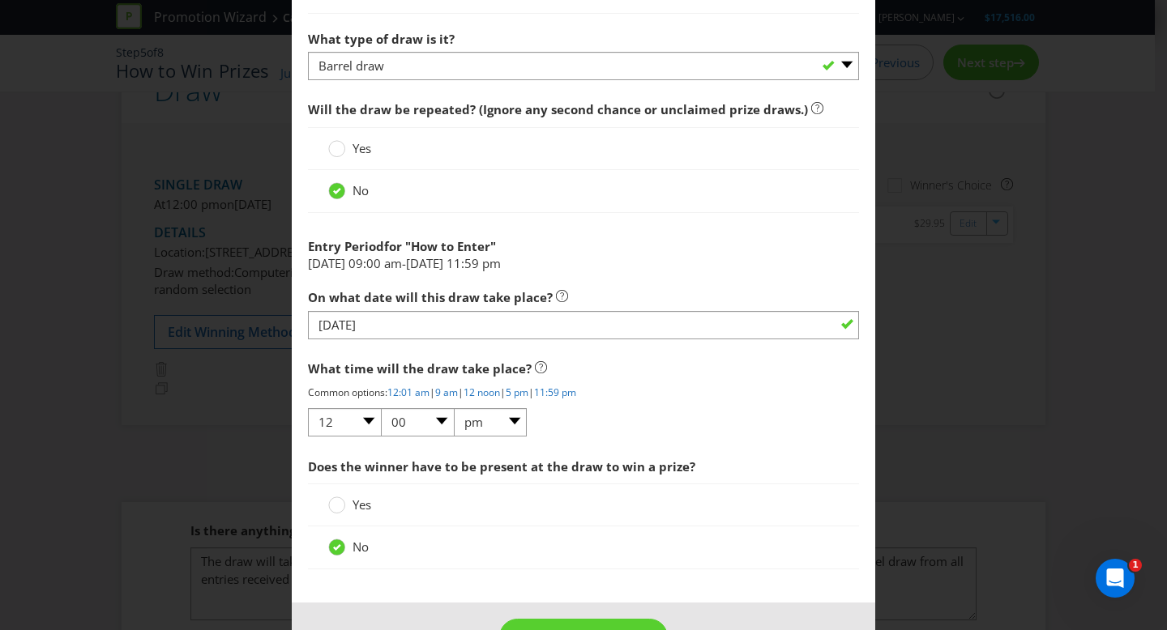
click at [344, 147] on label "Yes" at bounding box center [351, 148] width 46 height 17
click at [0, 0] on input "Yes" at bounding box center [0, 0] width 0 height 0
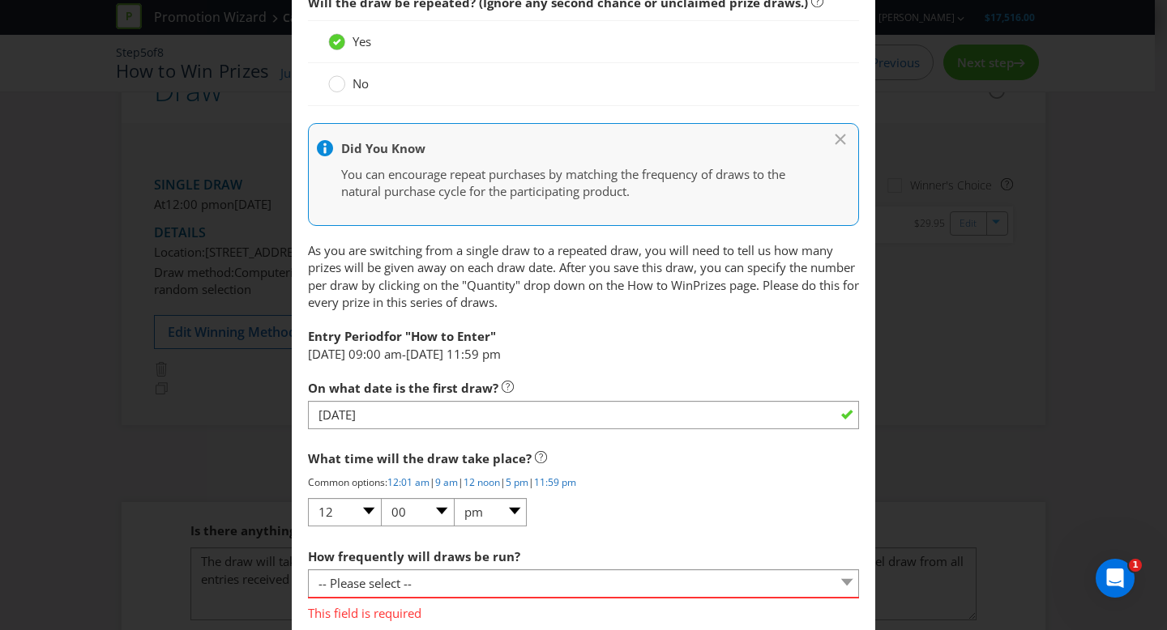
scroll to position [1678, 0]
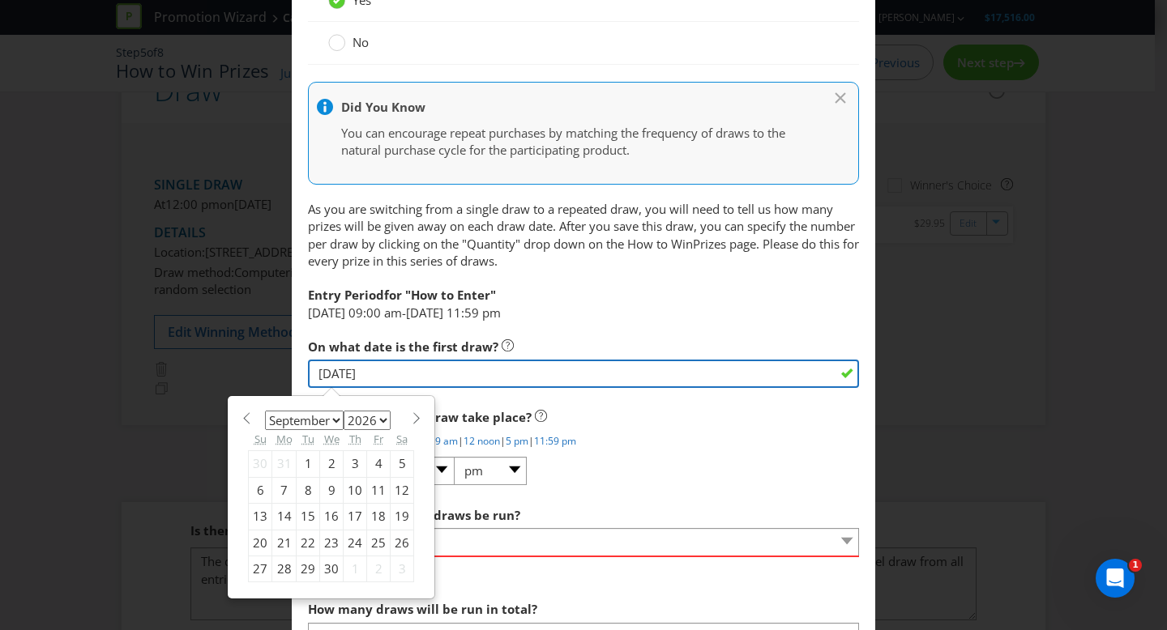
click at [399, 377] on input "[DATE]" at bounding box center [583, 374] width 551 height 28
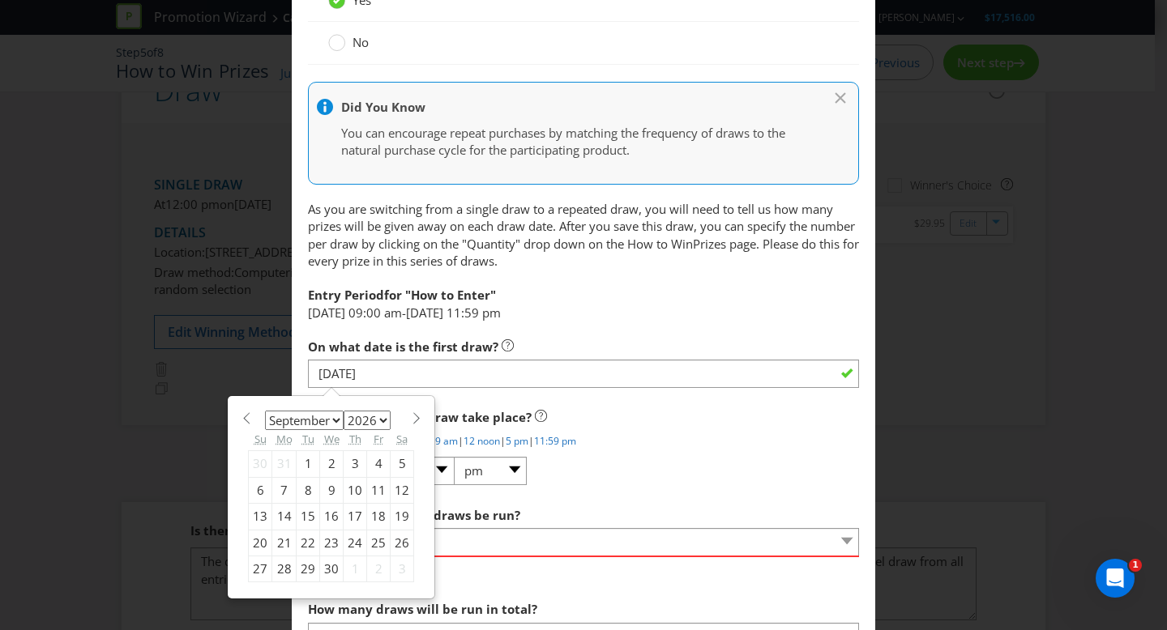
click at [715, 278] on div "Would you like Plexus to run this draw for you? Yes - we recommend this option …" at bounding box center [583, 46] width 551 height 1841
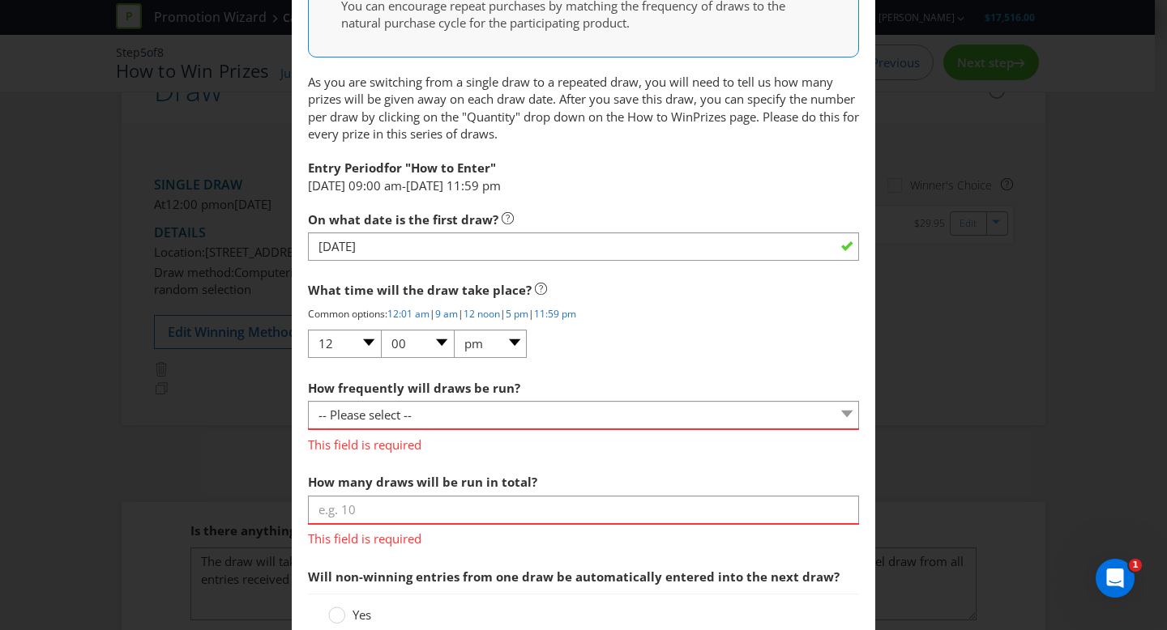
scroll to position [1801, 0]
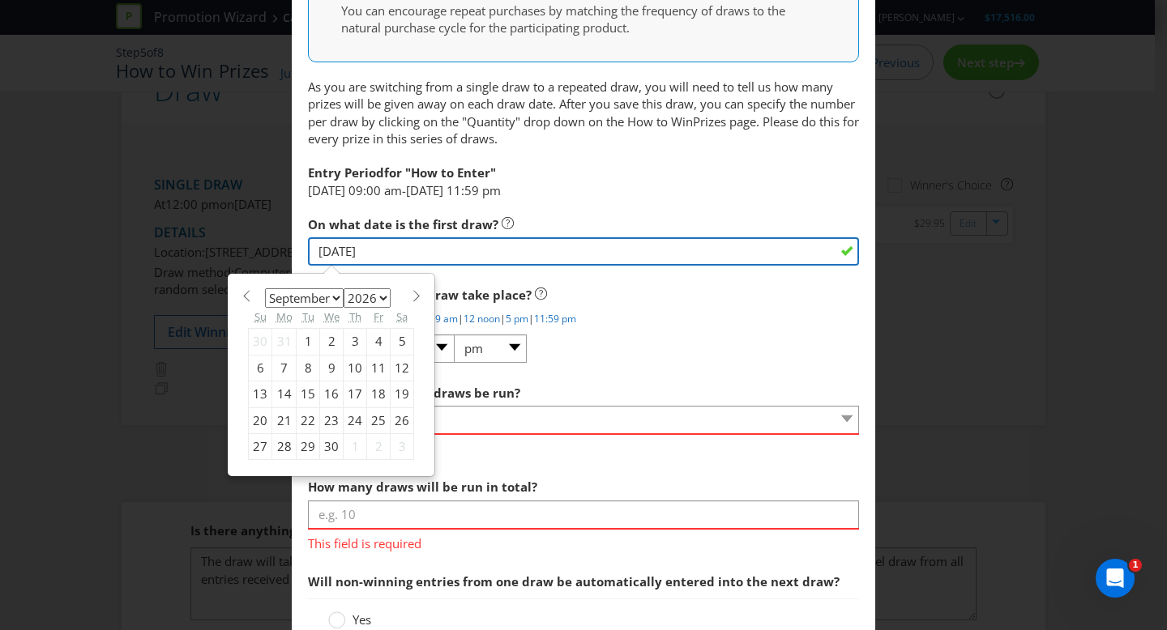
click at [399, 258] on input "[DATE]" at bounding box center [583, 251] width 551 height 28
drag, startPoint x: 432, startPoint y: 260, endPoint x: 300, endPoint y: 250, distance: 132.5
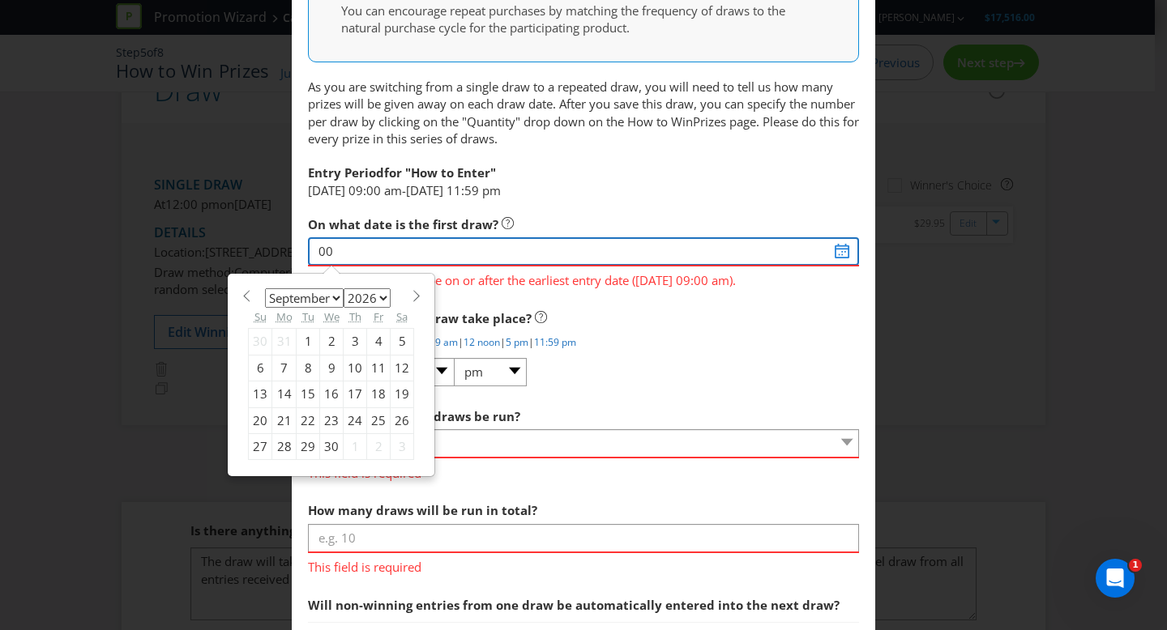
type input "0"
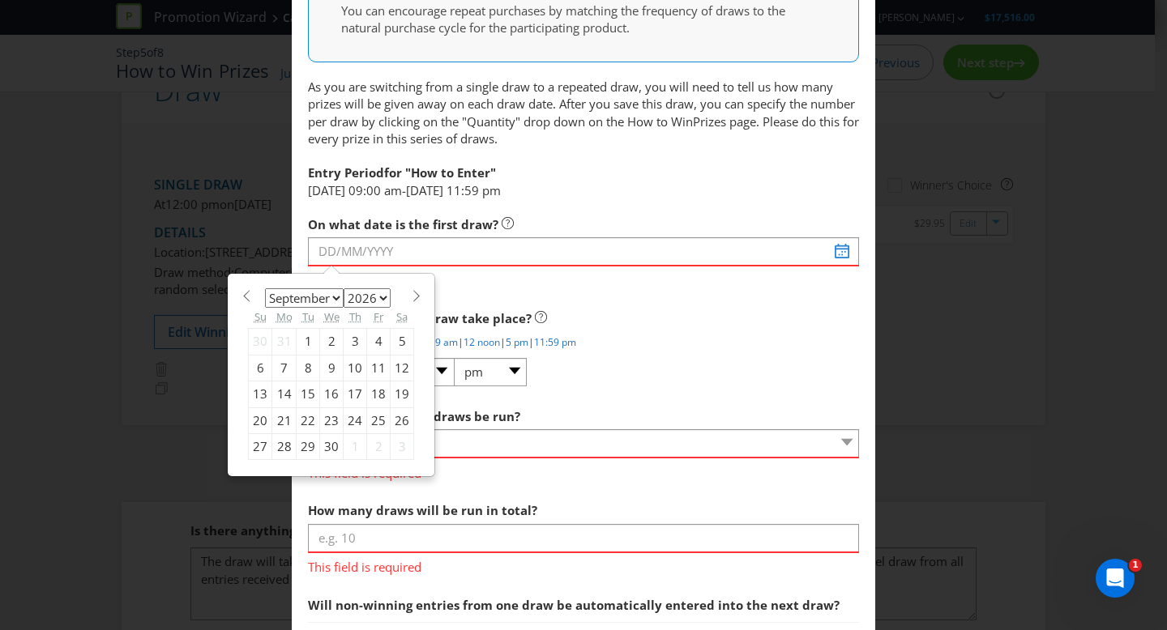
click at [281, 365] on div "7" at bounding box center [284, 368] width 24 height 26
type input "[DATE]"
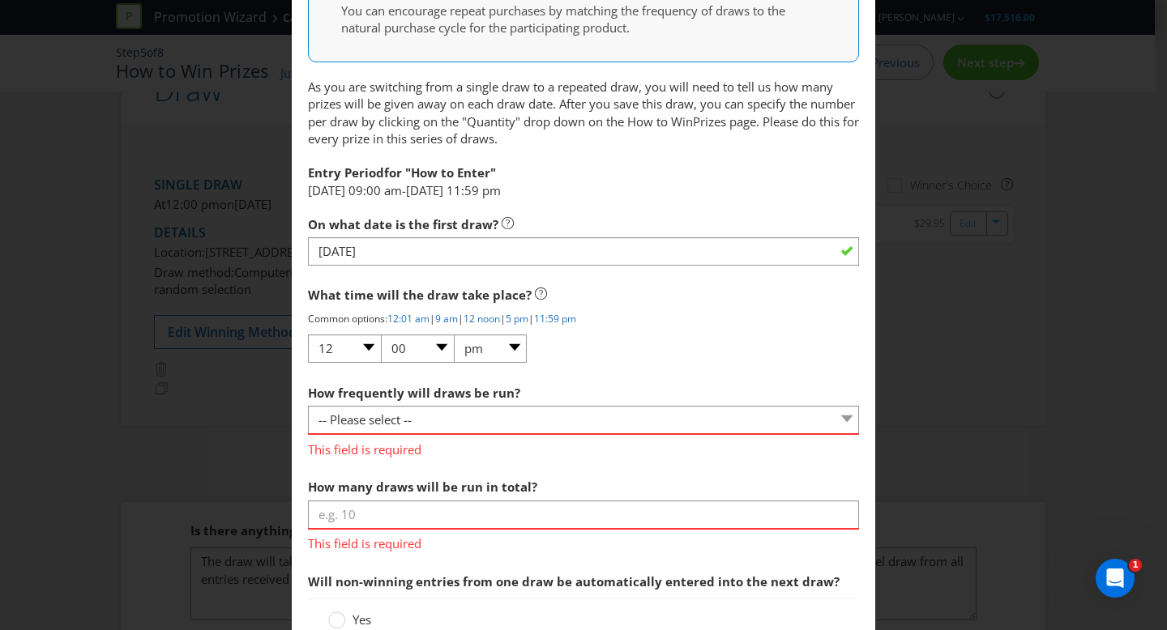
scroll to position [1816, 0]
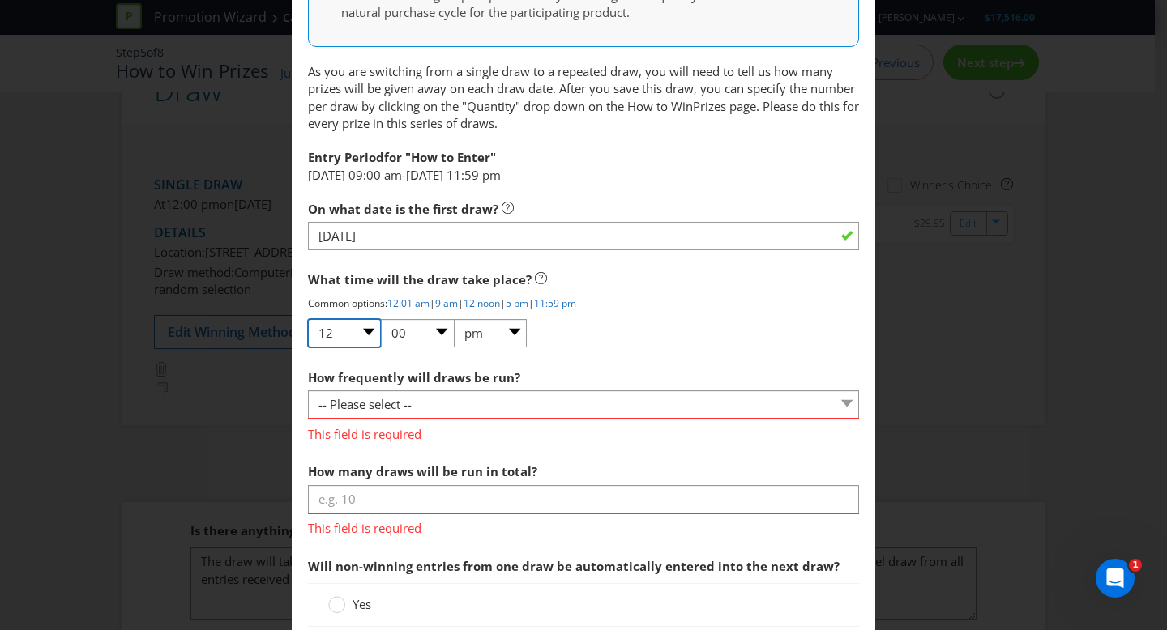
click at [354, 331] on select "01 02 03 04 05 06 07 08 09 10 11 12" at bounding box center [344, 333] width 73 height 28
select select "11"
click at [487, 333] on select "am pm" at bounding box center [490, 333] width 73 height 28
select select "am"
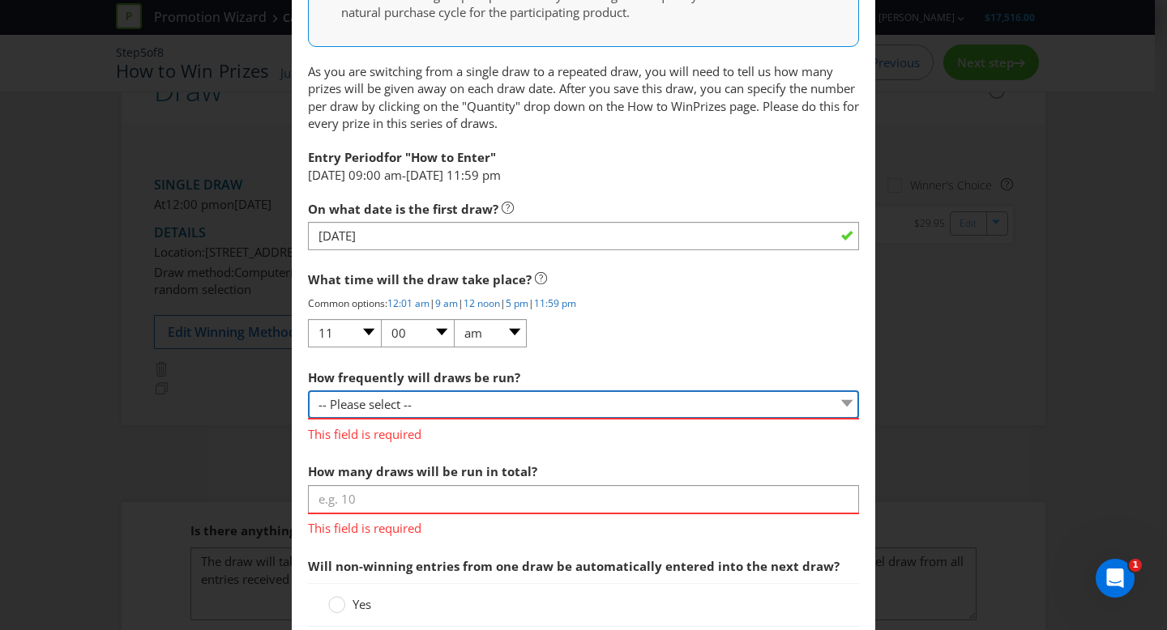
click at [504, 400] on select "-- Please select -- Hourly Daily Weekly Fortnightly Monthly Every 3 Months Irre…" at bounding box center [583, 405] width 551 height 28
select select "IRREGULAR"
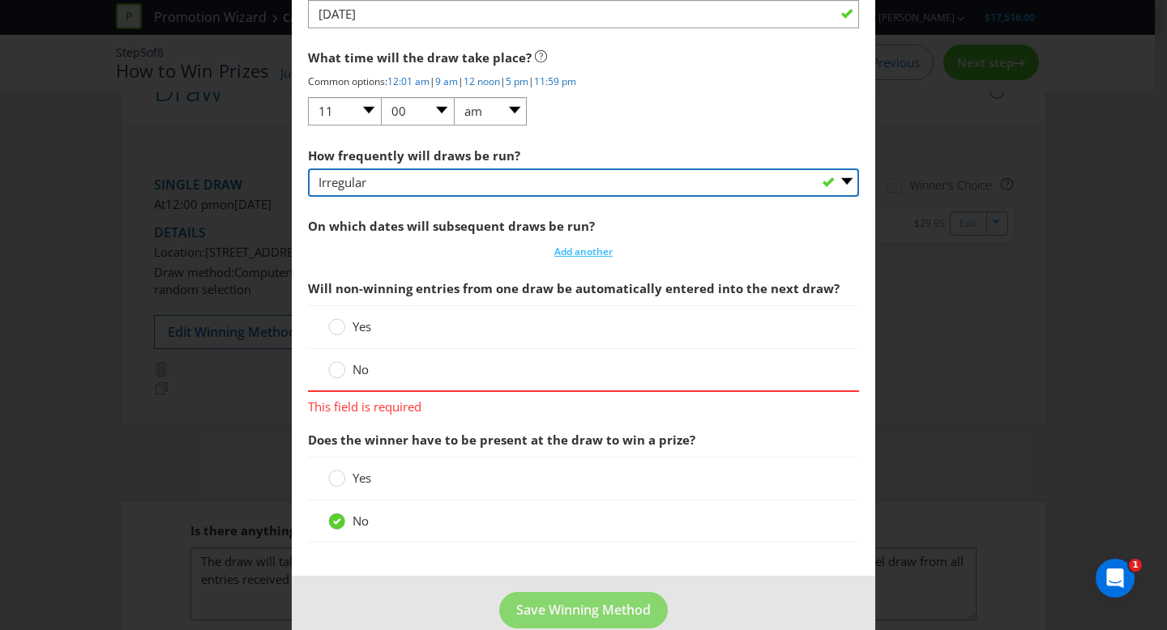
scroll to position [2050, 0]
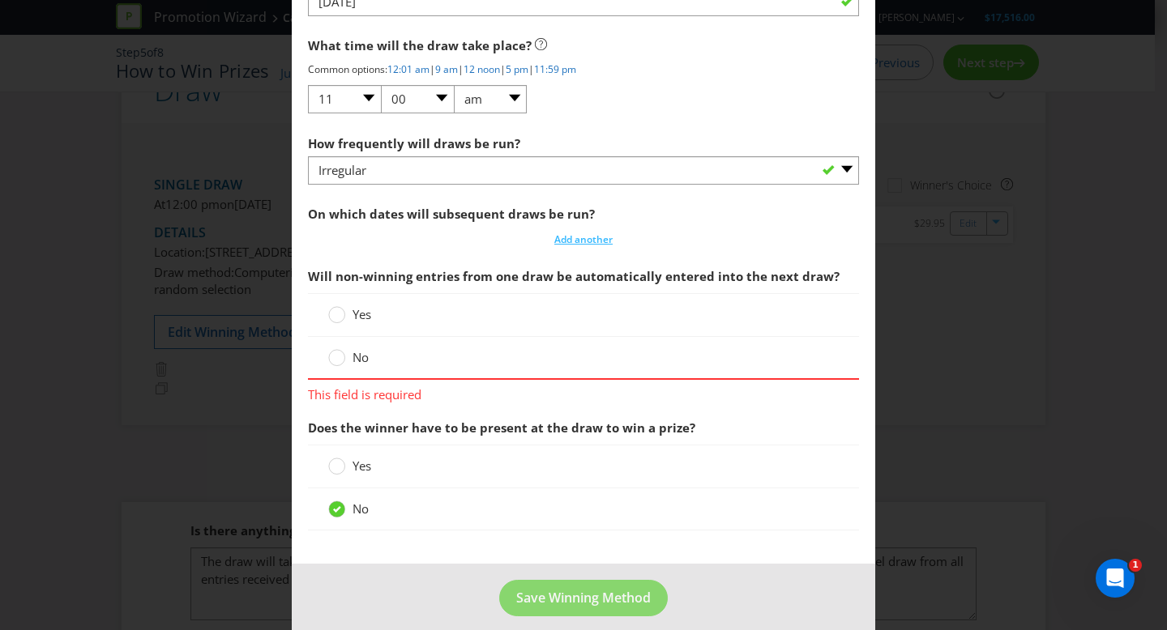
click at [352, 322] on span "Yes" at bounding box center [361, 314] width 19 height 16
click at [0, 0] on input "Yes" at bounding box center [0, 0] width 0 height 0
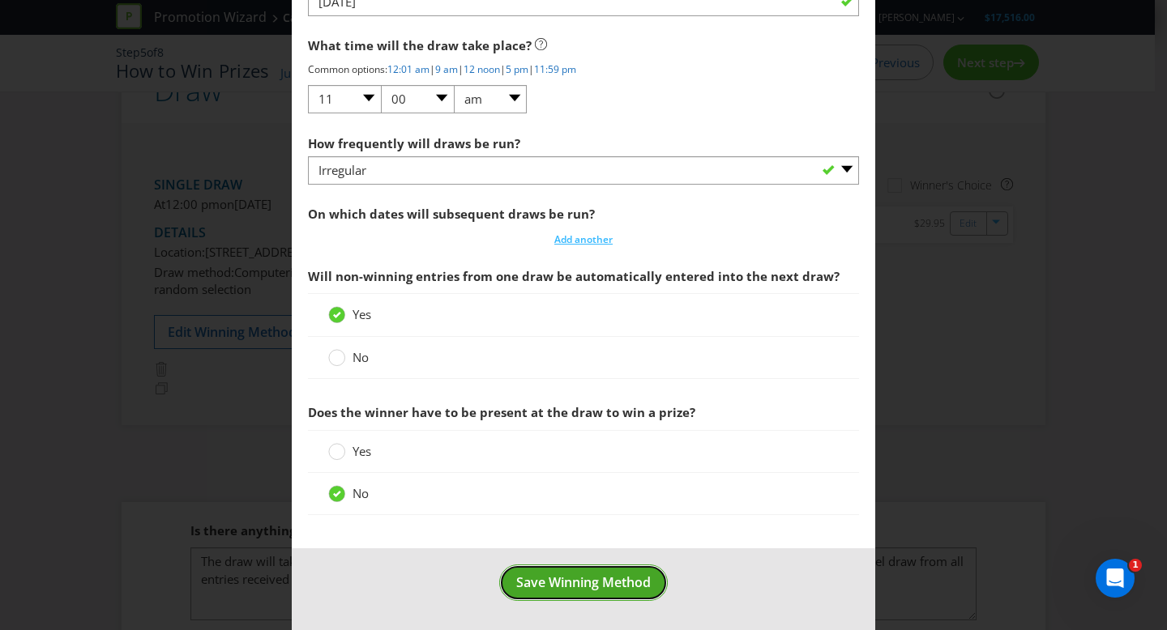
click at [562, 585] on span "Save Winning Method" at bounding box center [583, 583] width 135 height 18
click at [566, 583] on span "Save Winning Method" at bounding box center [583, 583] width 135 height 18
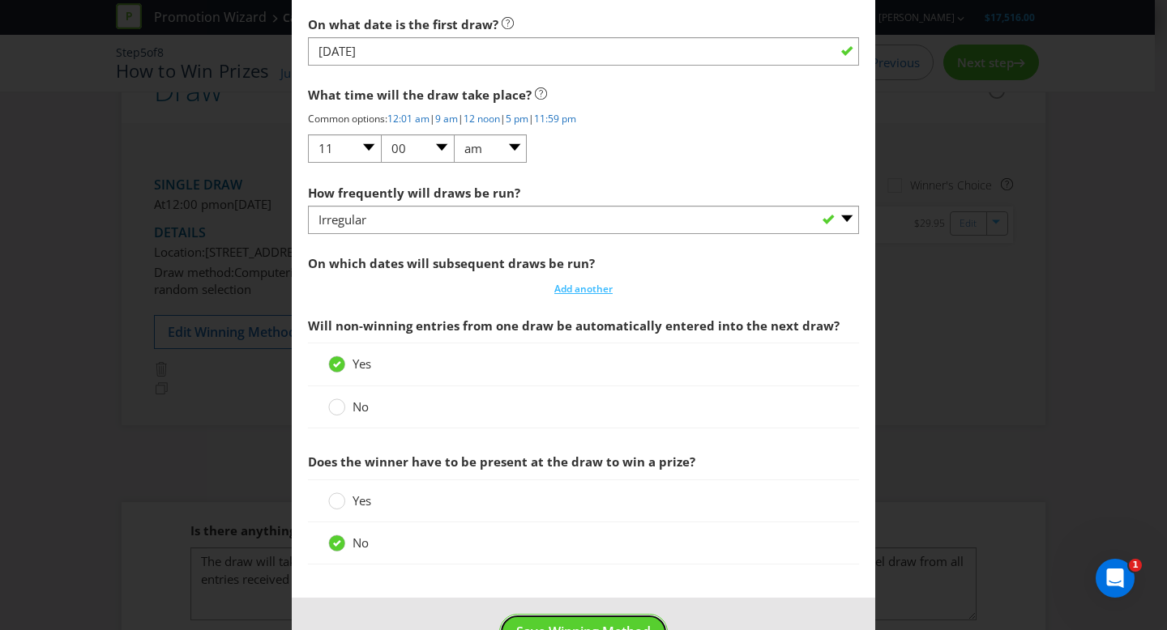
scroll to position [2018, 0]
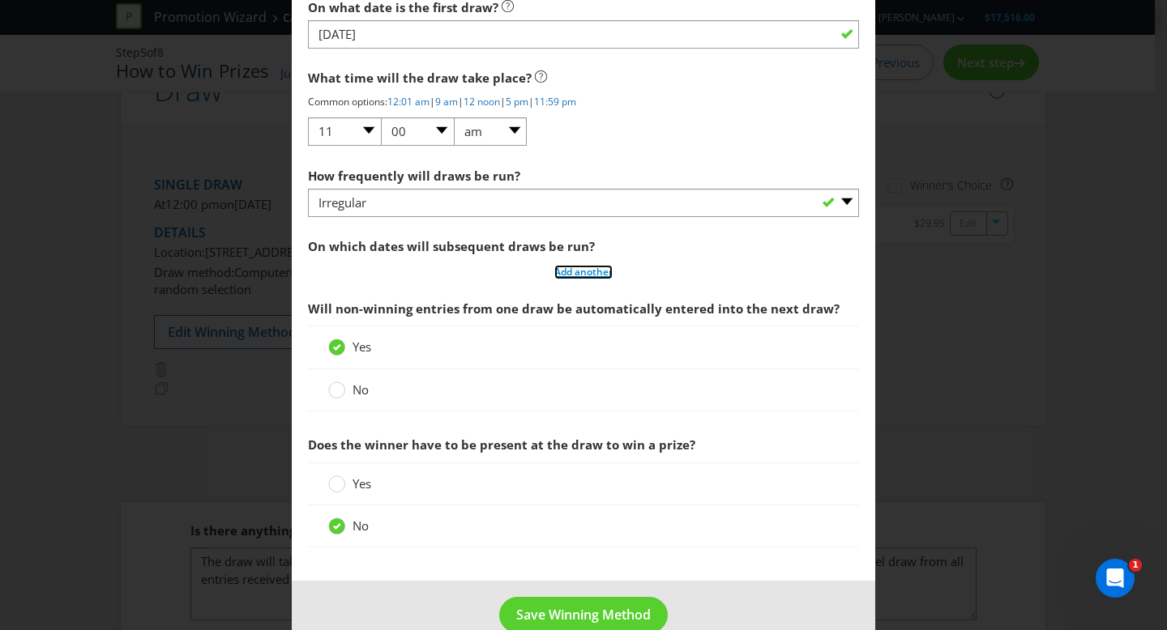
click at [599, 277] on span "Add another" at bounding box center [583, 272] width 58 height 14
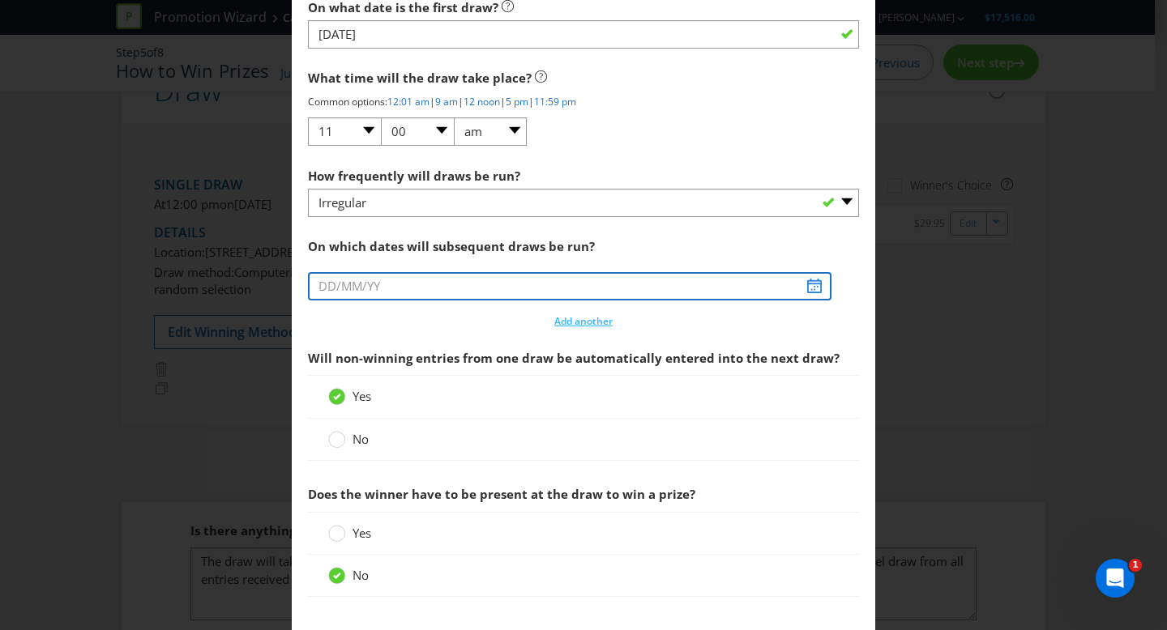
click at [806, 285] on input "text" at bounding box center [569, 286] width 523 height 28
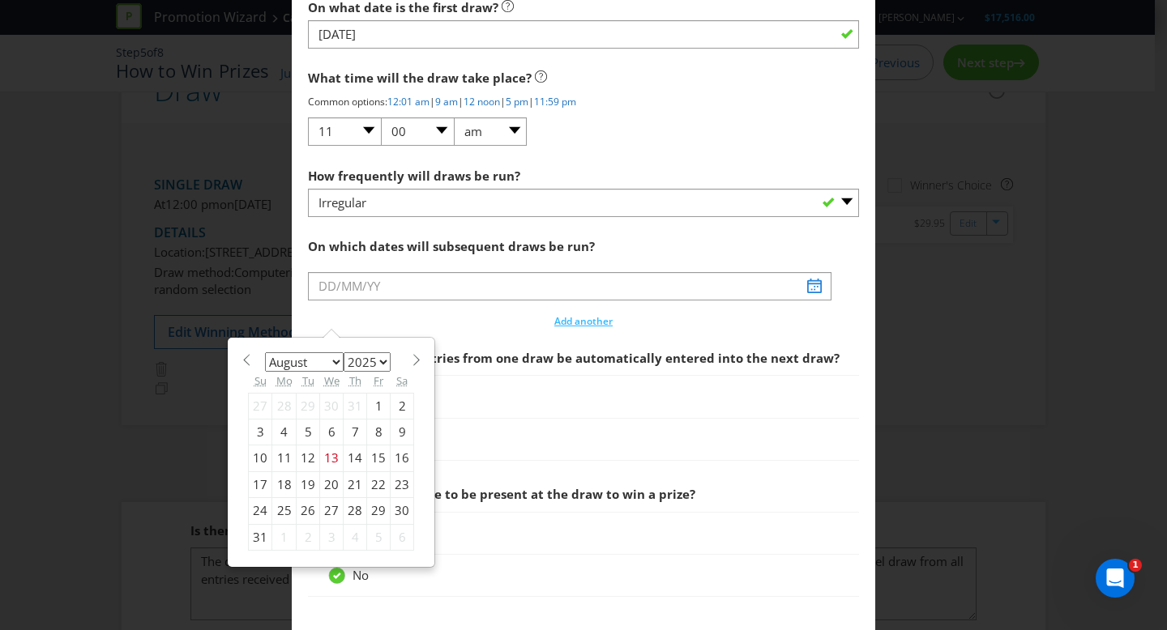
click at [370, 364] on select "2025 2026 2027 2028 2029 2030 2031 2032 2033 2034 2035" at bounding box center [367, 361] width 47 height 19
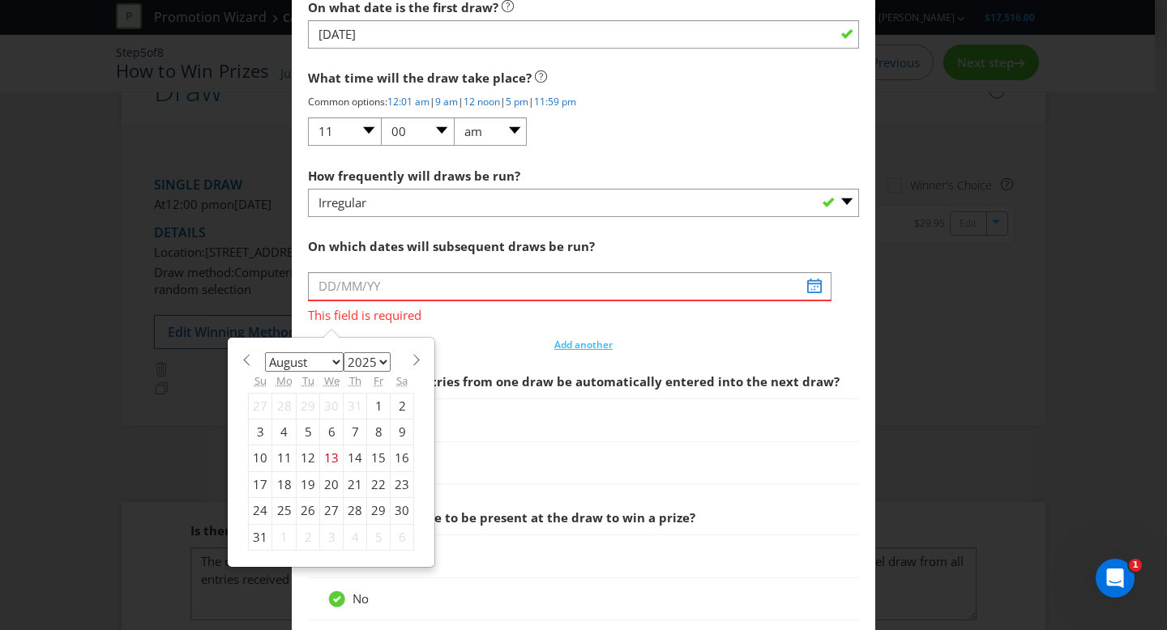
select select "2026"
click at [311, 361] on select "January February March April May June July August September October November De…" at bounding box center [304, 361] width 79 height 19
click at [317, 362] on select "January February March April May June July August September October November De…" at bounding box center [304, 361] width 79 height 19
select select "8"
click at [303, 434] on div "8" at bounding box center [308, 433] width 23 height 26
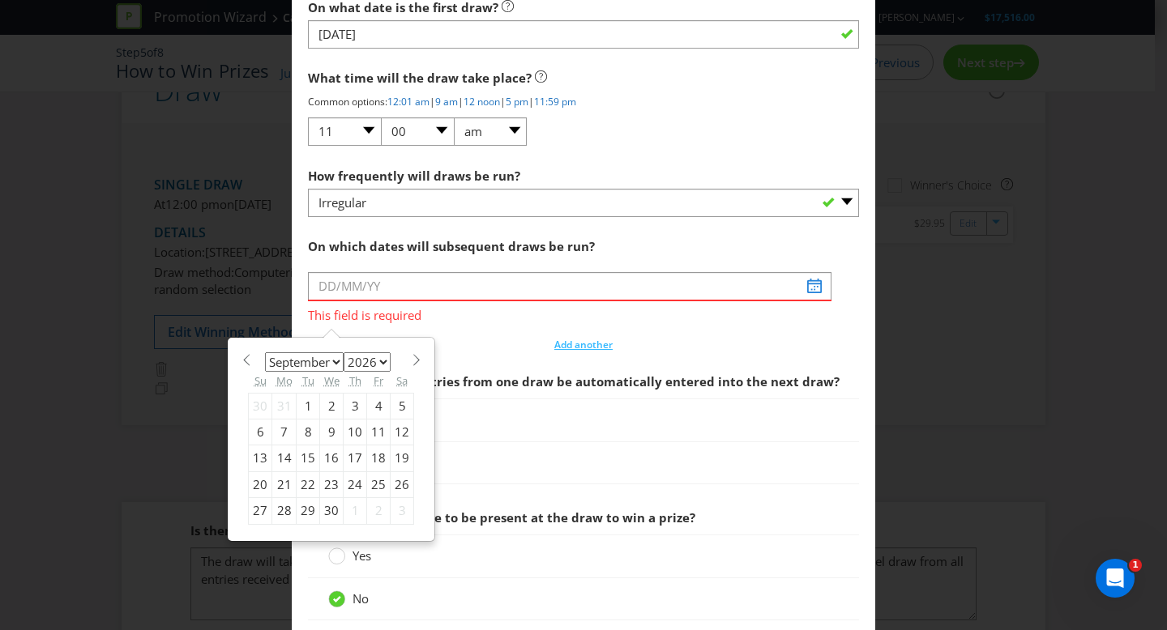
type input "[DATE]"
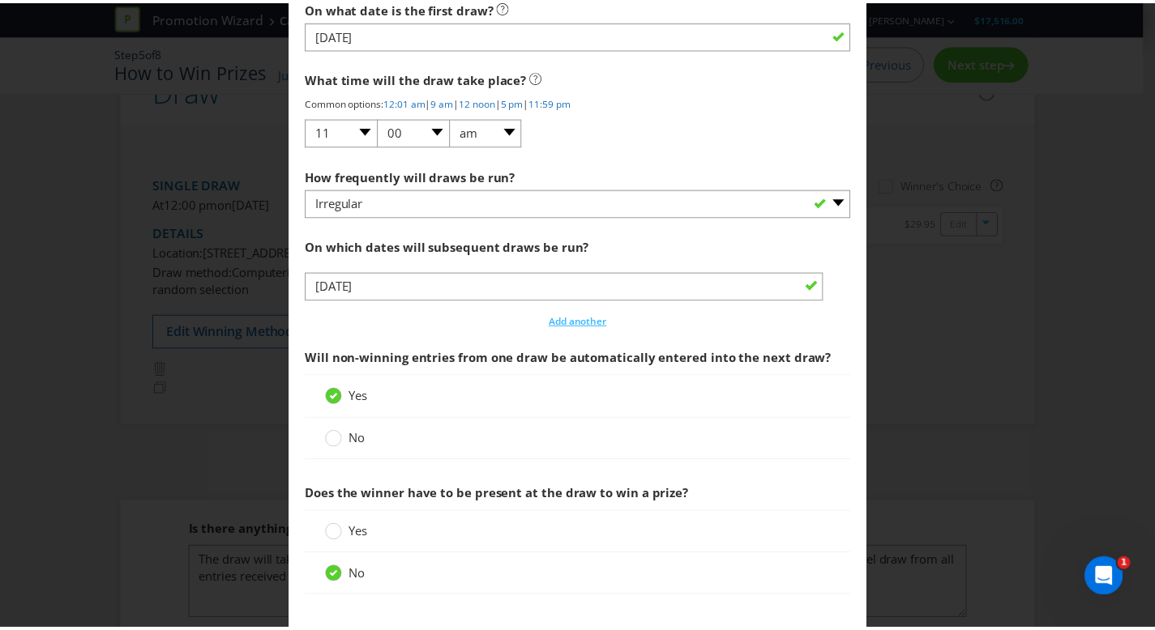
scroll to position [2100, 0]
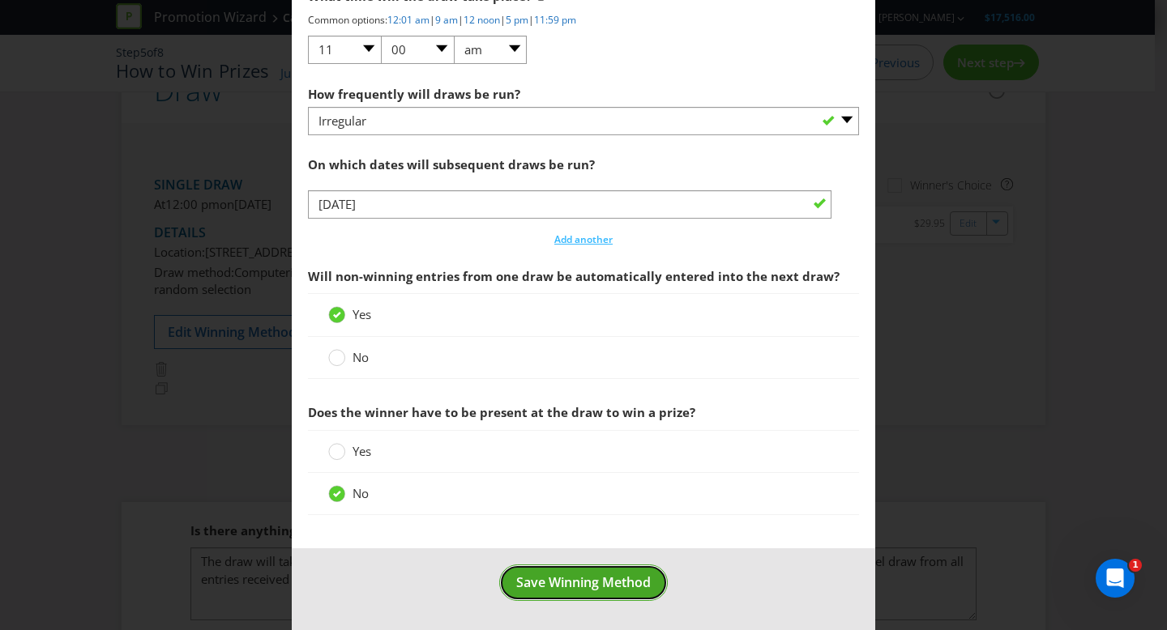
click at [601, 575] on span "Save Winning Method" at bounding box center [583, 583] width 135 height 18
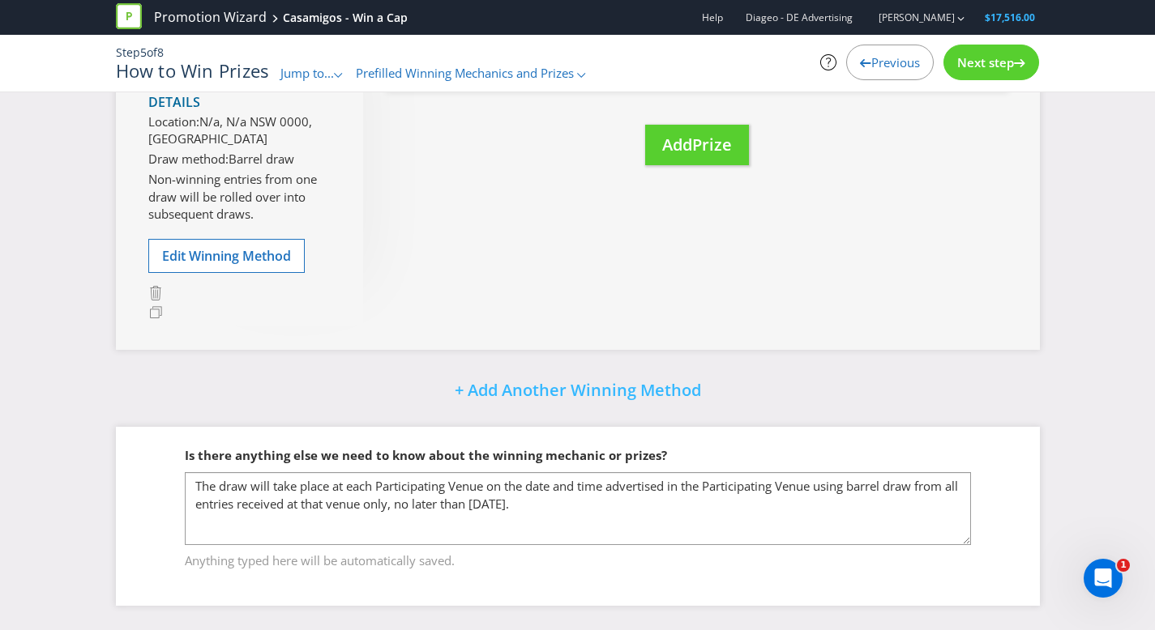
scroll to position [357, 0]
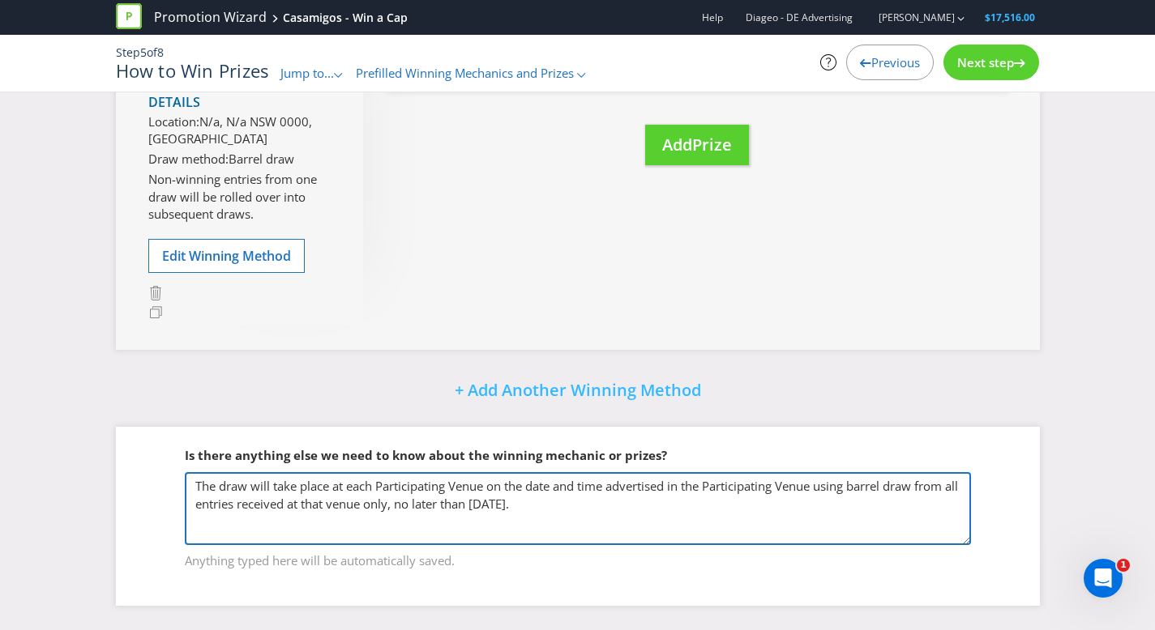
drag, startPoint x: 626, startPoint y: 513, endPoint x: 607, endPoint y: 511, distance: 18.7
click at [607, 511] on textarea "The draw will take place at each Participating Venue on the date and time adver…" at bounding box center [578, 508] width 786 height 73
drag, startPoint x: 545, startPoint y: 508, endPoint x: 197, endPoint y: 473, distance: 350.2
click at [197, 473] on textarea "The draw will take place at each Participating Venue on the date and time adver…" at bounding box center [578, 508] width 786 height 73
paste textarea "Draw/s: The draw/s will take place at each Participating Venue on the draw date…"
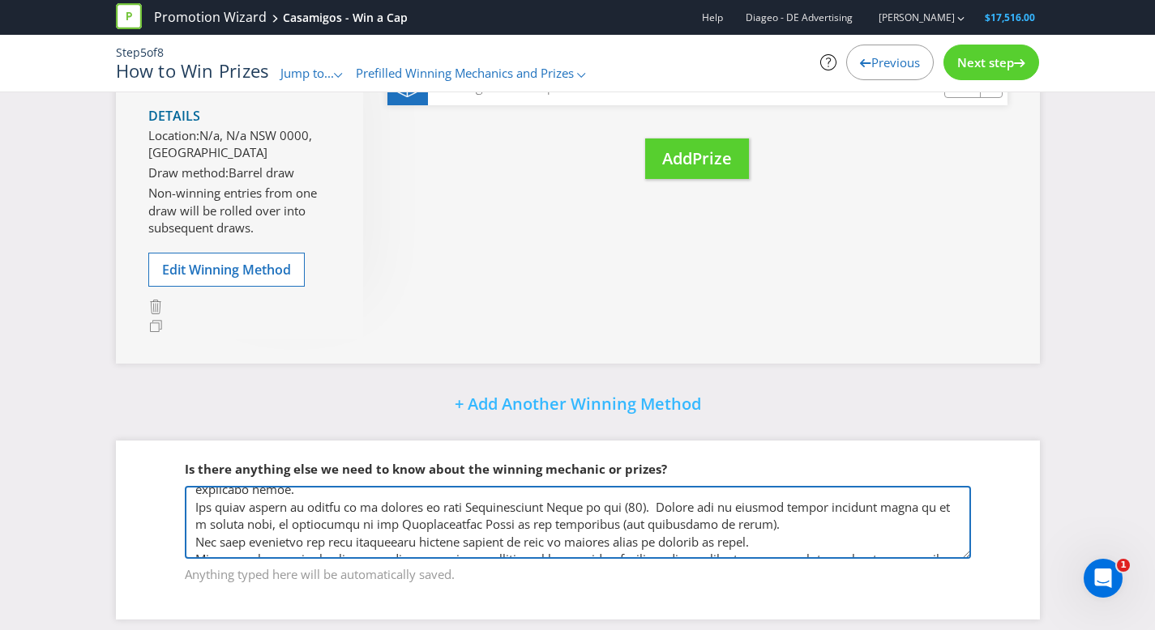
scroll to position [99, 0]
click at [645, 541] on textarea "The draw will take place at each Participating Venue on the date and time adver…" at bounding box center [578, 522] width 786 height 73
click at [621, 537] on textarea "The draw will take place at each Participating Venue on the date and time adver…" at bounding box center [578, 522] width 786 height 73
click at [849, 559] on textarea "The draw will take place at each Participating Venue on the date and time adver…" at bounding box center [578, 522] width 786 height 73
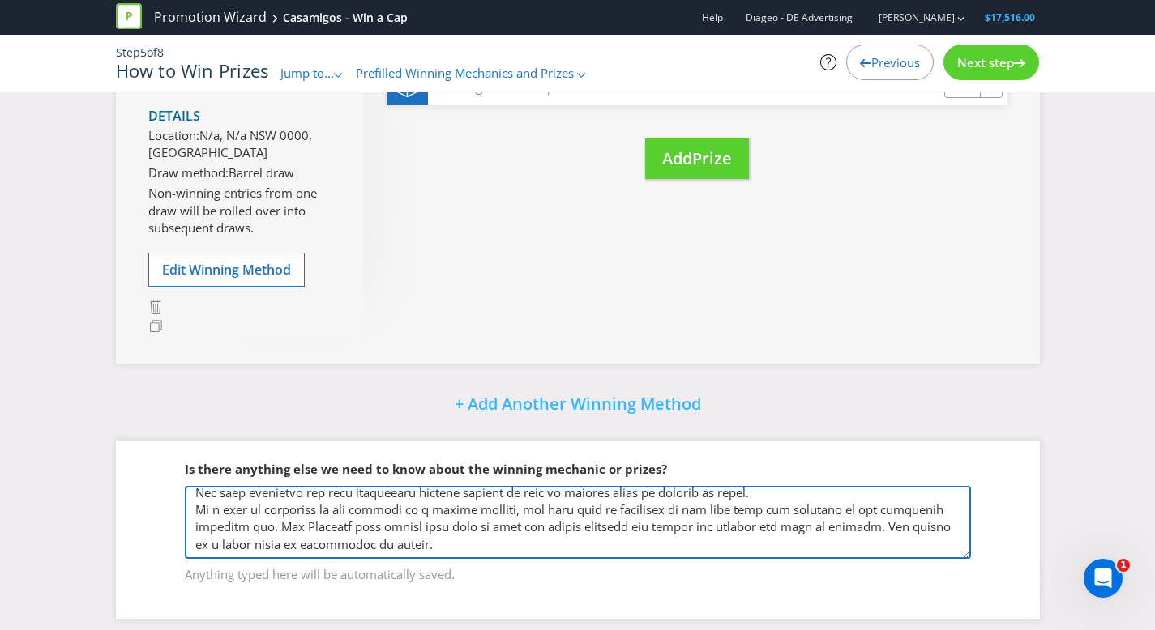
scroll to position [357, 0]
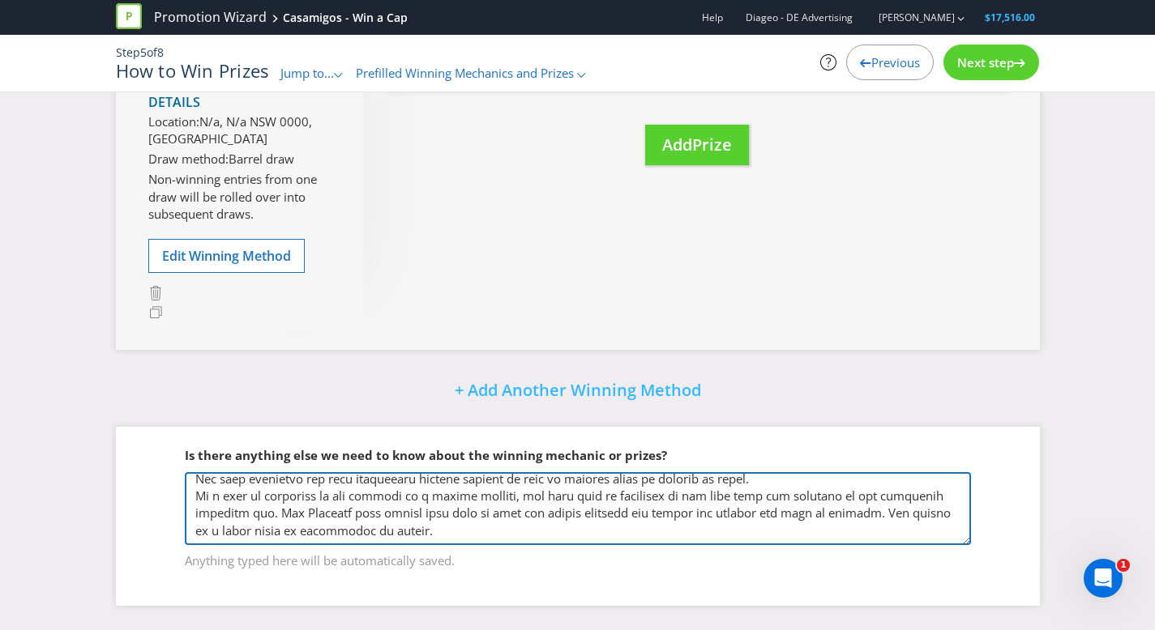
type textarea "Draw/s: The draw/s will take place at each Participating Venue on the draw date…"
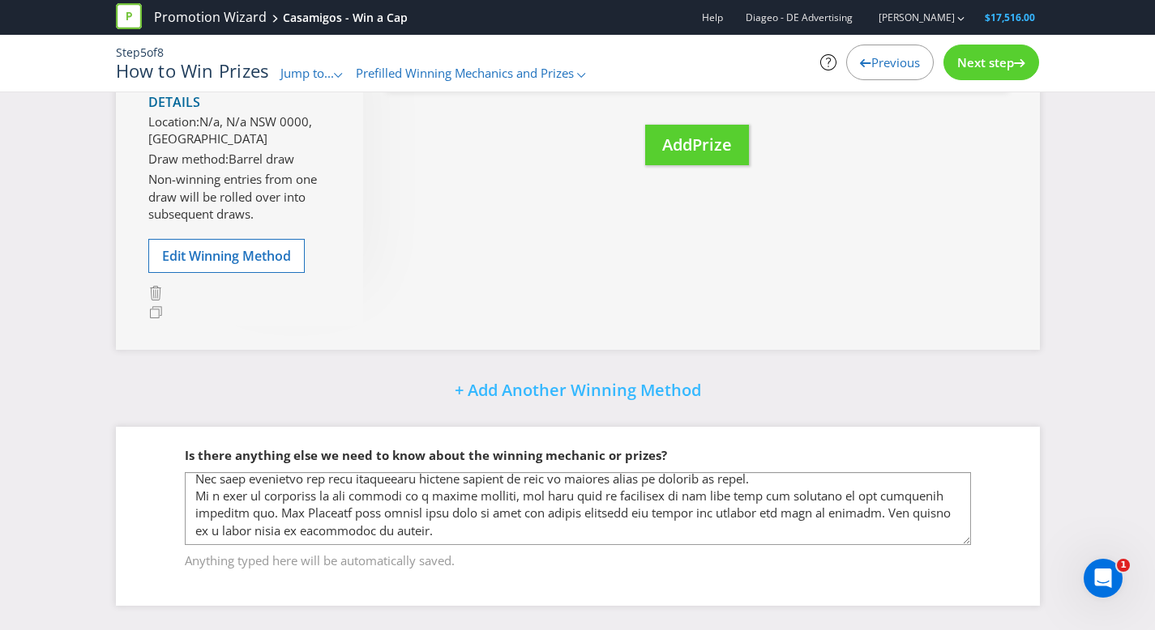
click at [983, 62] on span "Next step" at bounding box center [985, 62] width 57 height 16
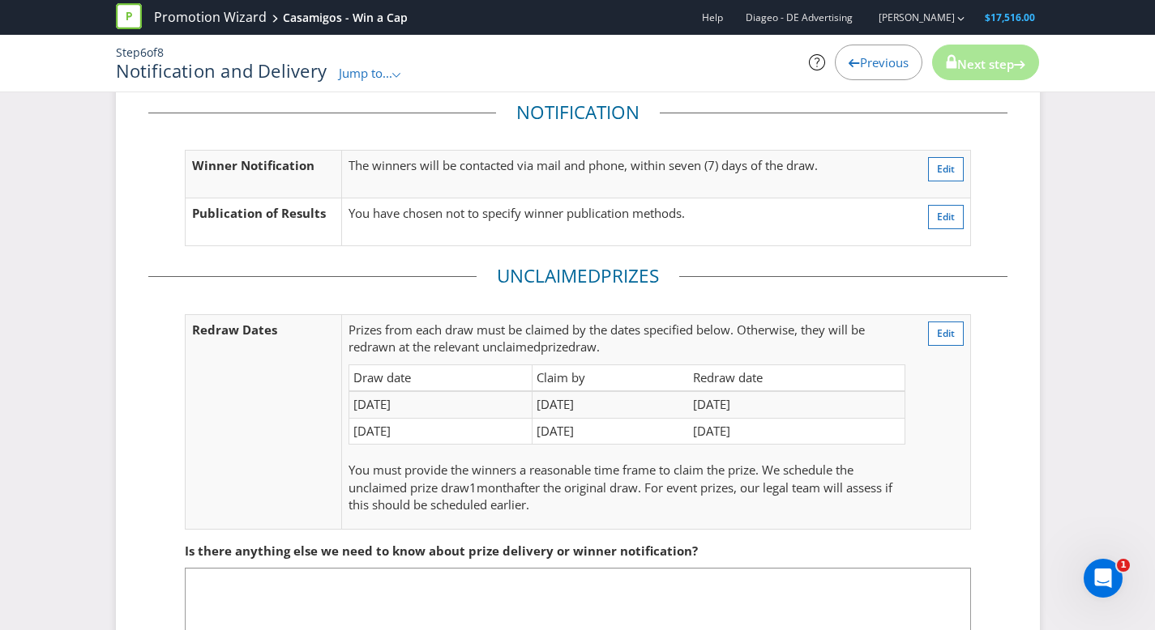
scroll to position [140, 0]
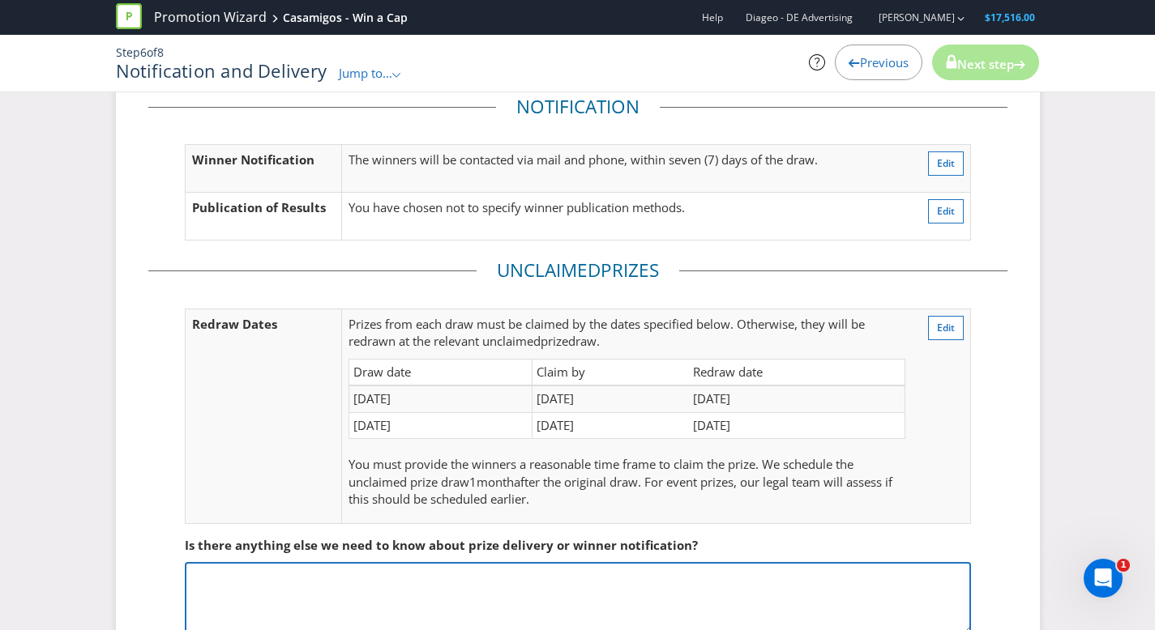
click at [520, 599] on textarea at bounding box center [578, 598] width 786 height 73
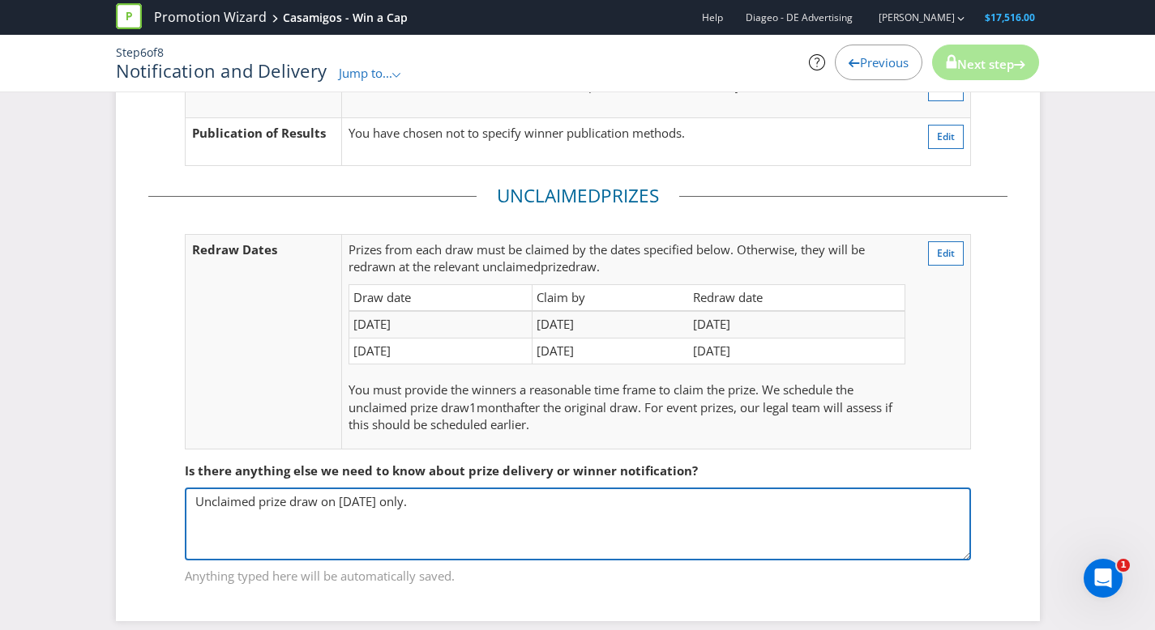
scroll to position [230, 0]
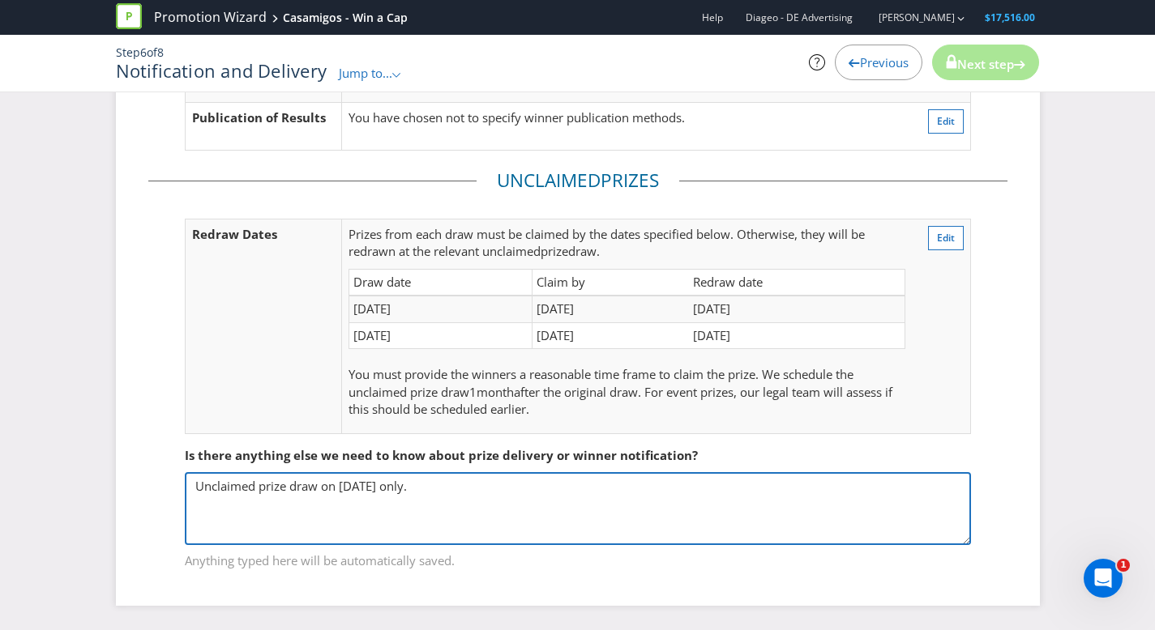
type textarea "Unclaimed prize draw on [DATE] only."
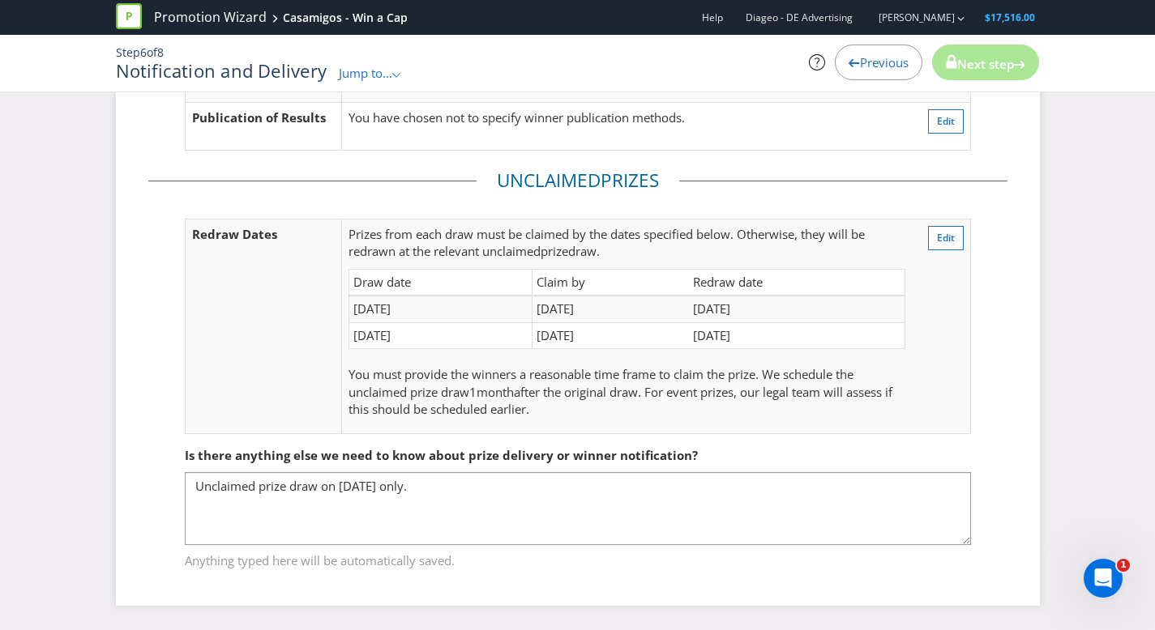
click at [987, 336] on fieldset "Unclaimed Prize s Redraw Dates Prize s from each draw must be claimed by the da…" at bounding box center [577, 310] width 859 height 284
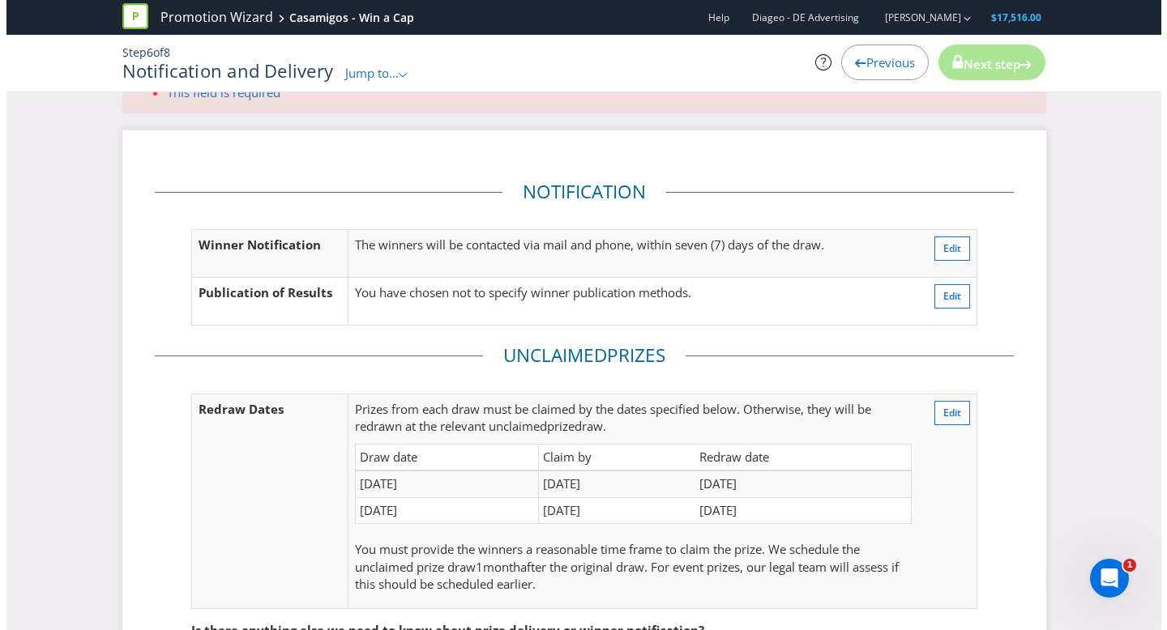
scroll to position [0, 0]
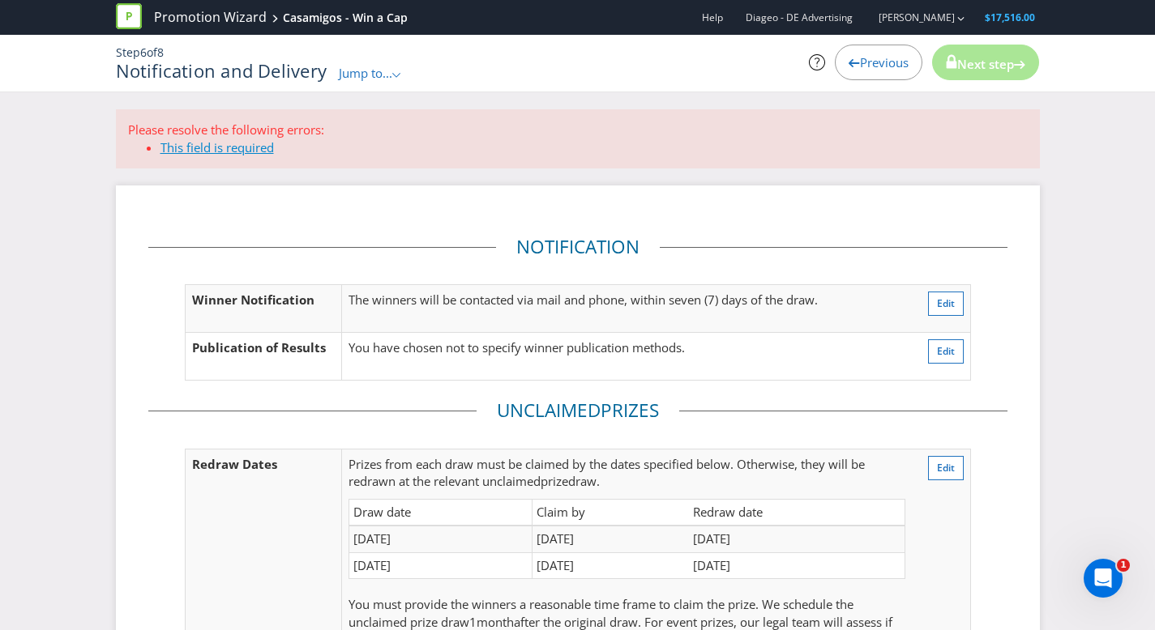
click at [179, 152] on link "This field is required" at bounding box center [216, 147] width 113 height 16
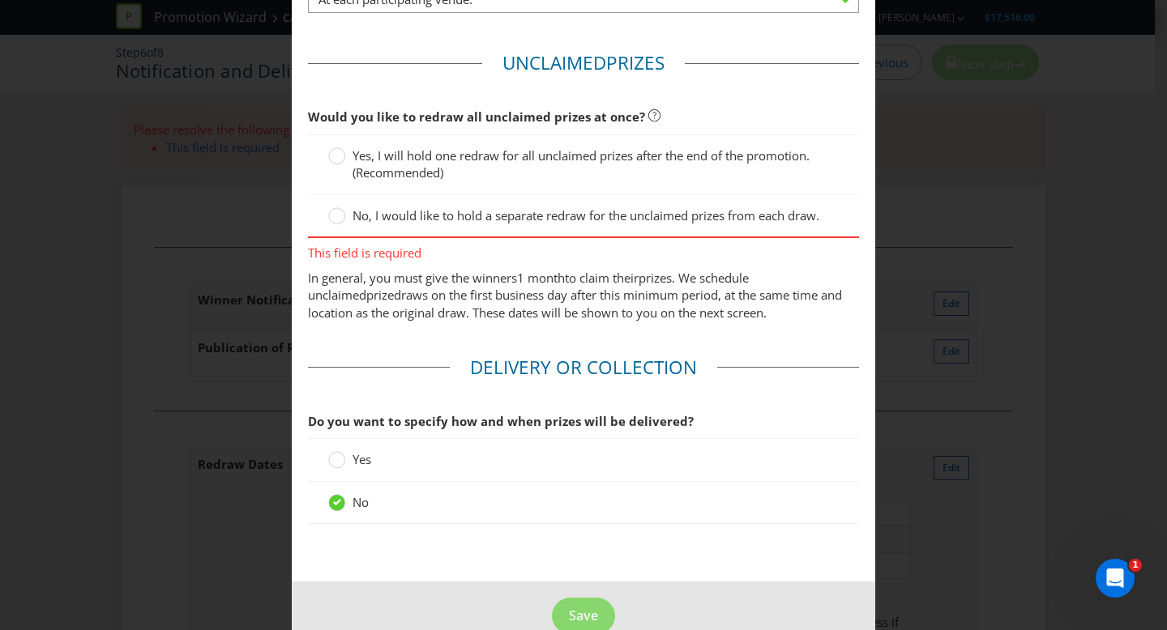
scroll to position [970, 0]
click at [340, 156] on circle at bounding box center [337, 155] width 16 height 16
click at [0, 0] on input "Yes, I will hold one redraw for all unclaimed prizes after the end of the promo…" at bounding box center [0, 0] width 0 height 0
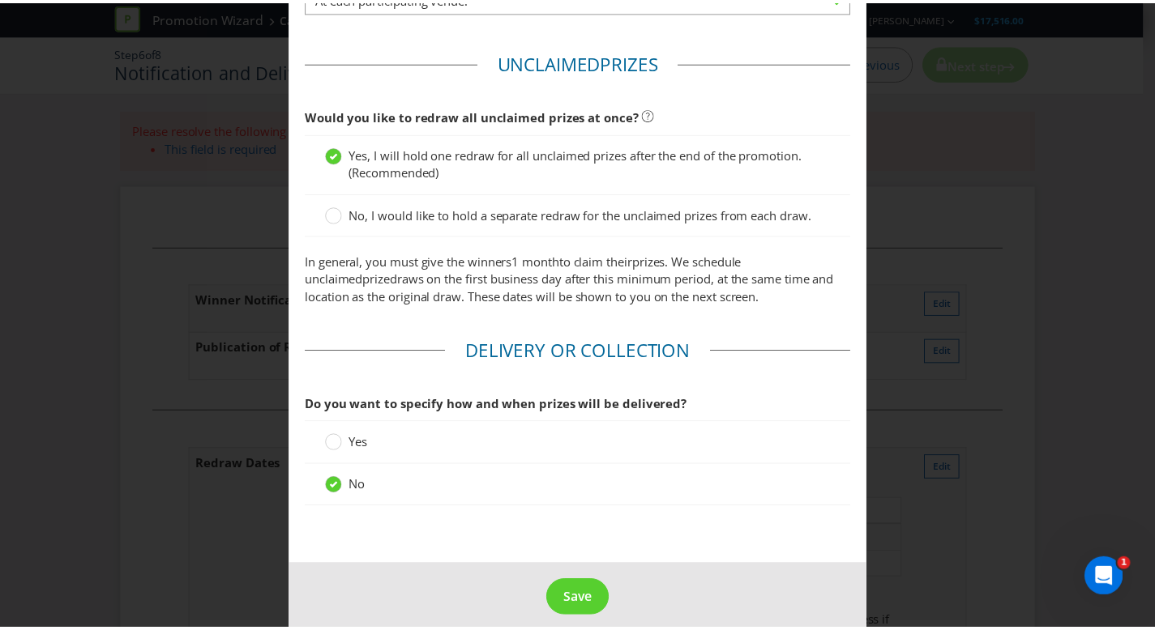
scroll to position [987, 0]
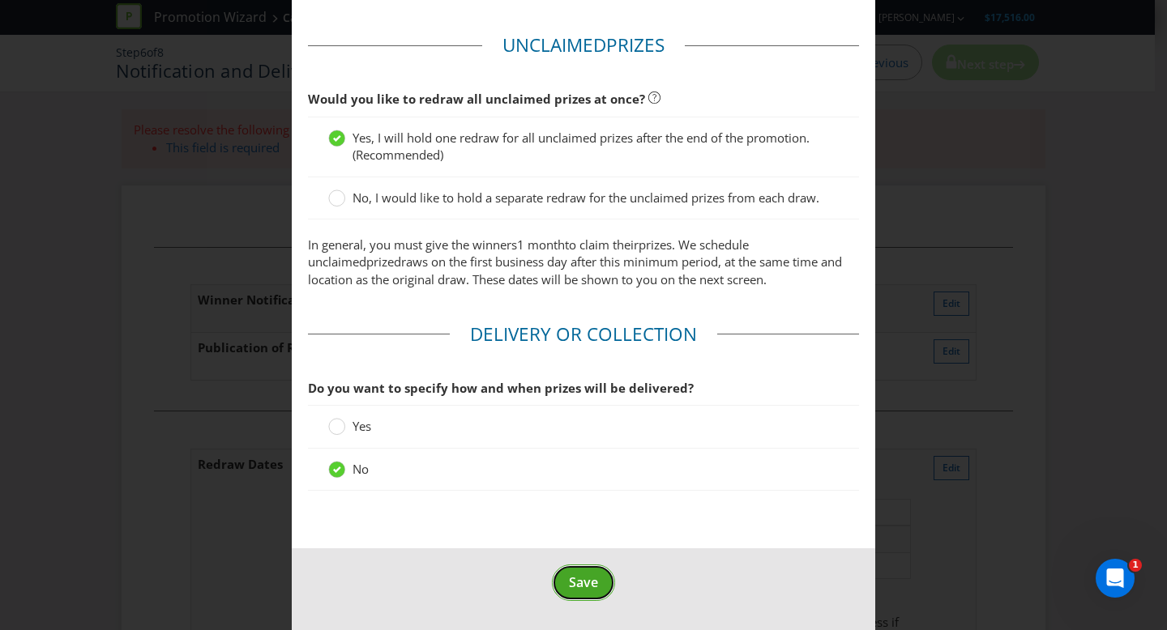
click at [585, 590] on span "Save" at bounding box center [583, 583] width 29 height 18
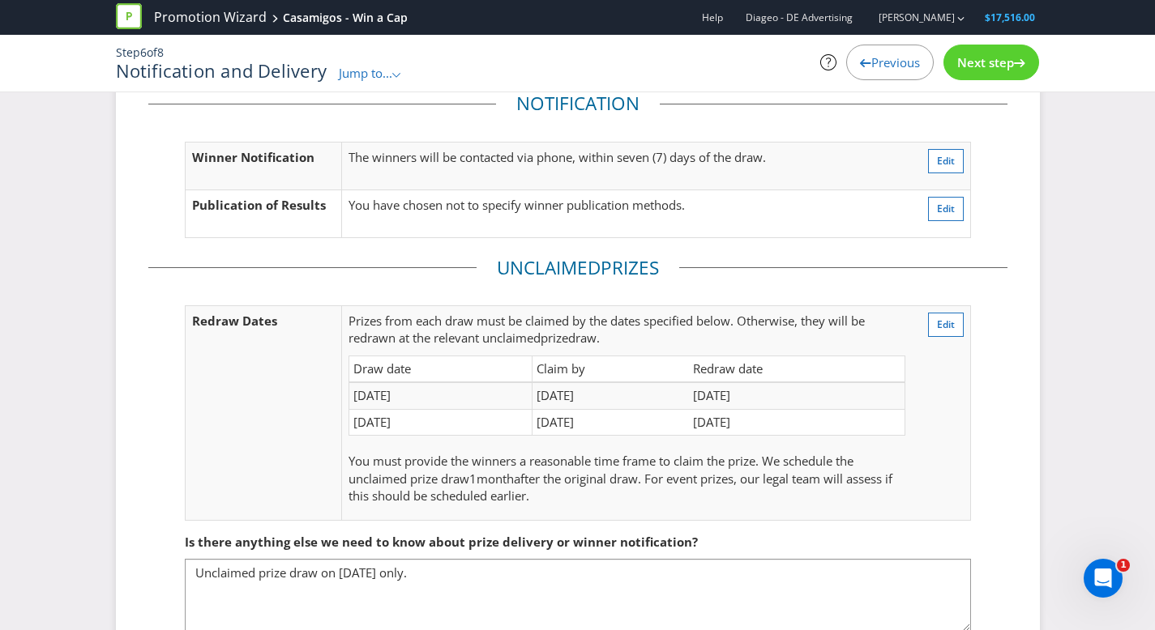
scroll to position [73, 0]
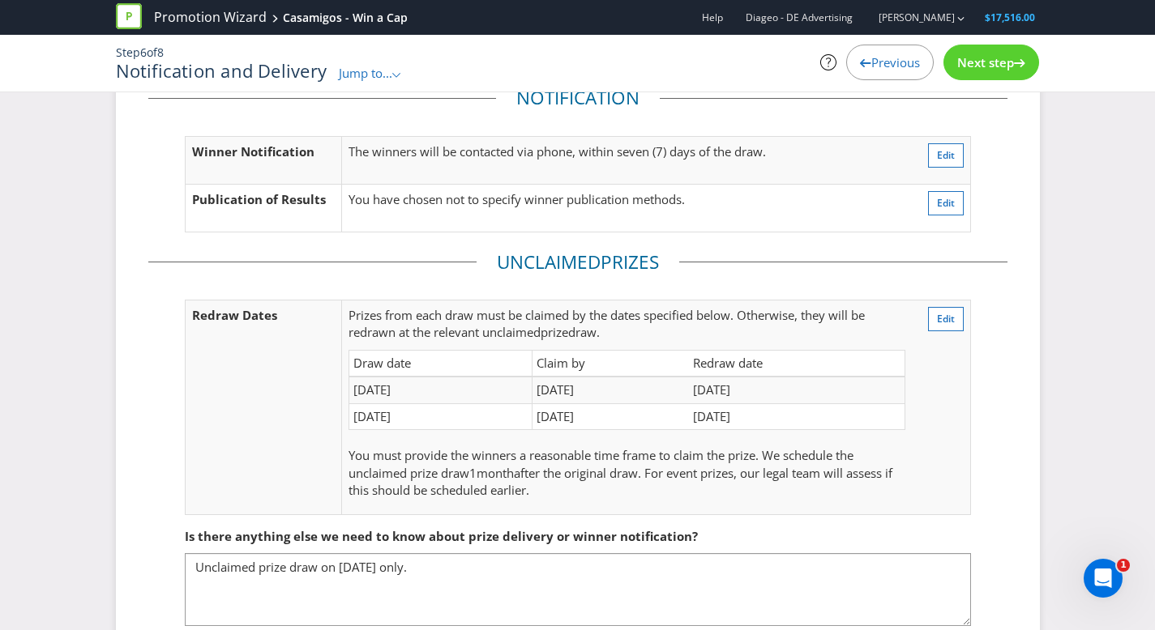
click at [987, 60] on span "Next step" at bounding box center [985, 62] width 57 height 16
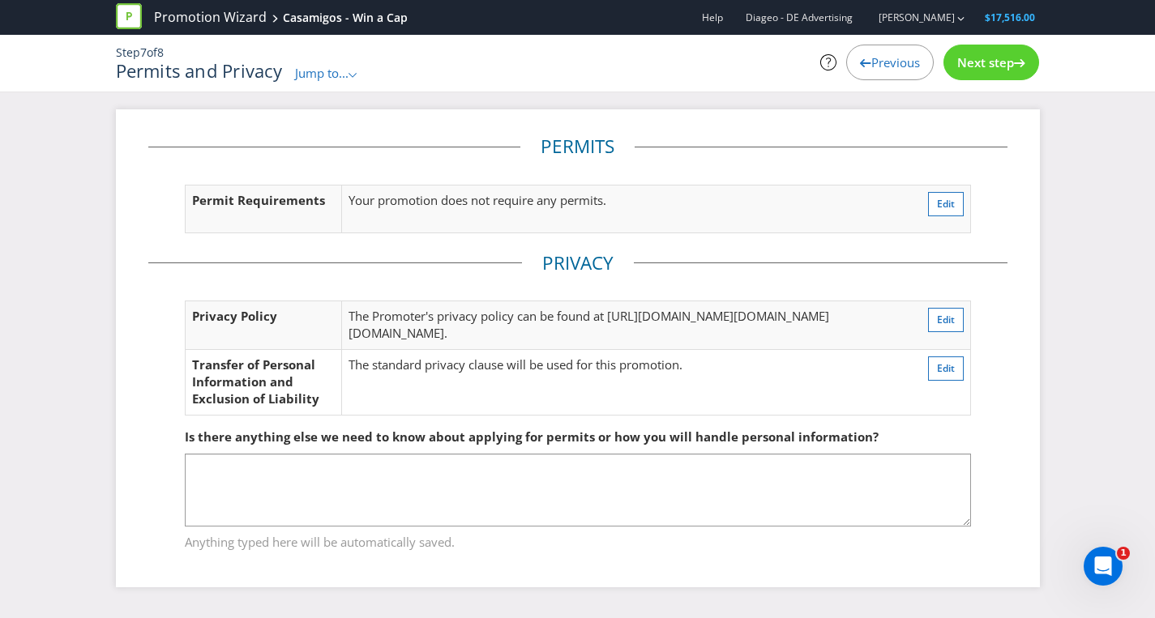
click at [976, 66] on span "Next step" at bounding box center [985, 62] width 57 height 16
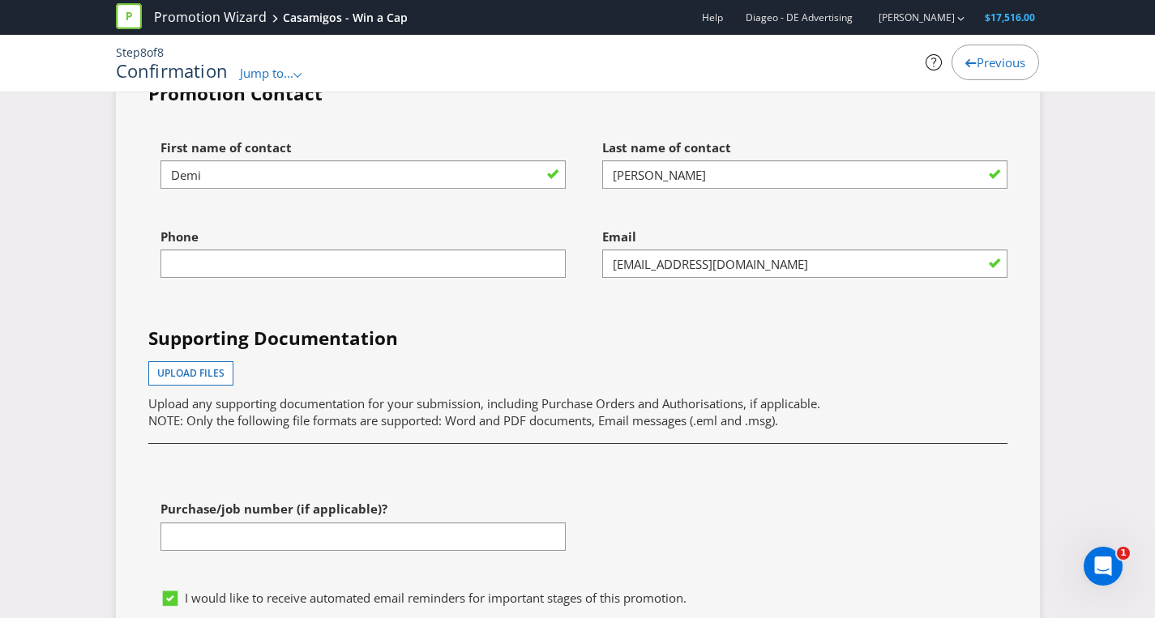
scroll to position [4749, 0]
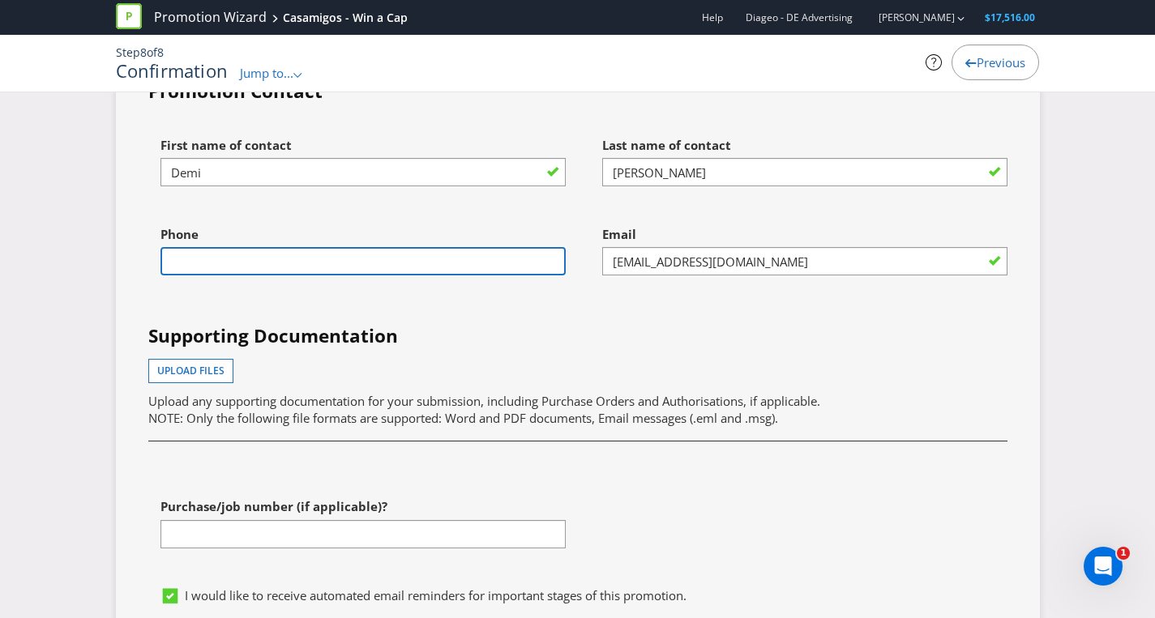
click at [241, 276] on input "text" at bounding box center [362, 261] width 405 height 28
type input "0477638460"
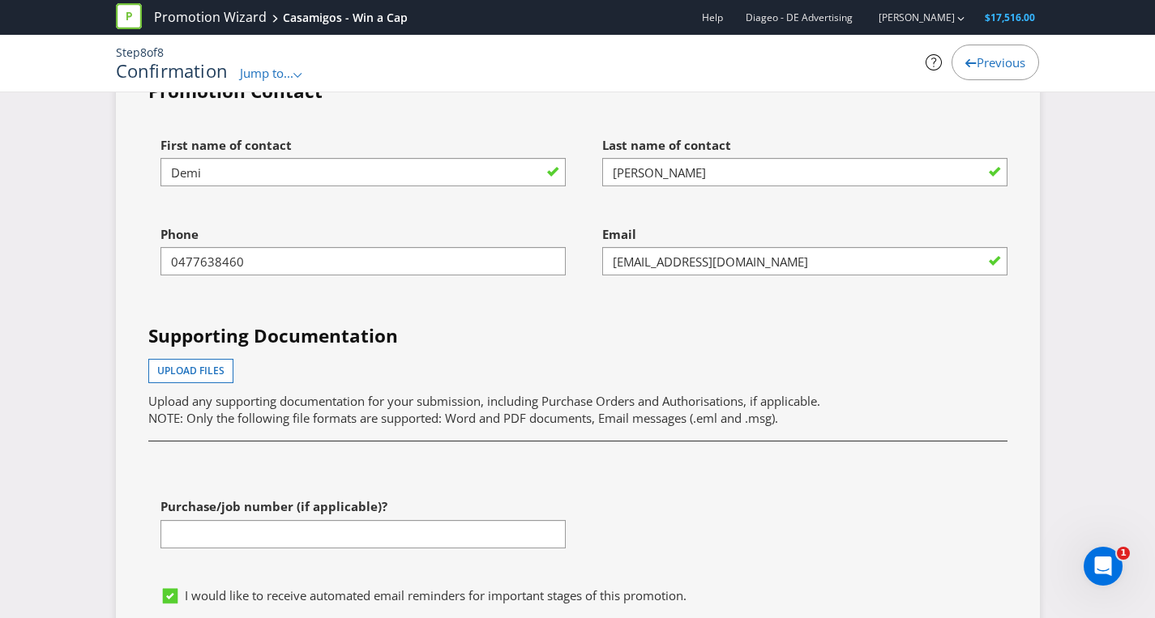
scroll to position [4760, 0]
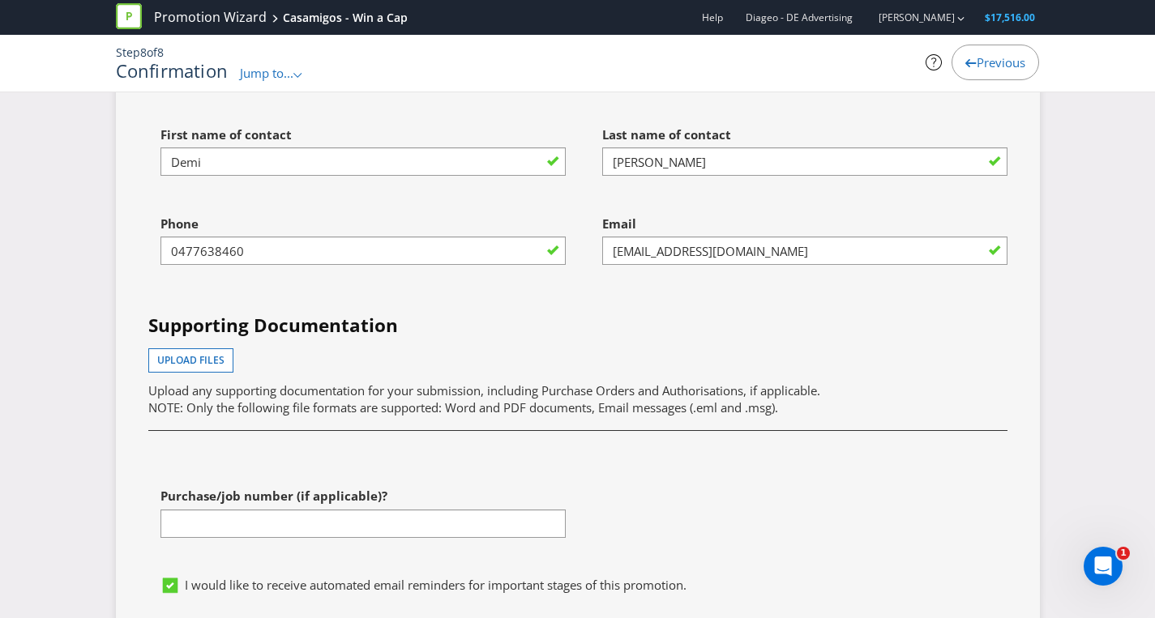
click at [384, 416] on span "NOTE: Only the following file formats are supported: Word and PDF documents, Em…" at bounding box center [463, 407] width 630 height 16
click at [210, 538] on input "text" at bounding box center [362, 524] width 405 height 28
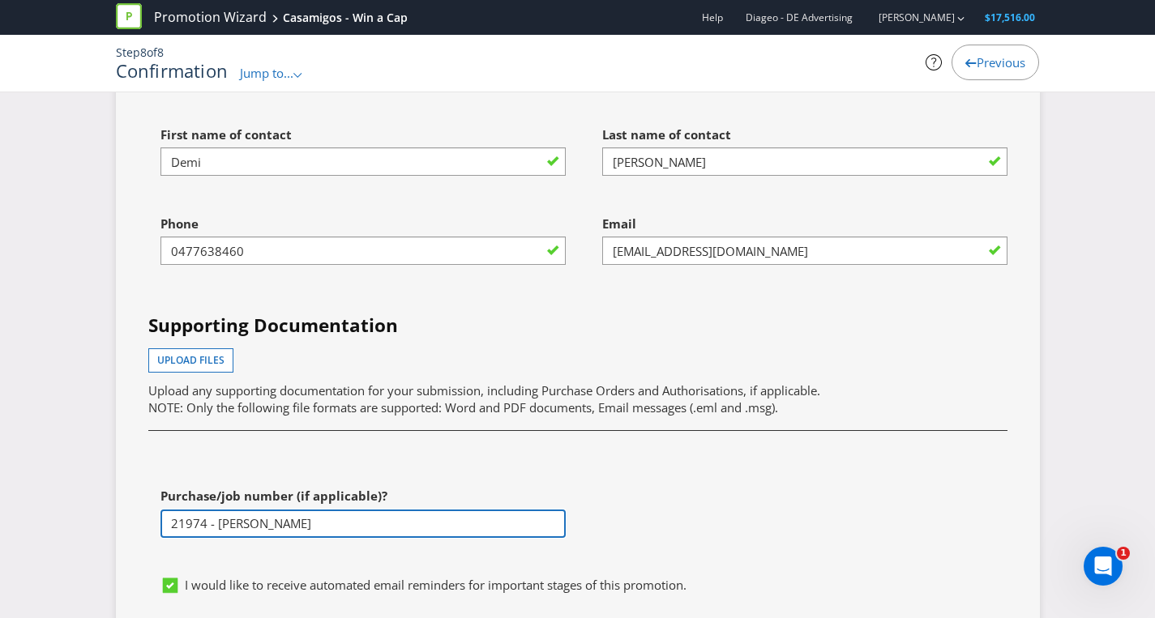
type input "21974 - [PERSON_NAME]"
click at [623, 548] on div "First name of contact [PERSON_NAME] Last name of contact [PERSON_NAME] Phone [P…" at bounding box center [577, 343] width 883 height 451
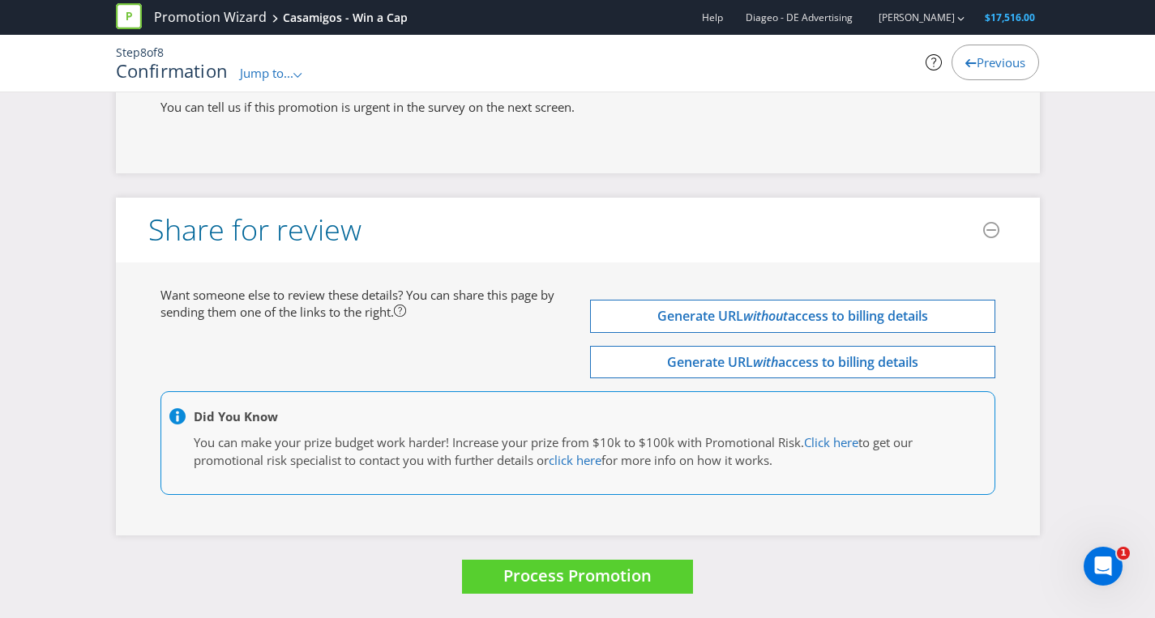
scroll to position [5346, 0]
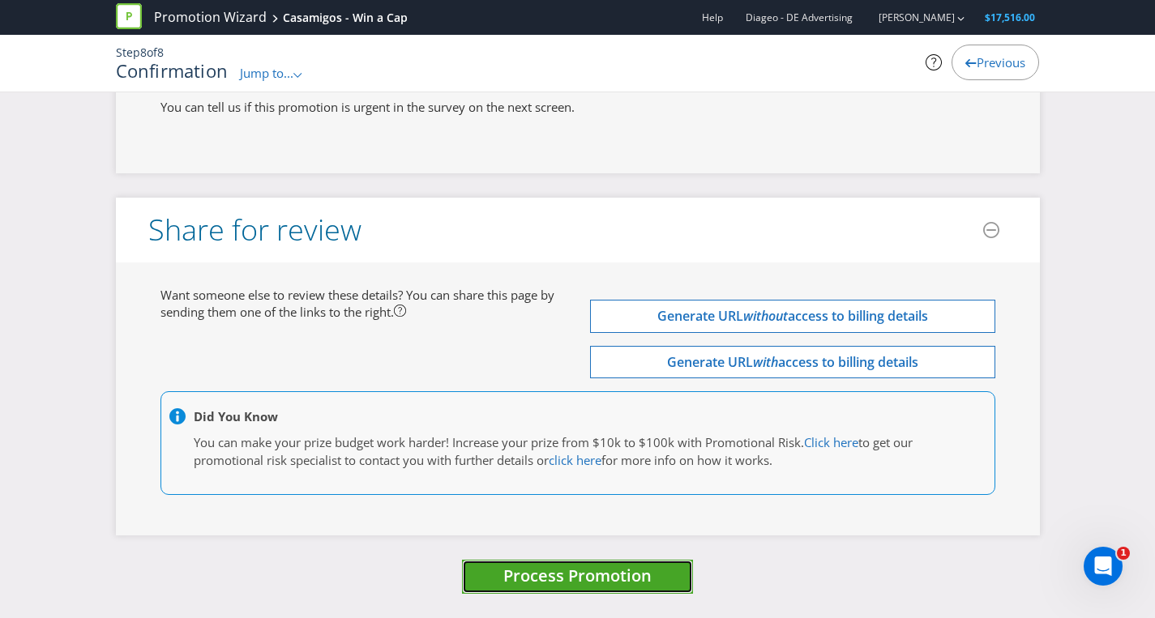
click at [606, 581] on span "Process Promotion" at bounding box center [577, 576] width 148 height 22
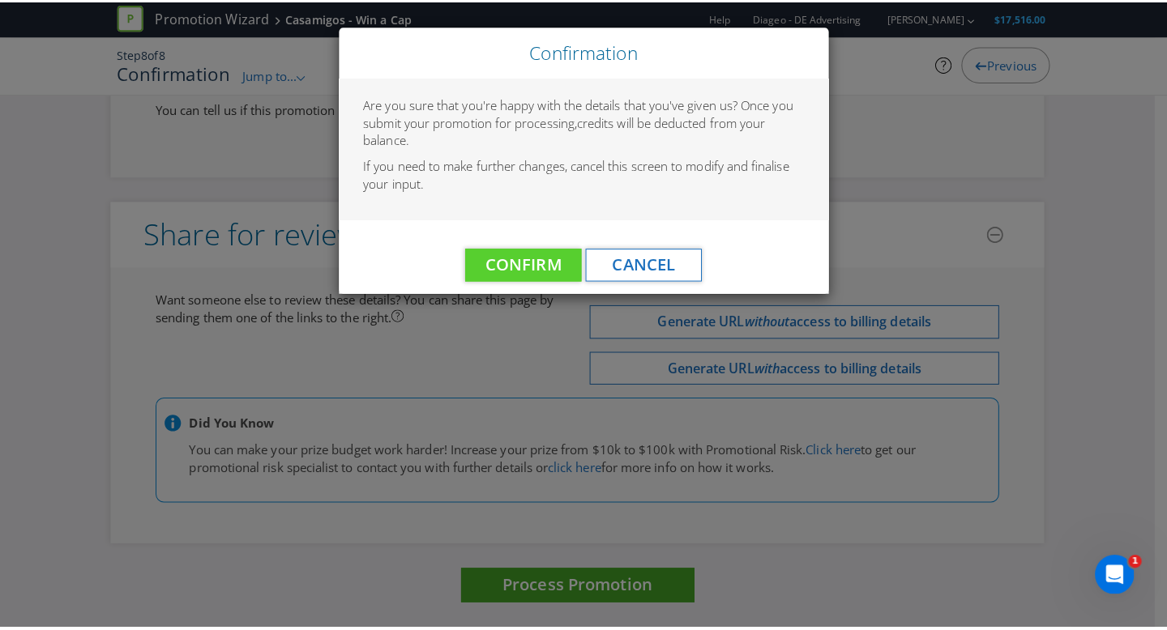
scroll to position [5334, 0]
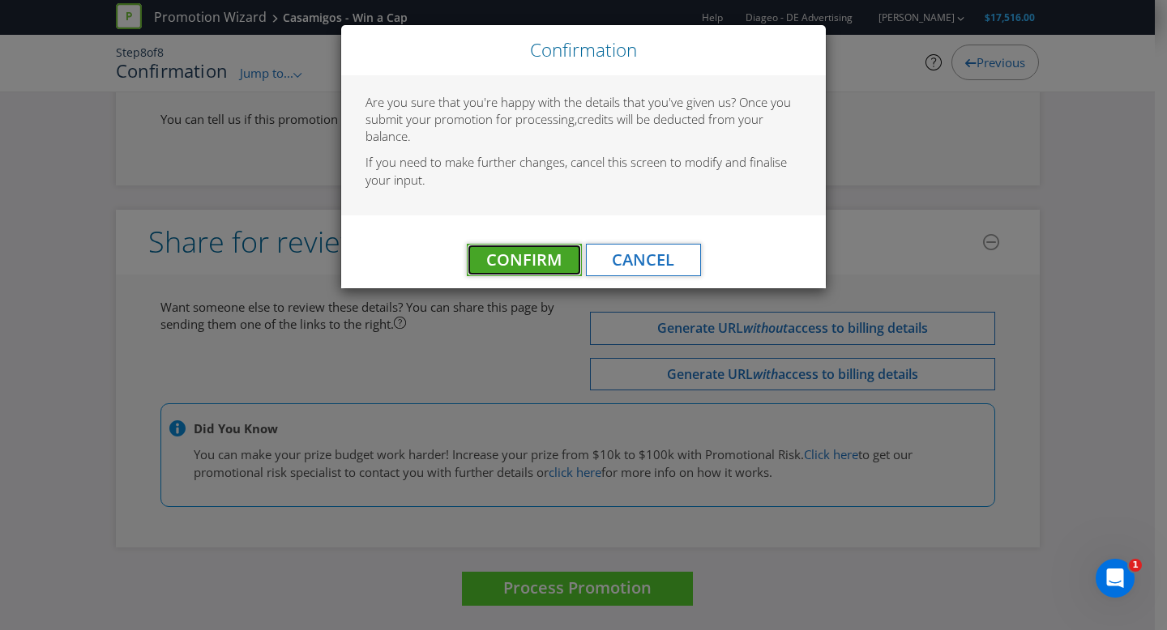
click at [524, 254] on span "Confirm" at bounding box center [523, 260] width 75 height 22
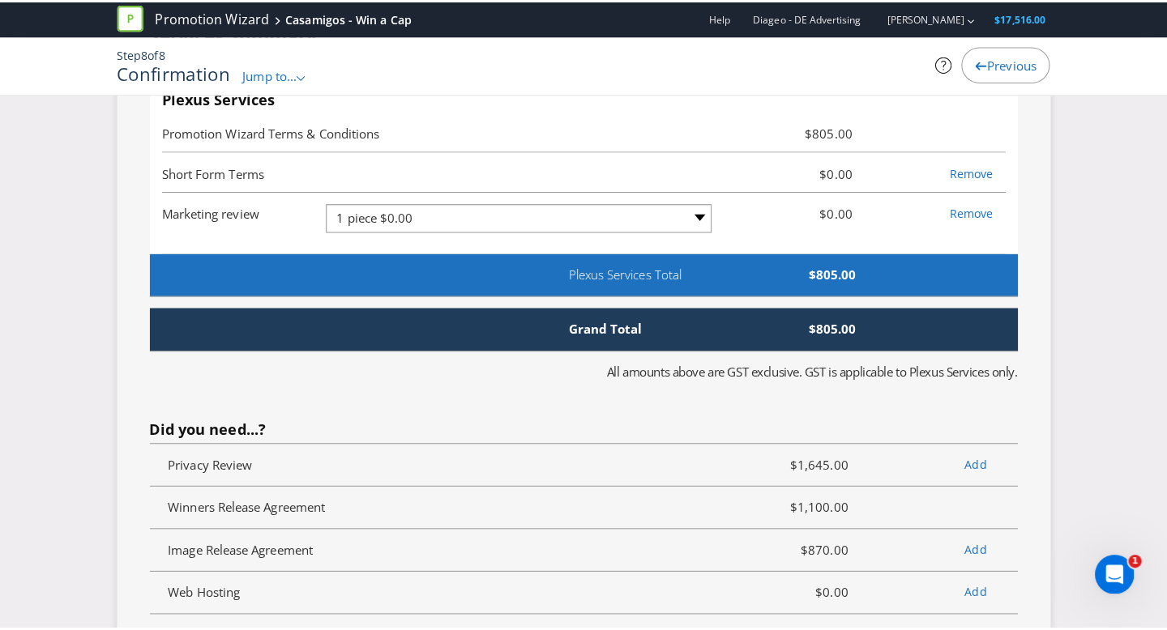
scroll to position [0, 0]
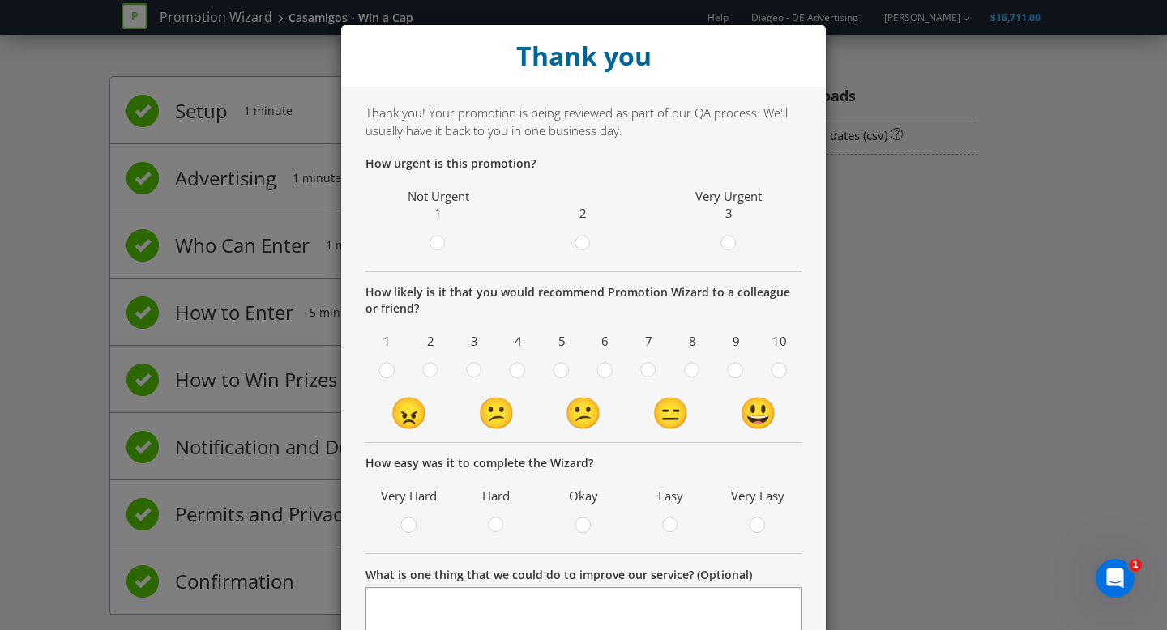
drag, startPoint x: 575, startPoint y: 241, endPoint x: 568, endPoint y: 280, distance: 39.6
click at [576, 246] on div at bounding box center [583, 245] width 16 height 20
click at [0, 0] on input "radio" at bounding box center [0, 0] width 0 height 0
drag, startPoint x: 558, startPoint y: 374, endPoint x: 562, endPoint y: 420, distance: 46.4
click at [558, 375] on circle at bounding box center [560, 370] width 15 height 15
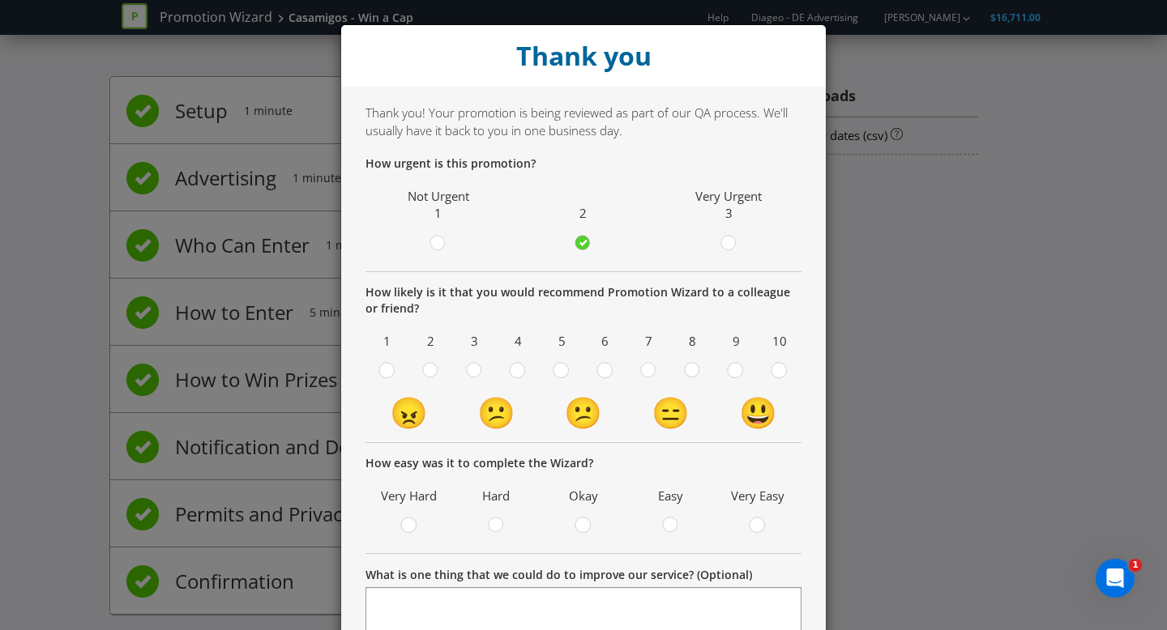
click at [0, 0] on input "radio" at bounding box center [0, 0] width 0 height 0
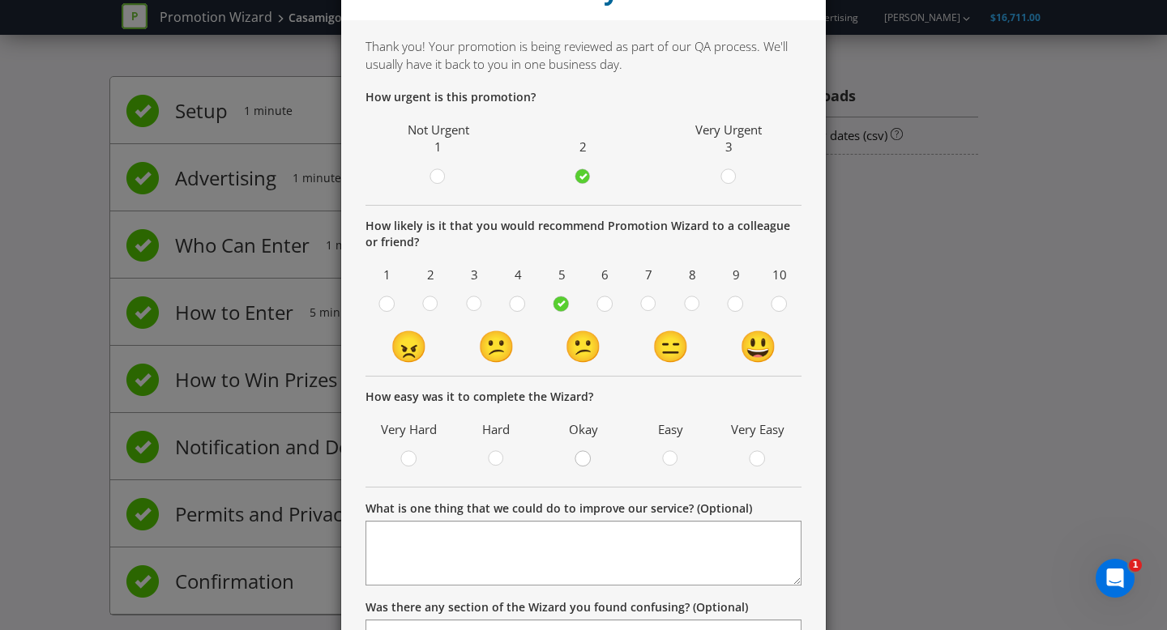
click at [576, 473] on td "Okay" at bounding box center [584, 448] width 88 height 62
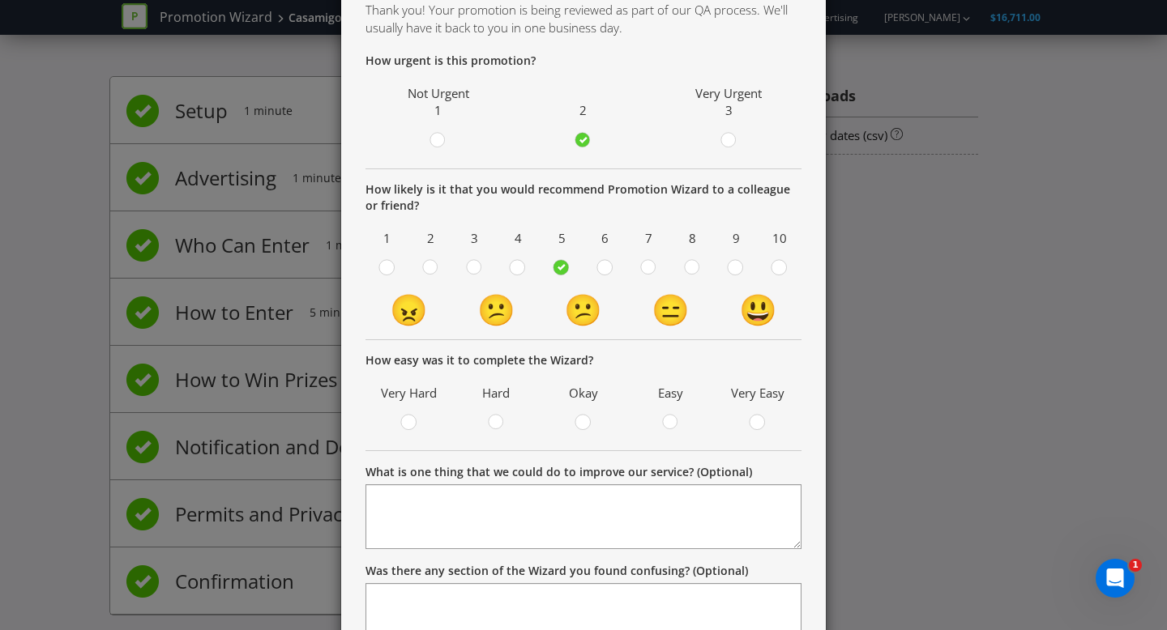
scroll to position [109, 0]
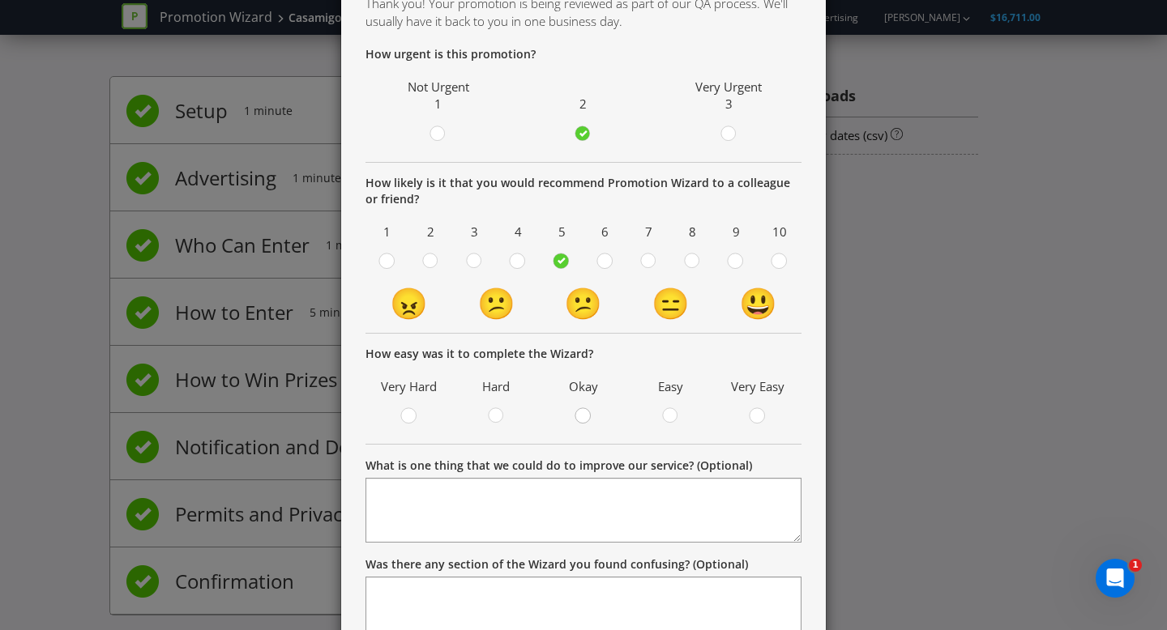
click at [579, 415] on div at bounding box center [583, 411] width 8 height 8
click at [0, 0] on input "radio" at bounding box center [0, 0] width 0 height 0
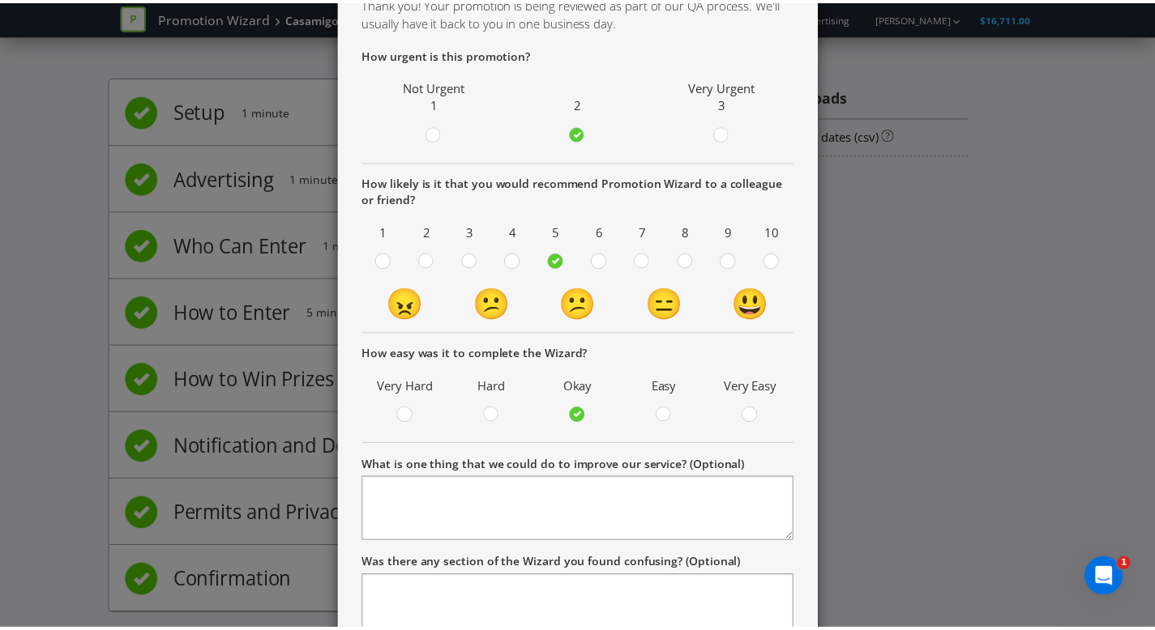
scroll to position [236, 0]
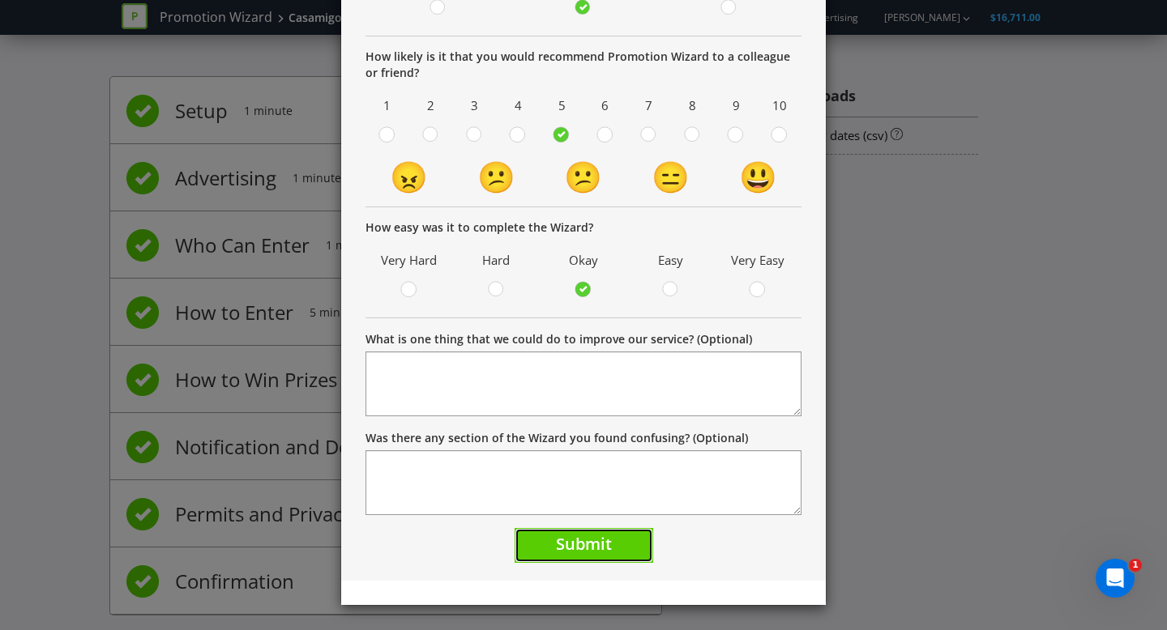
drag, startPoint x: 562, startPoint y: 541, endPoint x: 857, endPoint y: 457, distance: 306.0
click at [562, 541] on span "Submit" at bounding box center [584, 544] width 56 height 22
